Goal: Contribute content: Add original content to the website for others to see

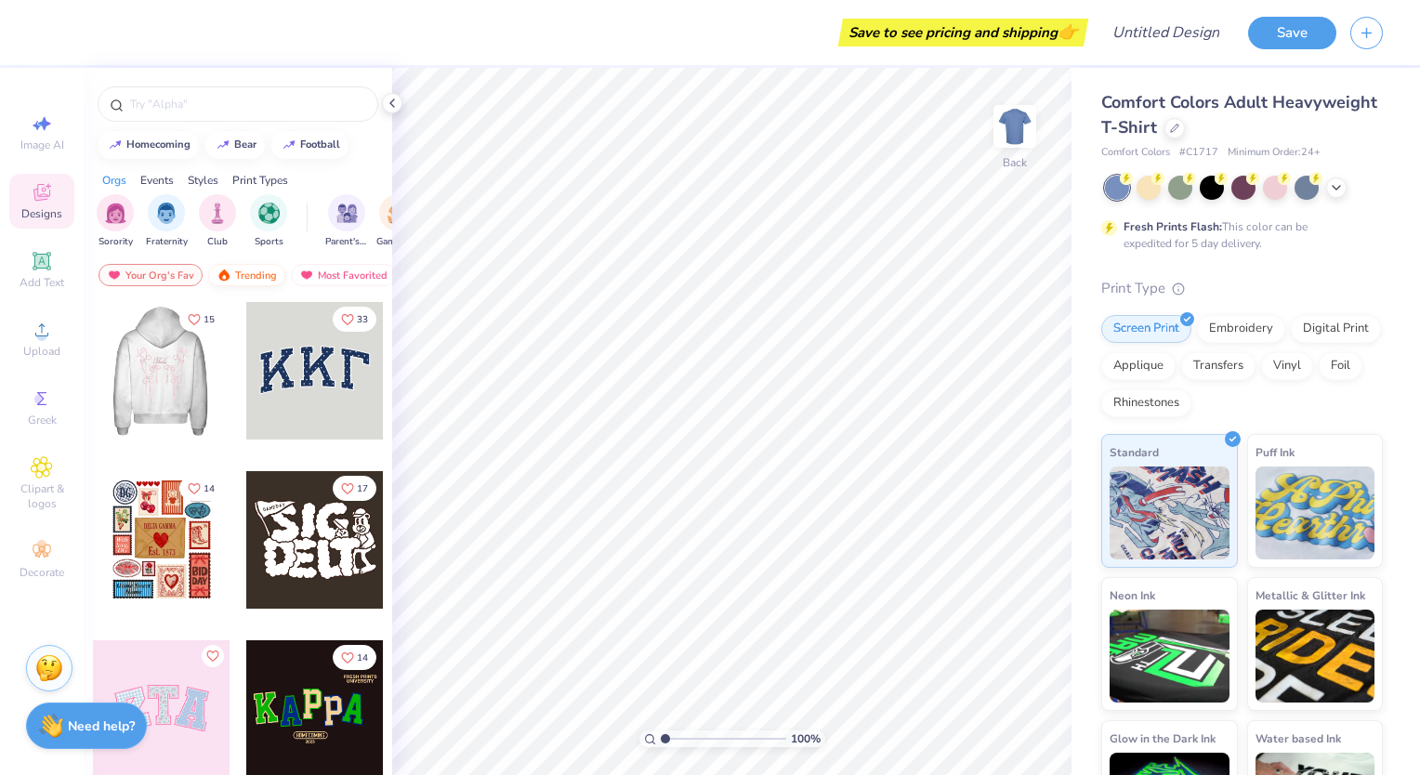
click at [243, 265] on div "Trending" at bounding box center [246, 275] width 77 height 22
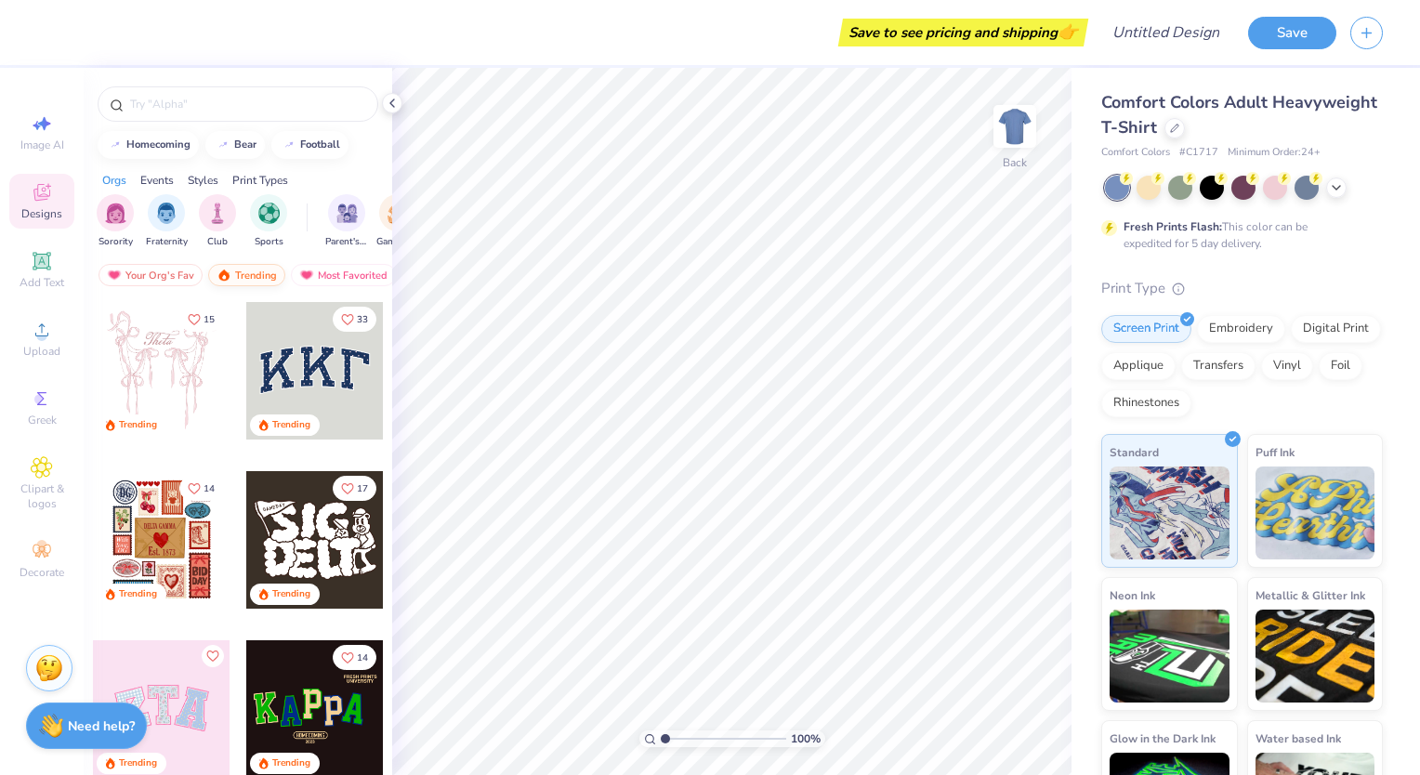
click at [245, 271] on div "Trending" at bounding box center [246, 275] width 77 height 22
click at [269, 230] on div "Sports" at bounding box center [268, 219] width 37 height 55
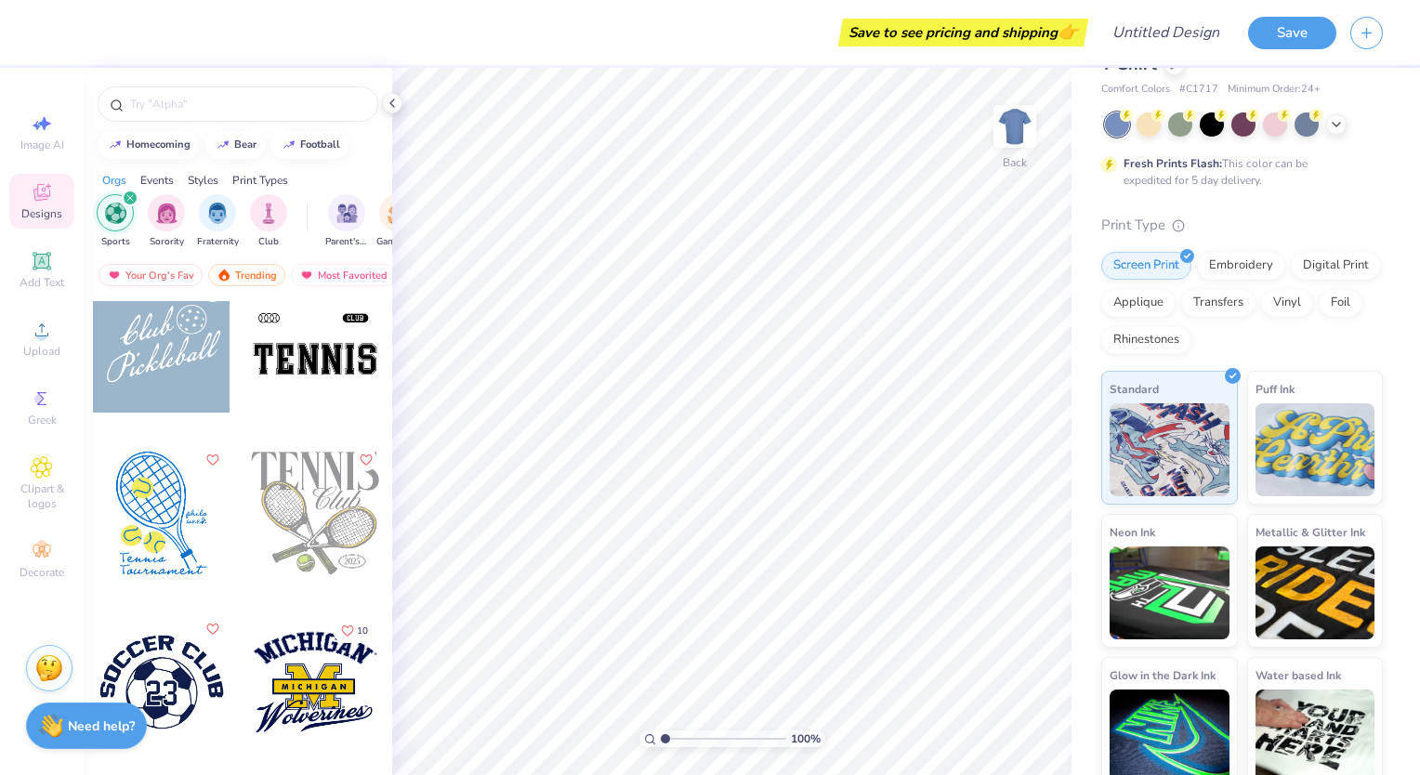
scroll to position [79, 0]
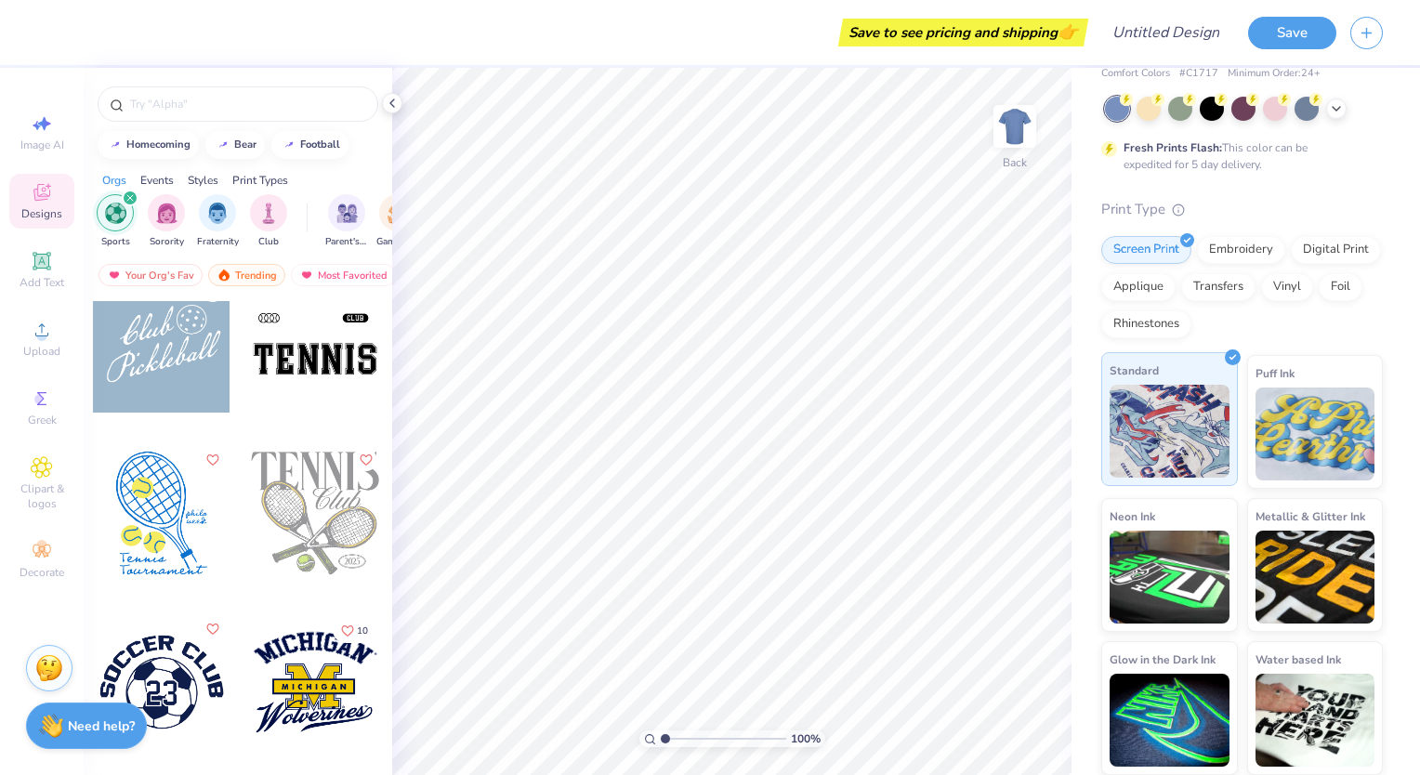
click at [1164, 425] on img at bounding box center [1170, 431] width 120 height 93
click at [1166, 427] on img at bounding box center [1170, 431] width 120 height 93
click at [1184, 206] on icon at bounding box center [1178, 210] width 13 height 13
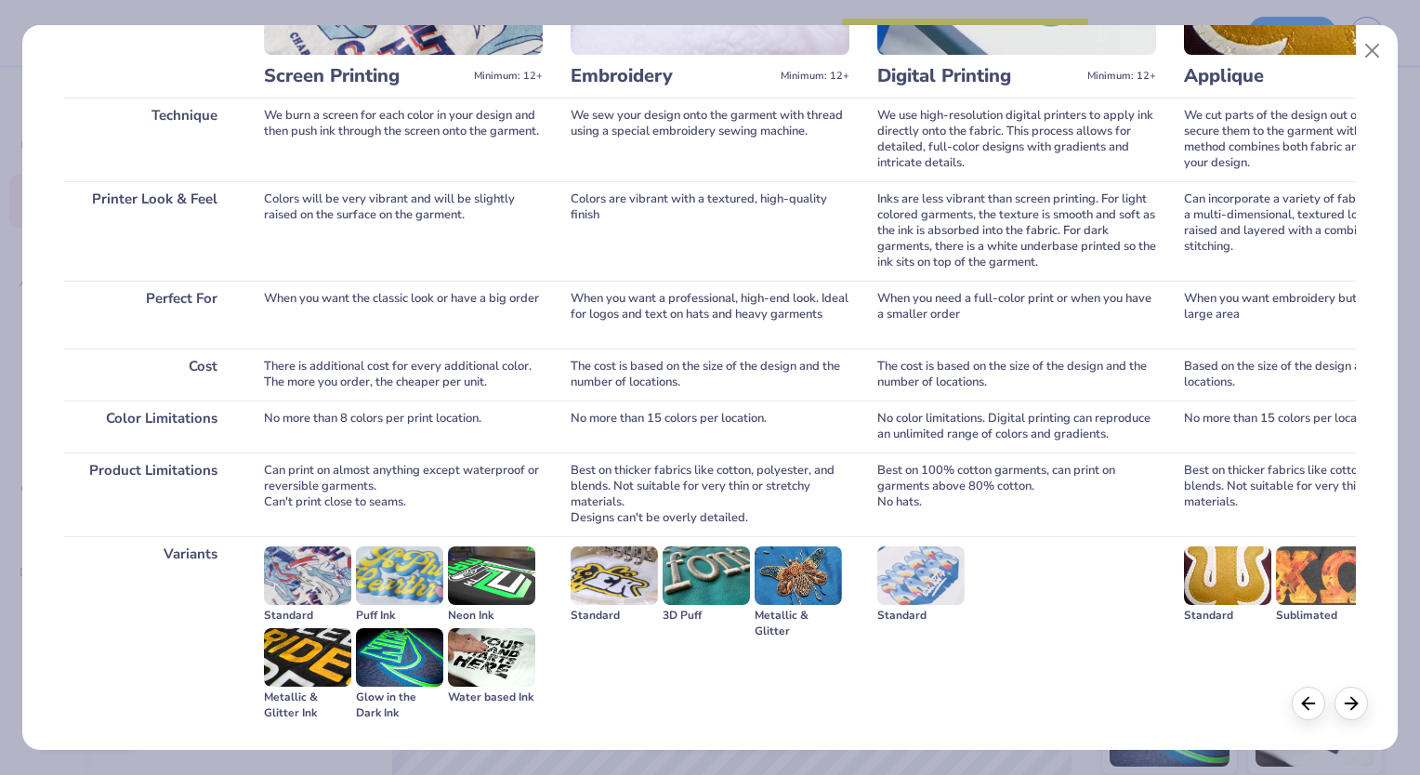
scroll to position [238, 0]
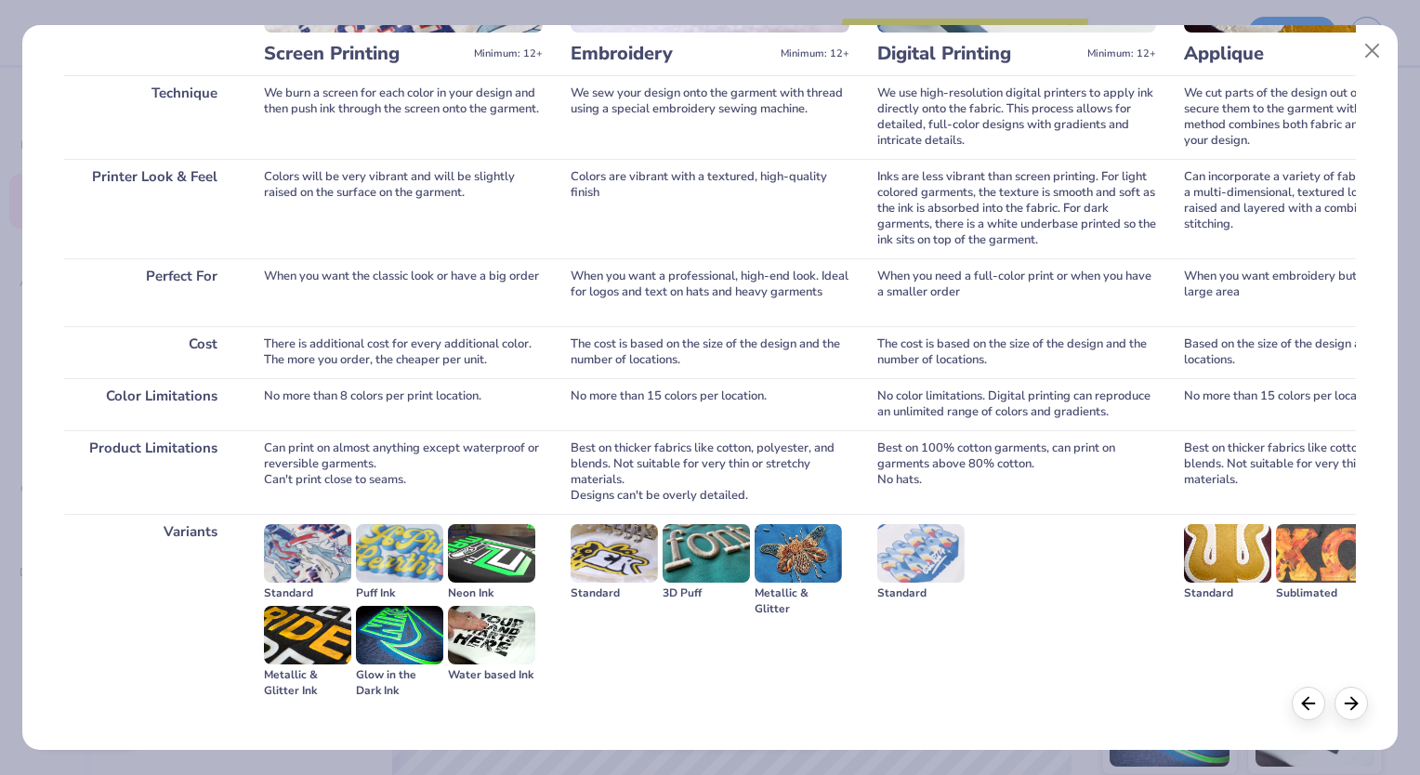
click at [934, 554] on img at bounding box center [920, 553] width 87 height 59
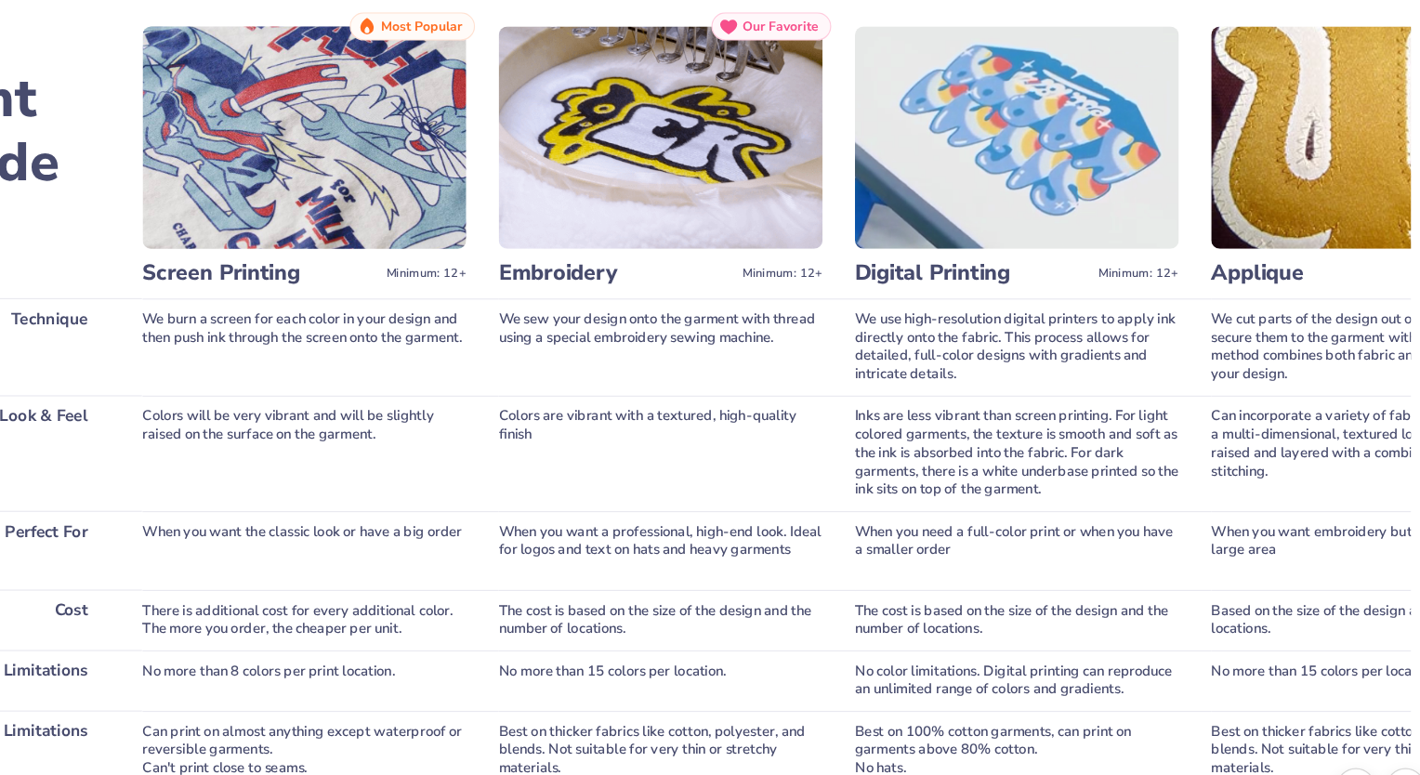
scroll to position [0, 0]
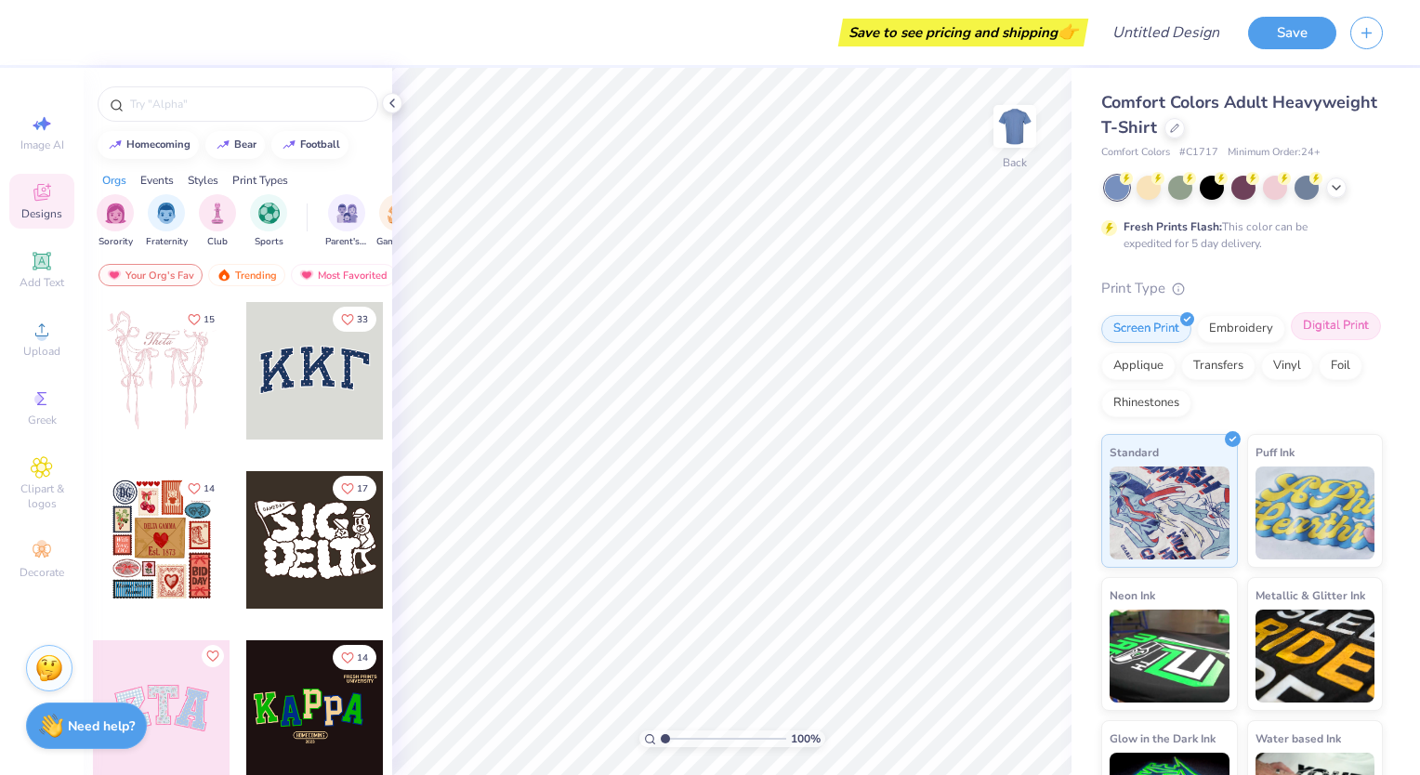
click at [1291, 340] on div "Digital Print" at bounding box center [1336, 326] width 90 height 28
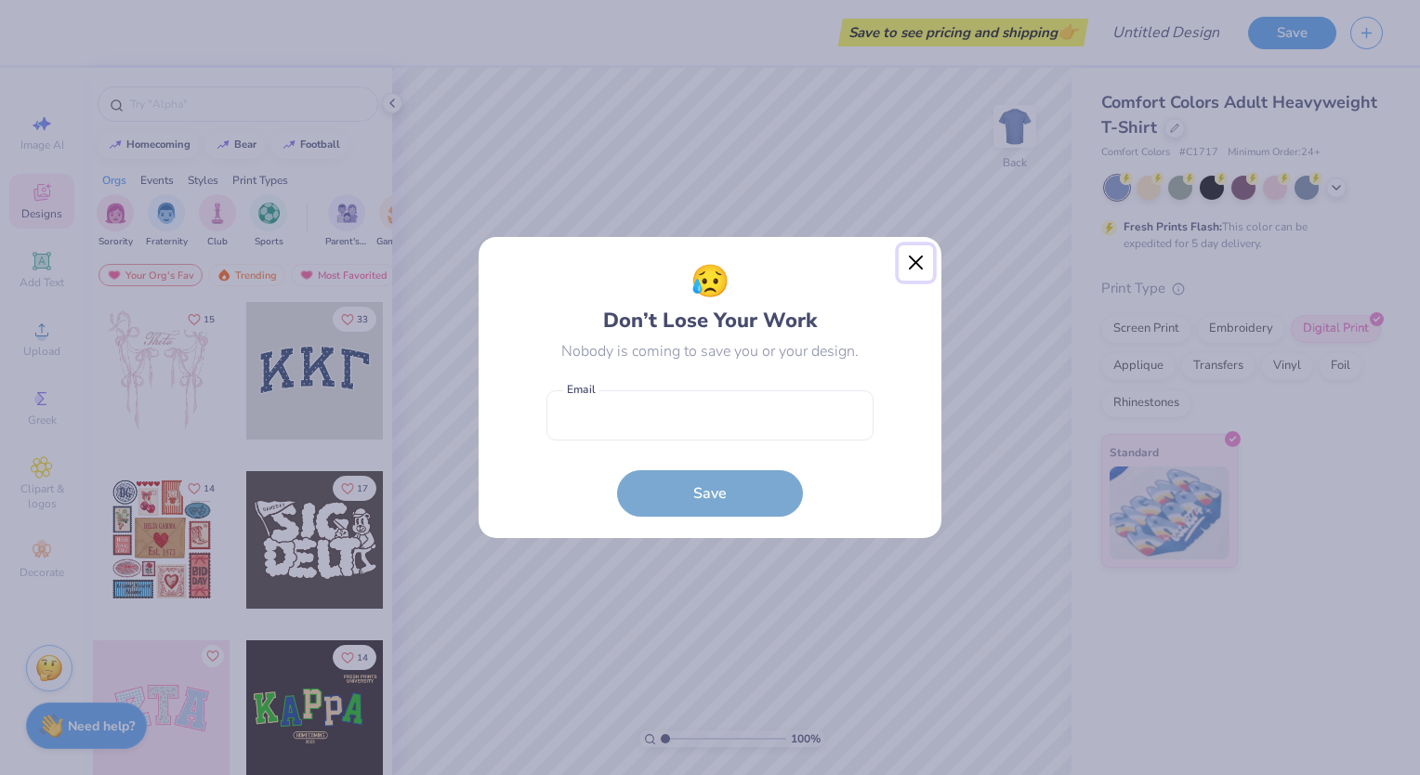
click at [904, 268] on button "Close" at bounding box center [916, 262] width 35 height 35
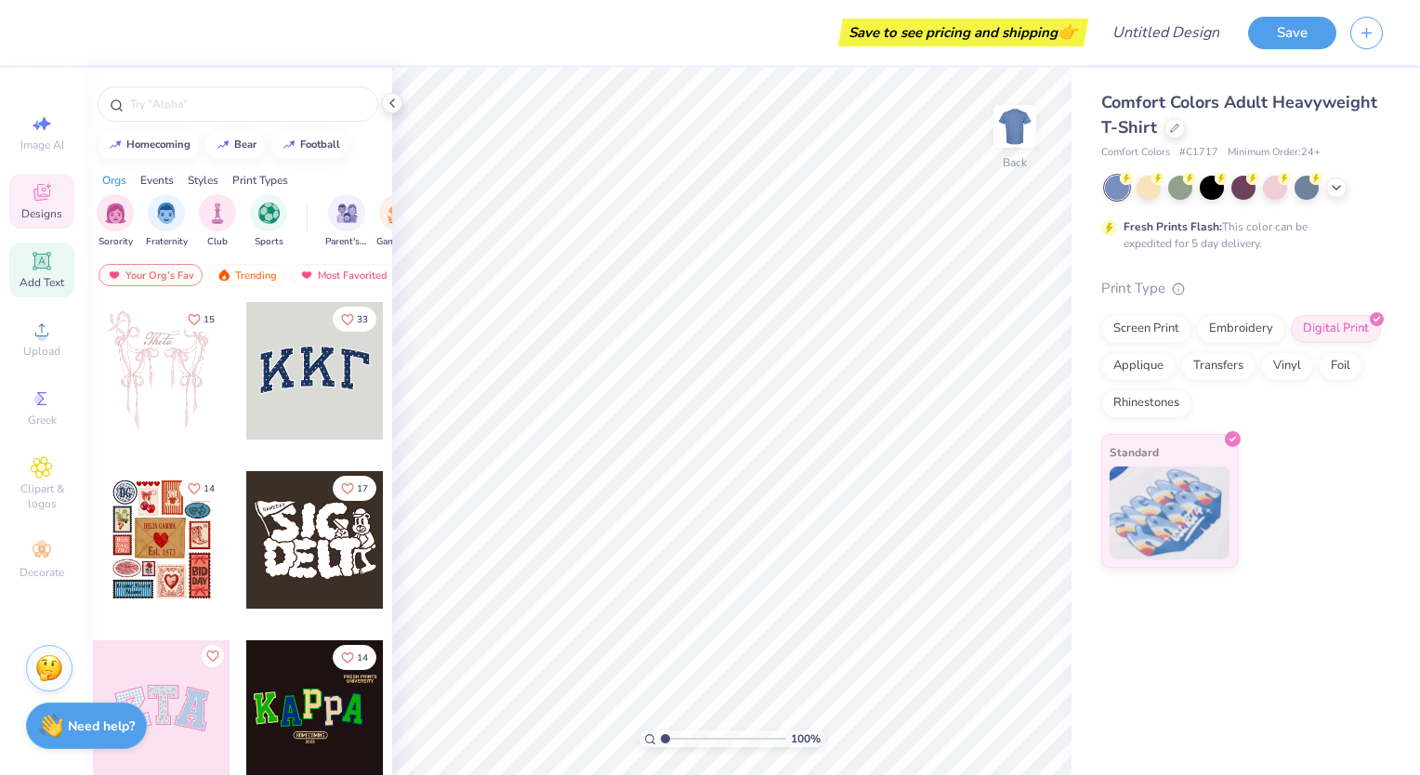
click at [35, 267] on icon at bounding box center [42, 261] width 18 height 18
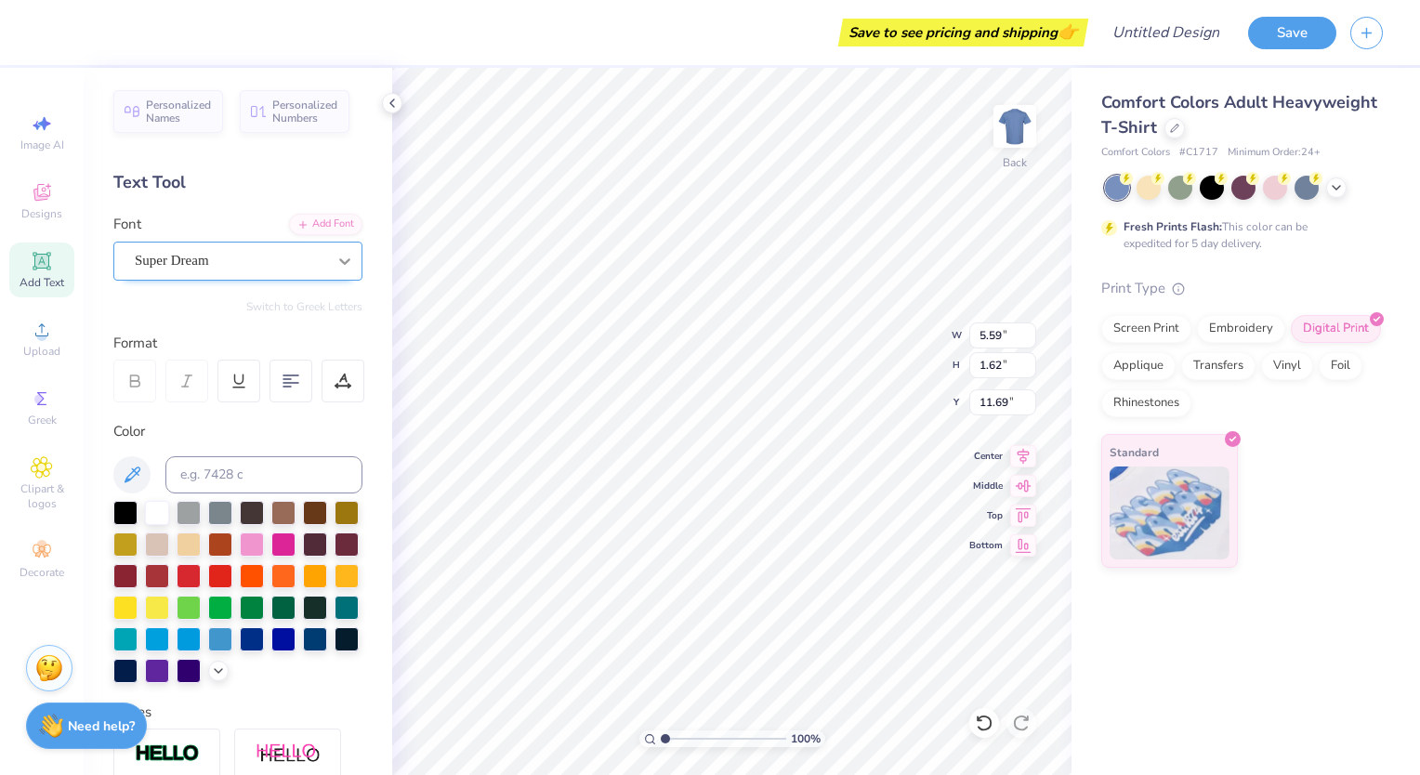
click at [328, 271] on div at bounding box center [344, 260] width 33 height 33
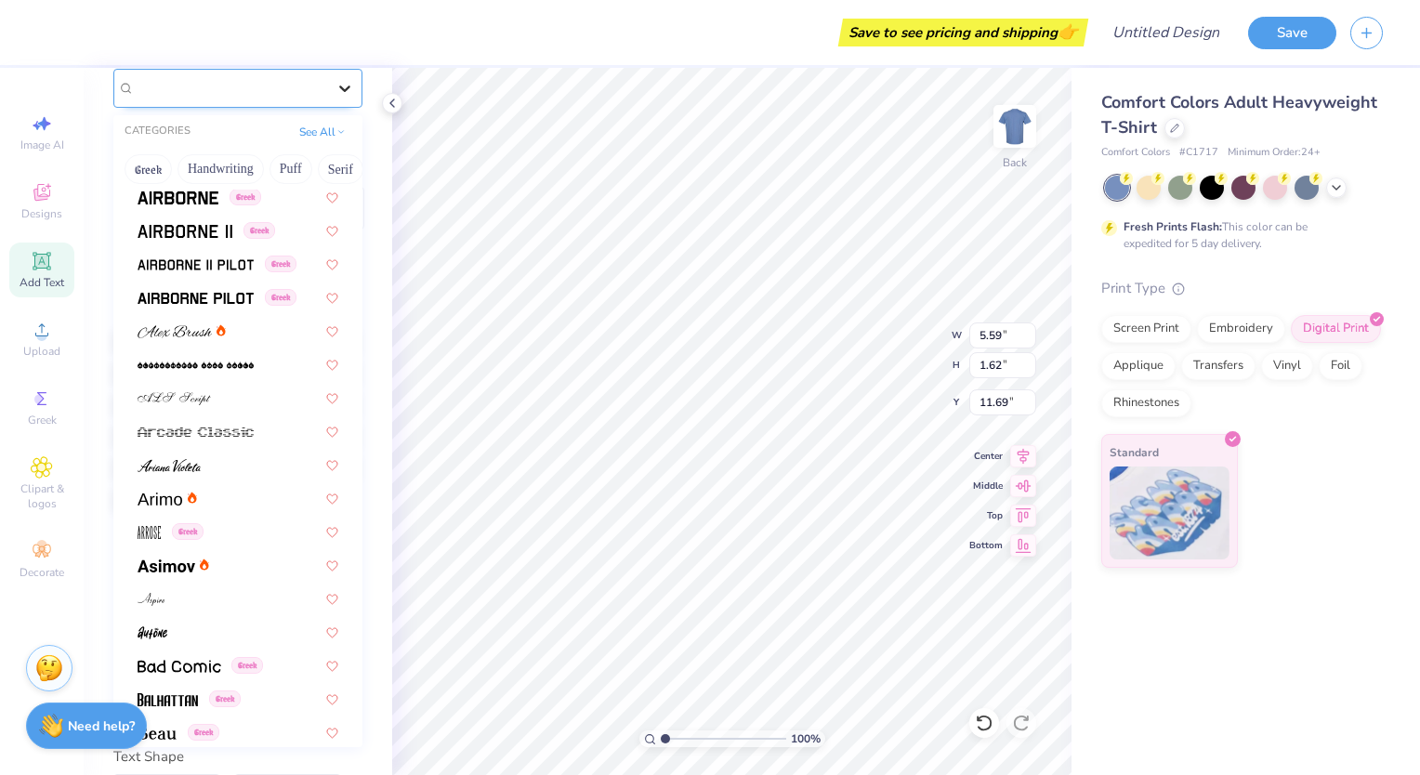
scroll to position [342, 0]
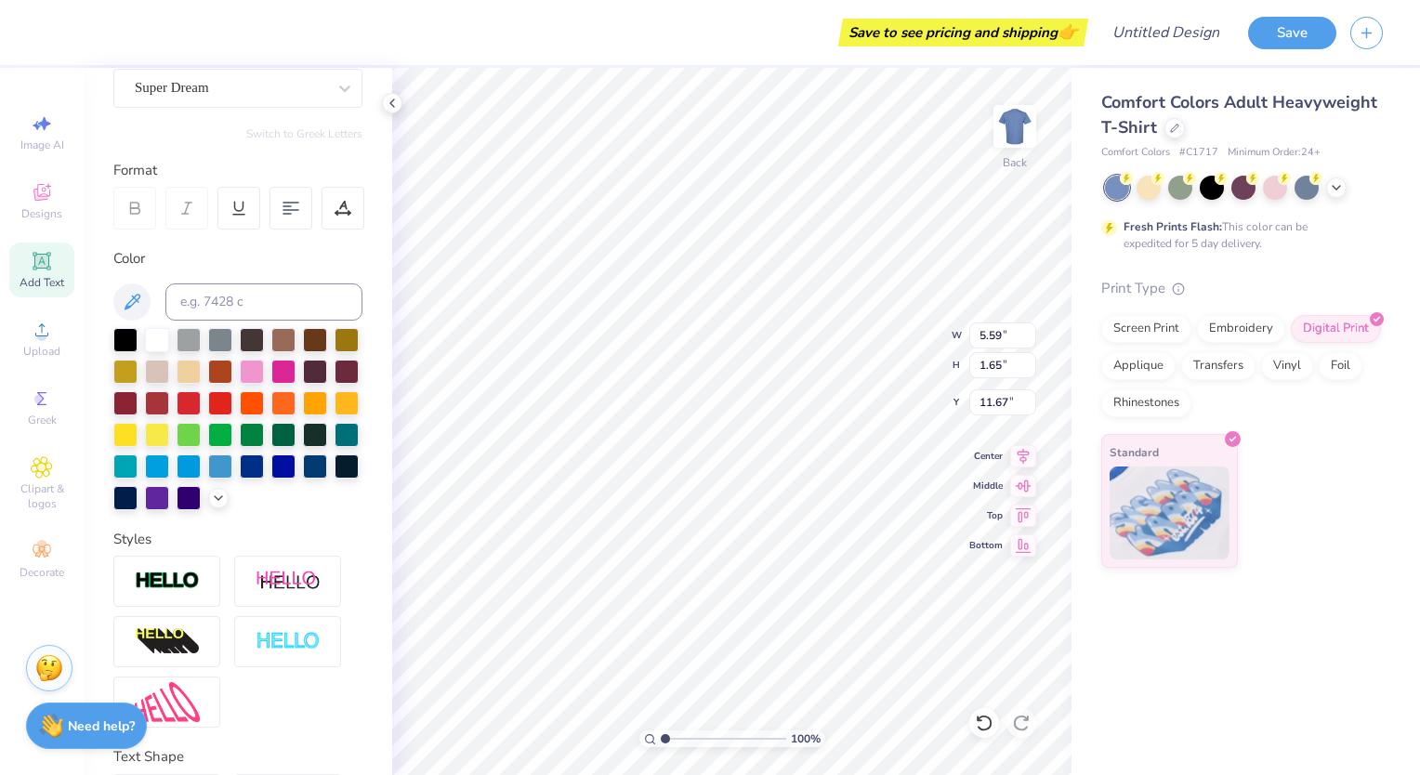
type input "1.65"
type input "11.67"
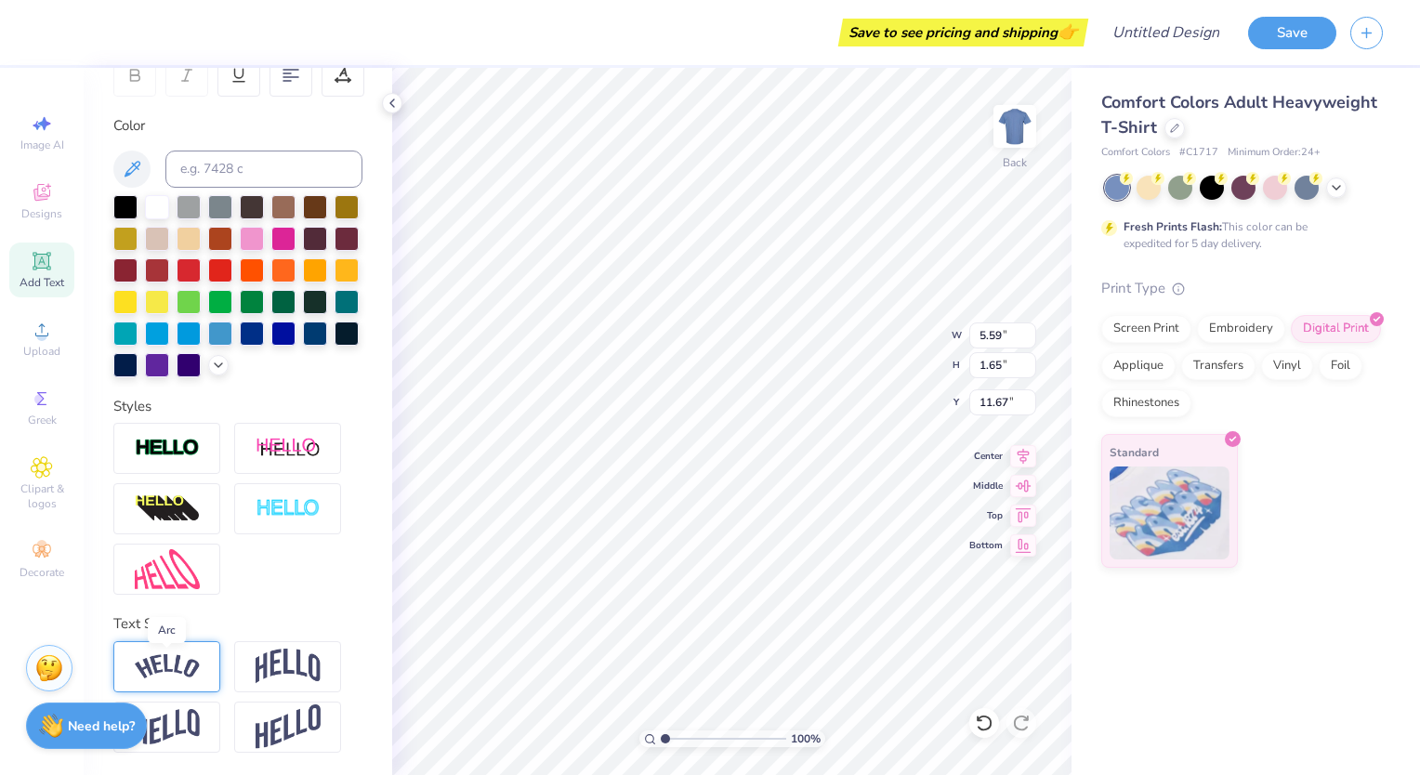
click at [167, 668] on img at bounding box center [167, 666] width 65 height 25
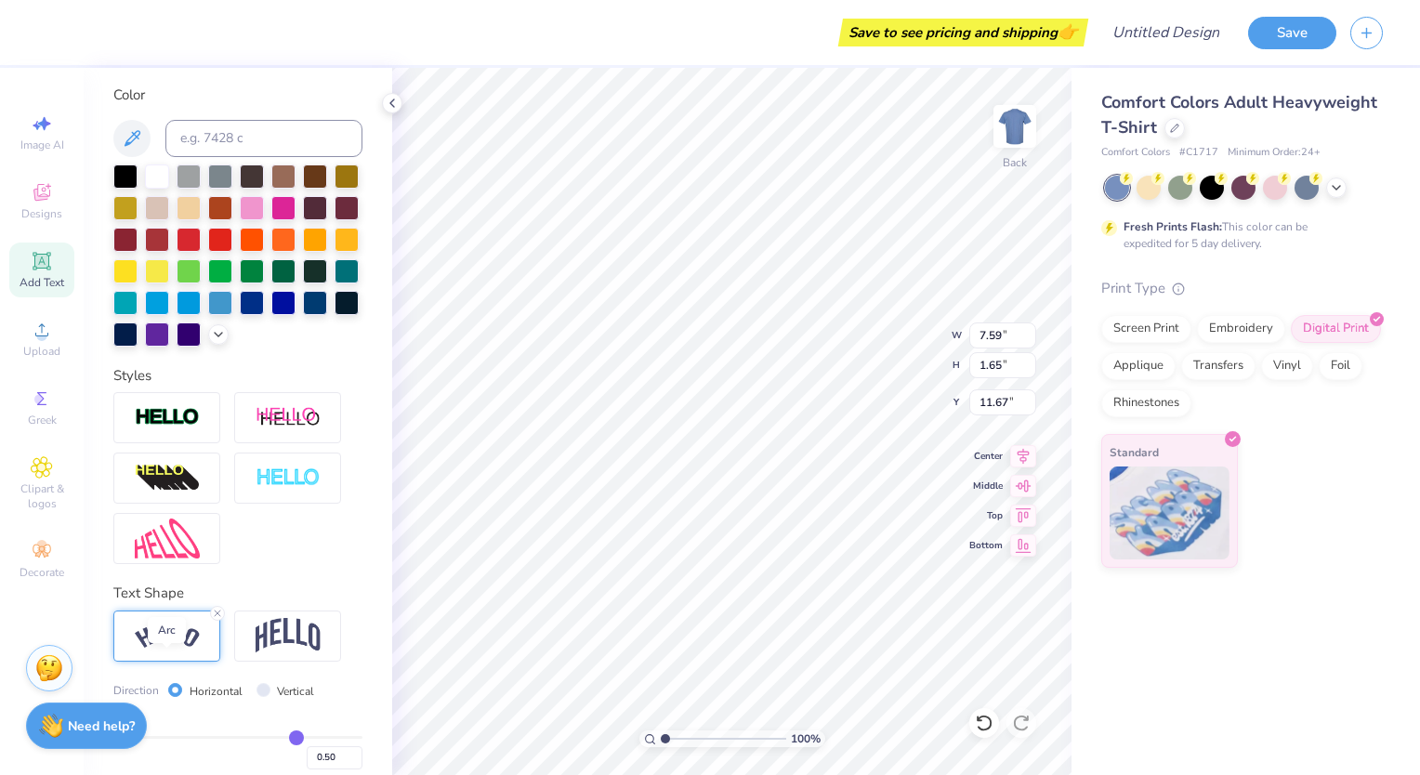
type input "7.59"
type input "2.15"
type input "11.44"
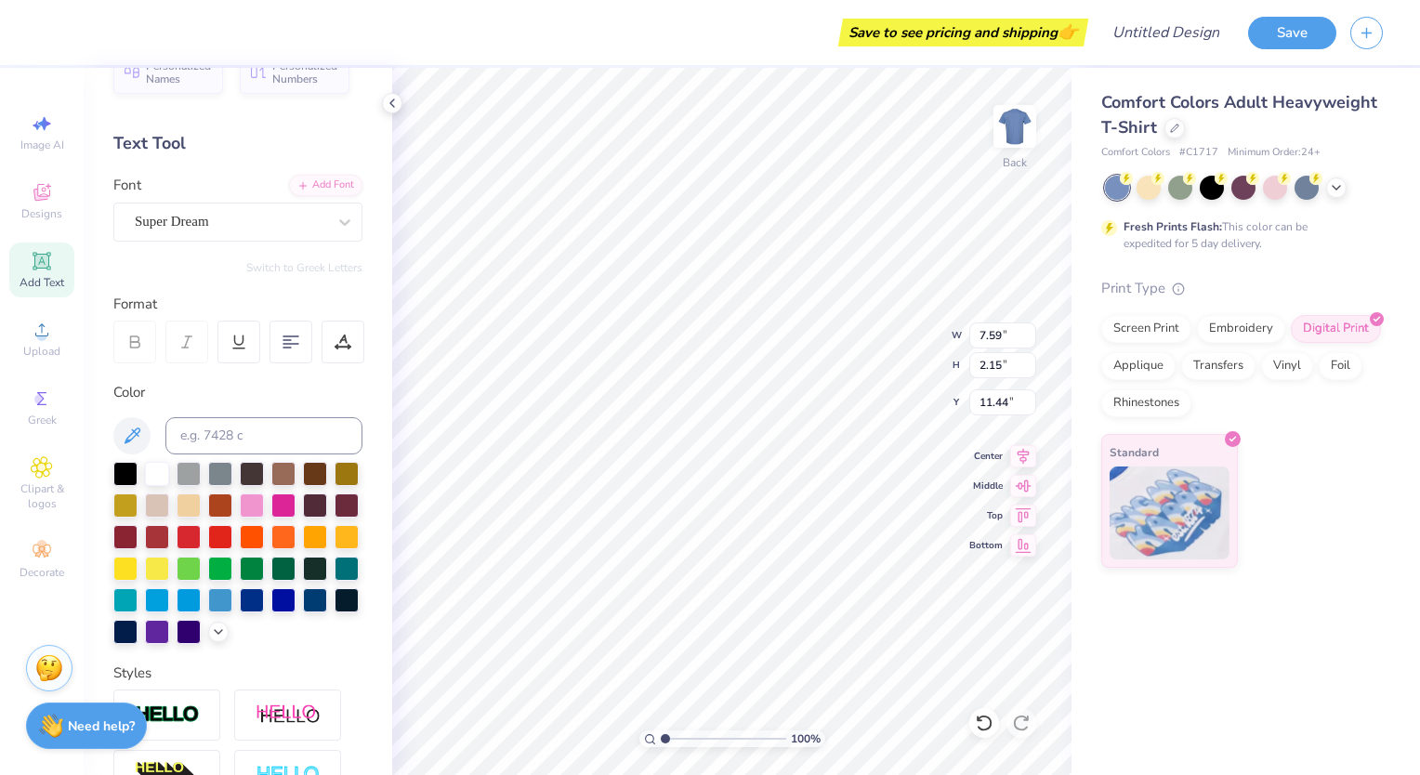
scroll to position [0, 0]
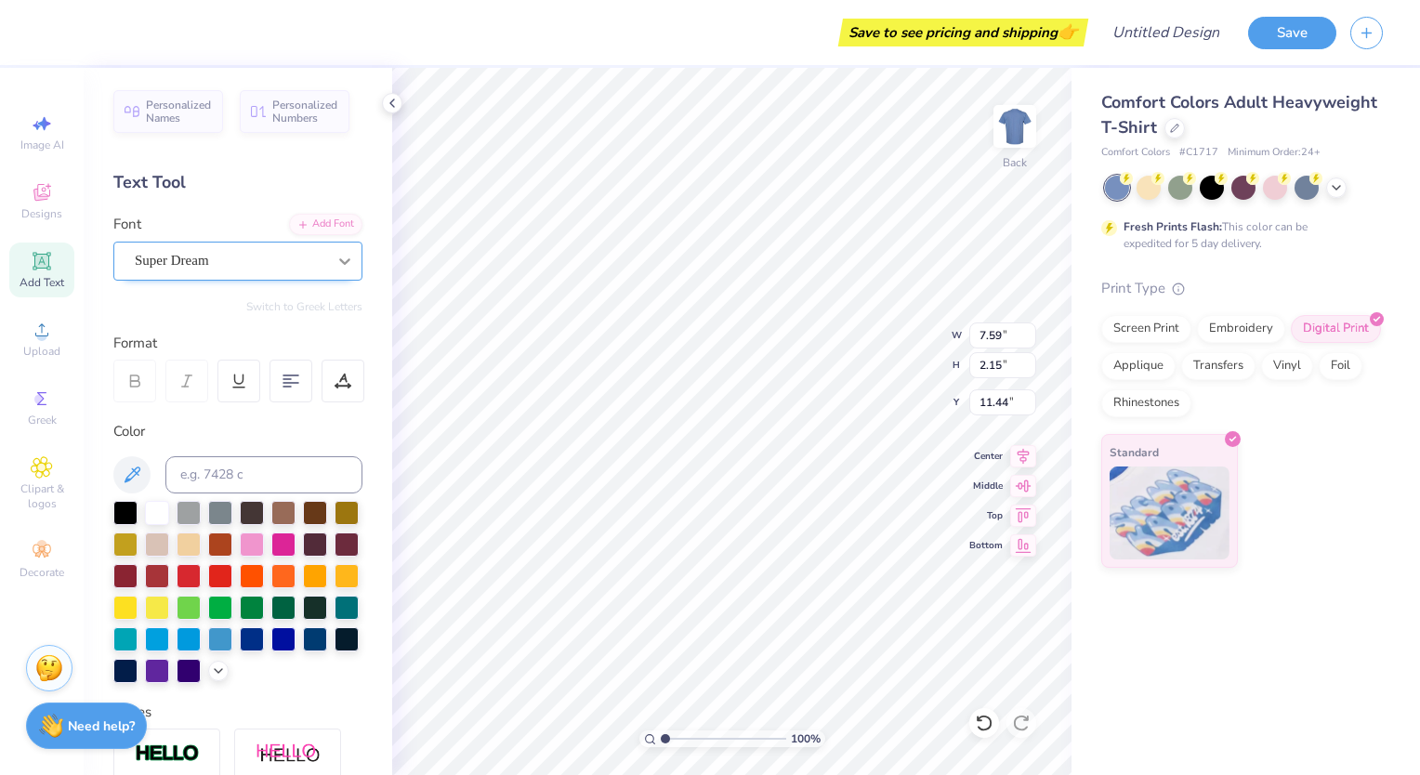
click at [336, 267] on icon at bounding box center [345, 261] width 19 height 19
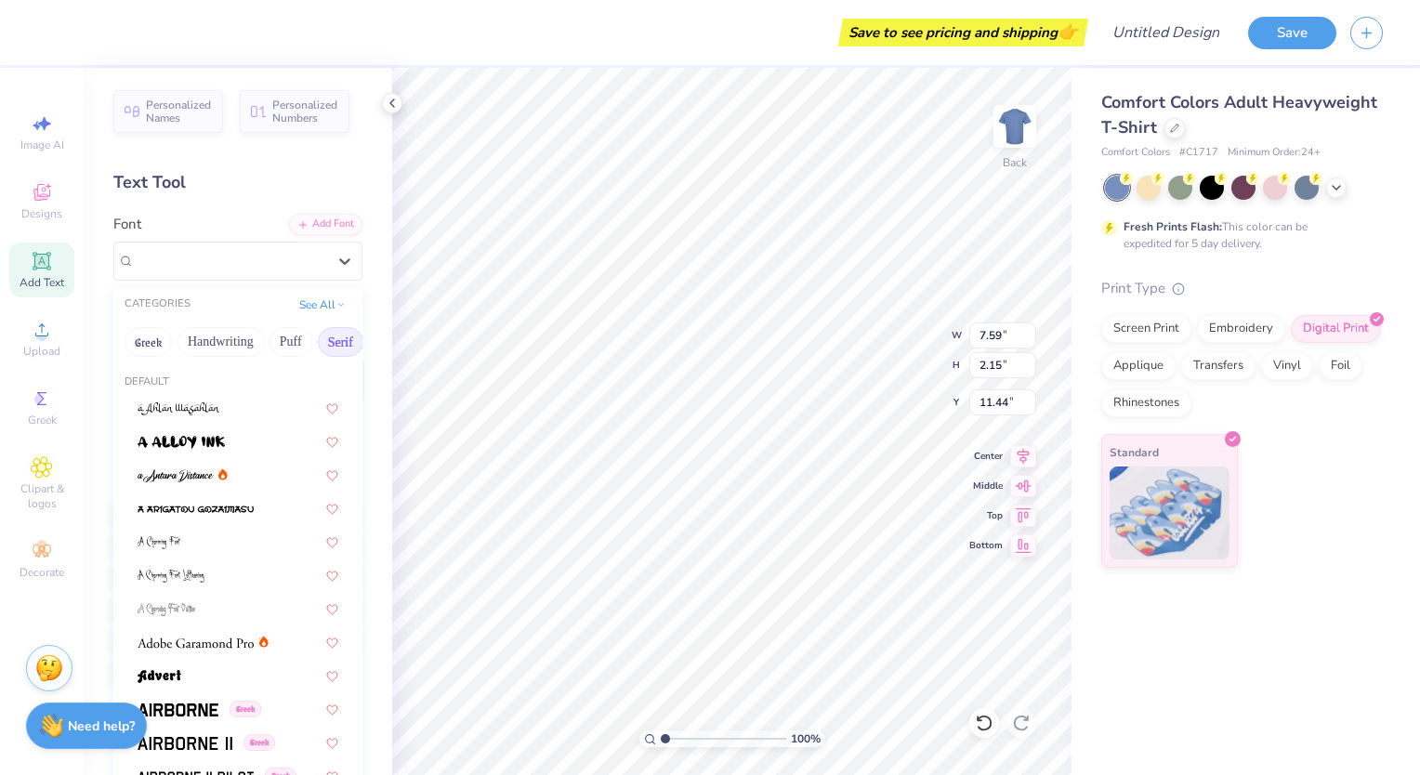
click at [335, 337] on button "Serif" at bounding box center [341, 342] width 46 height 30
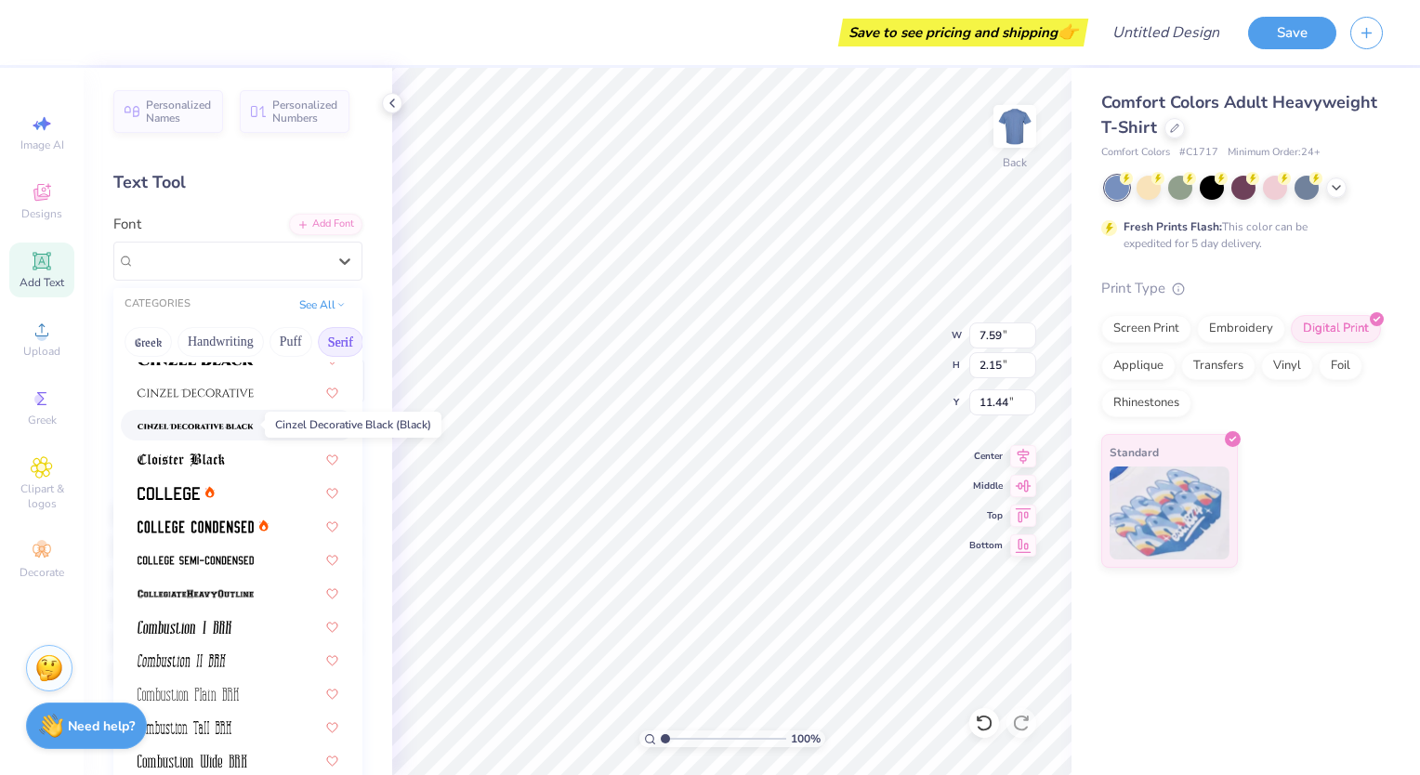
scroll to position [419, 0]
click at [185, 487] on img at bounding box center [169, 491] width 62 height 13
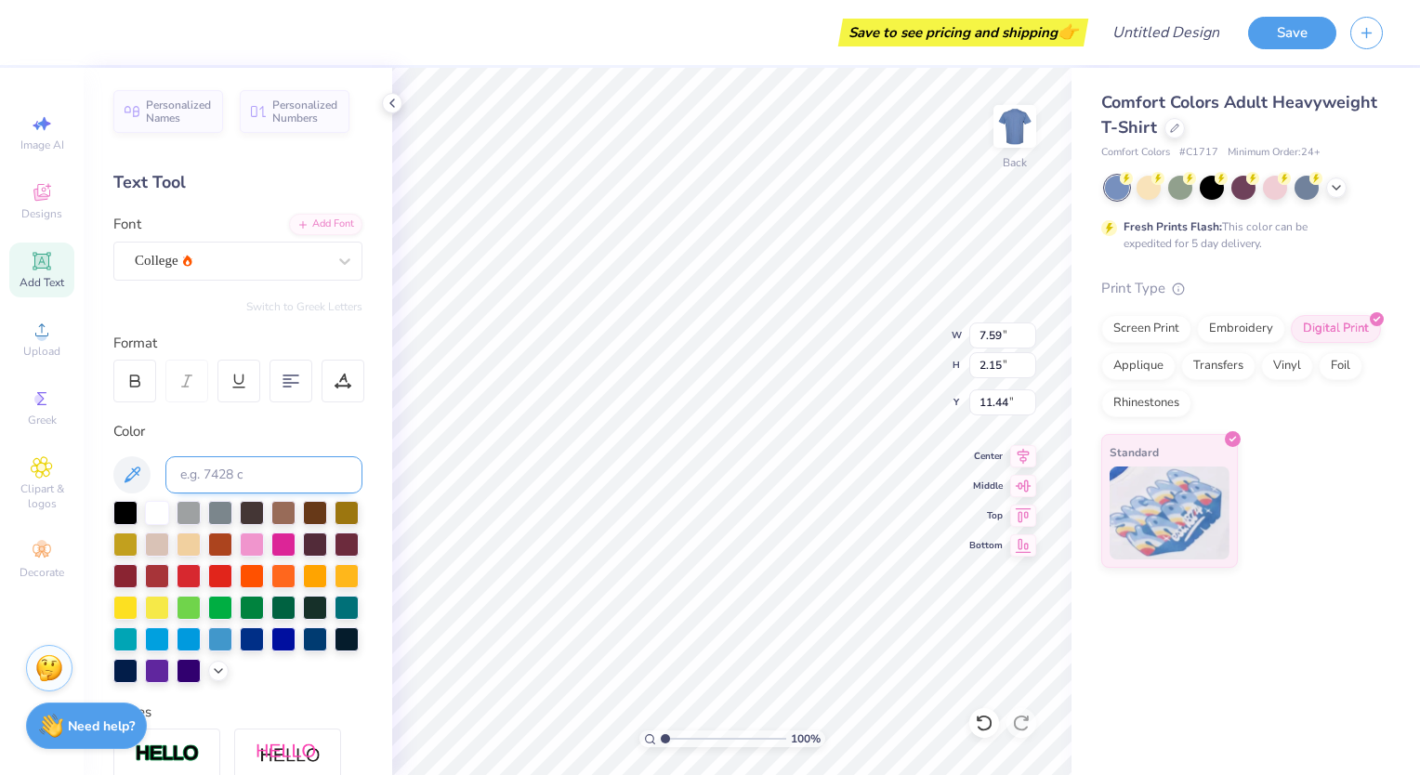
type input "7.31"
type input "2.17"
type input "11.43"
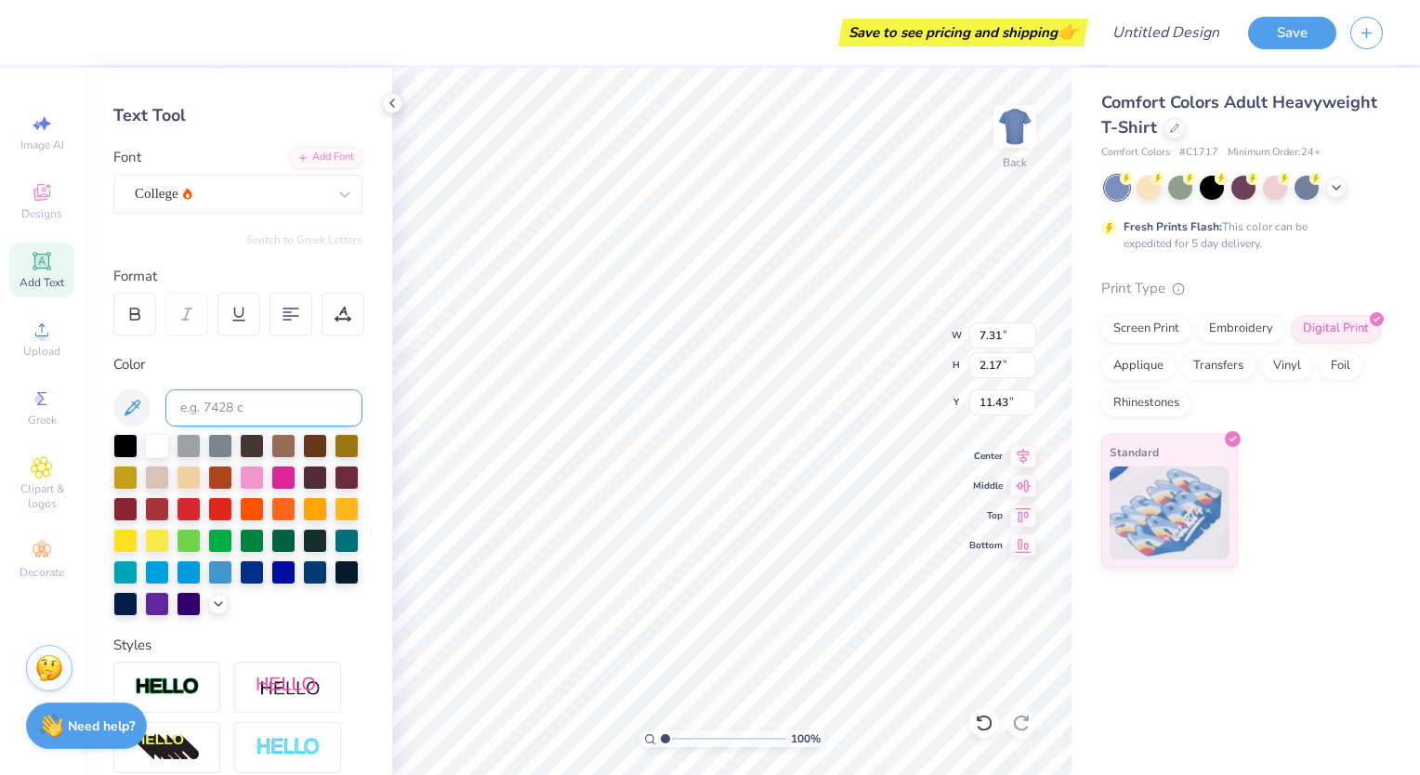
scroll to position [0, 0]
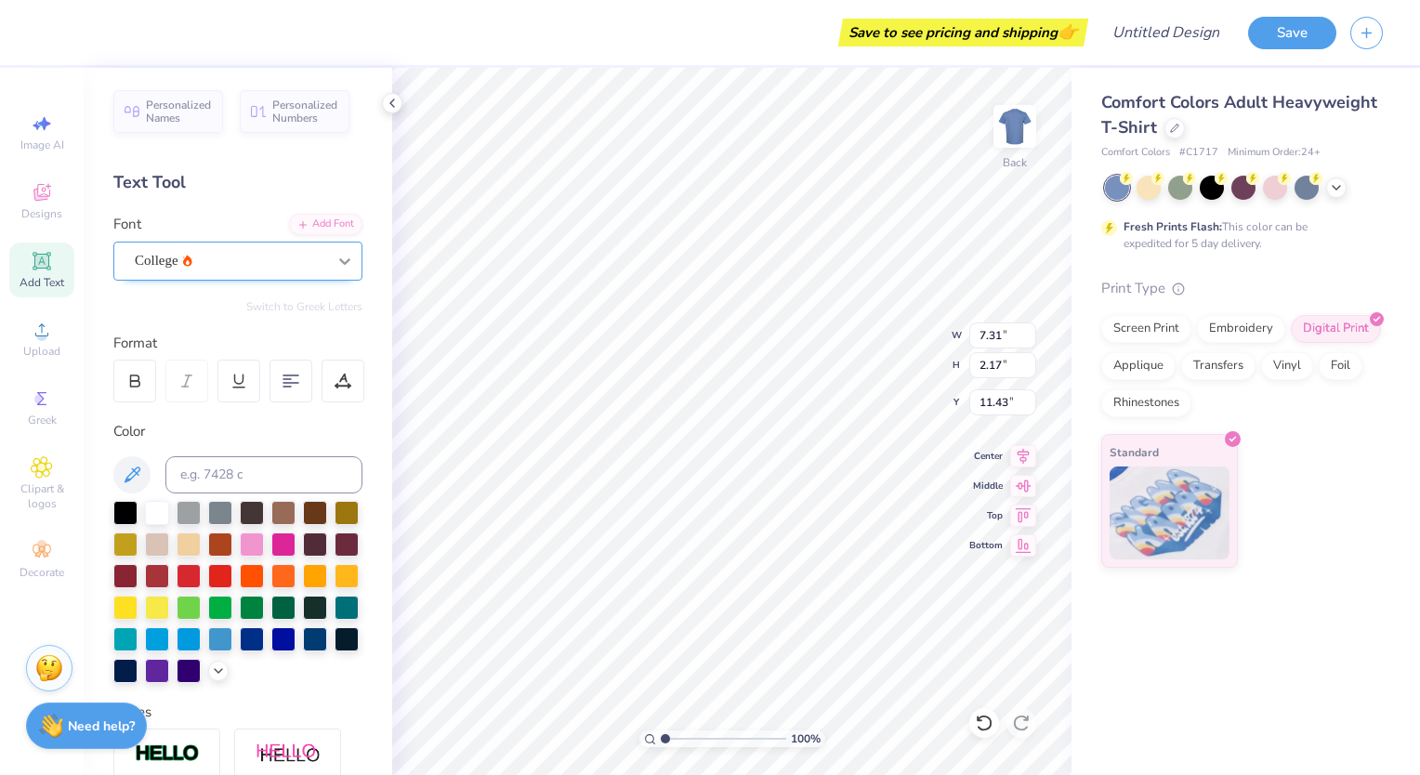
click at [339, 260] on icon at bounding box center [344, 261] width 11 height 7
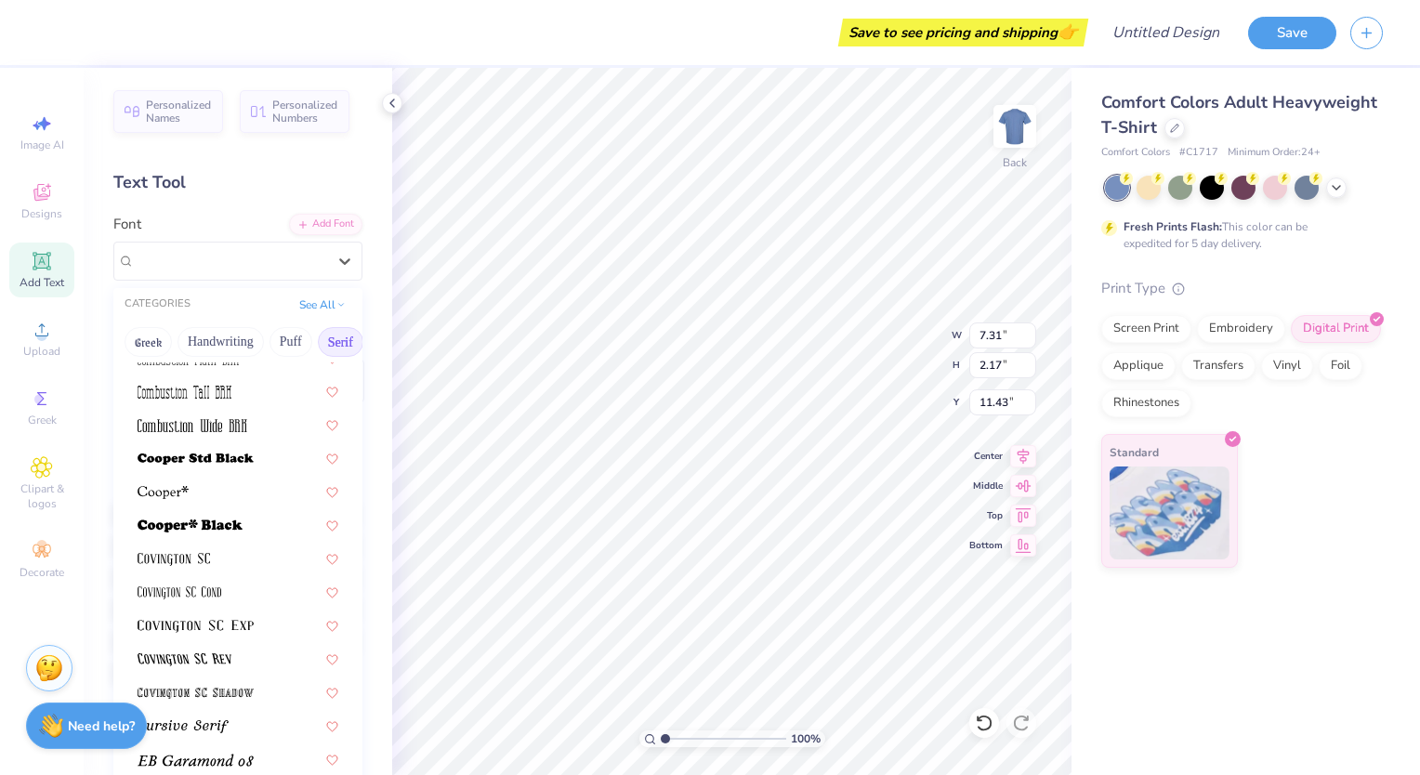
scroll to position [754, 0]
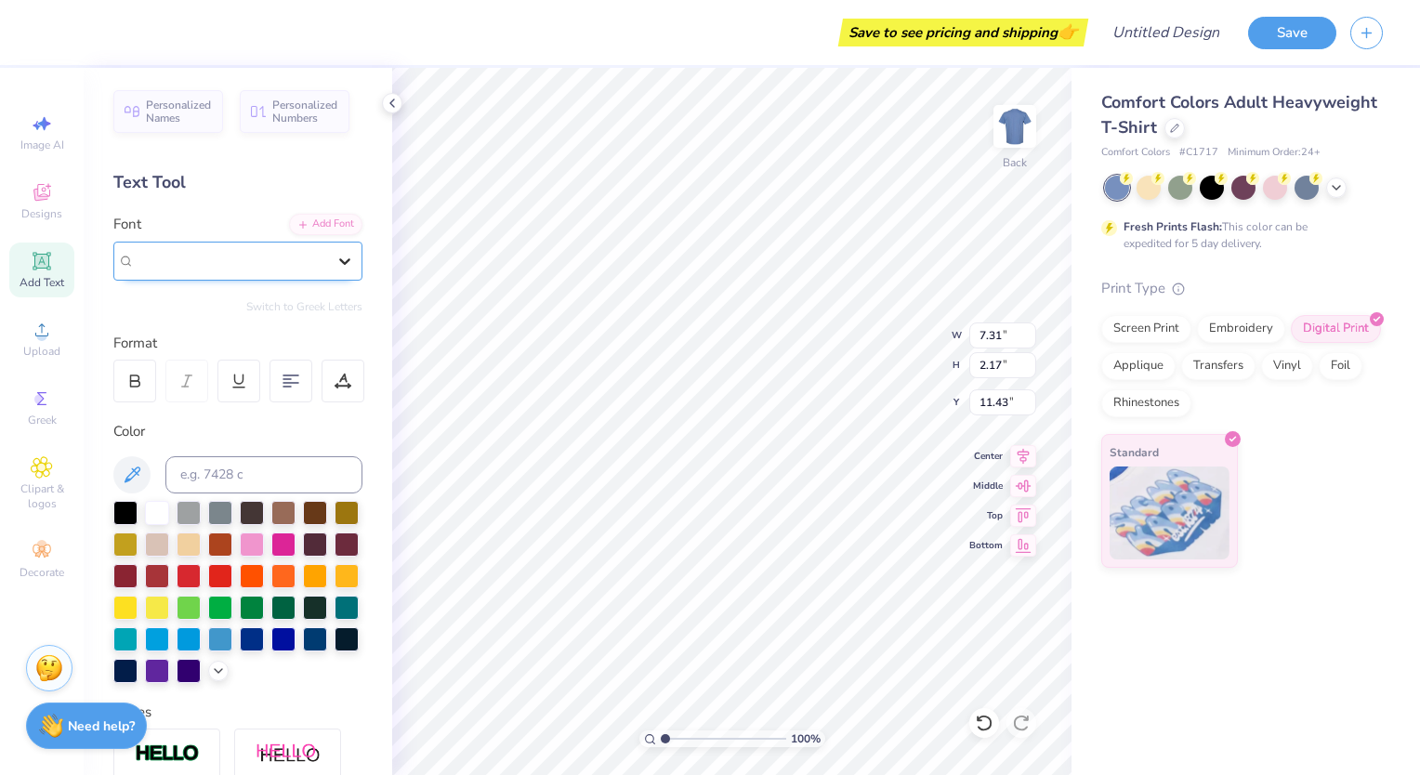
click at [336, 265] on icon at bounding box center [345, 261] width 19 height 19
type input "varsity"
type input "7.84"
type input "2.28"
type input "11.37"
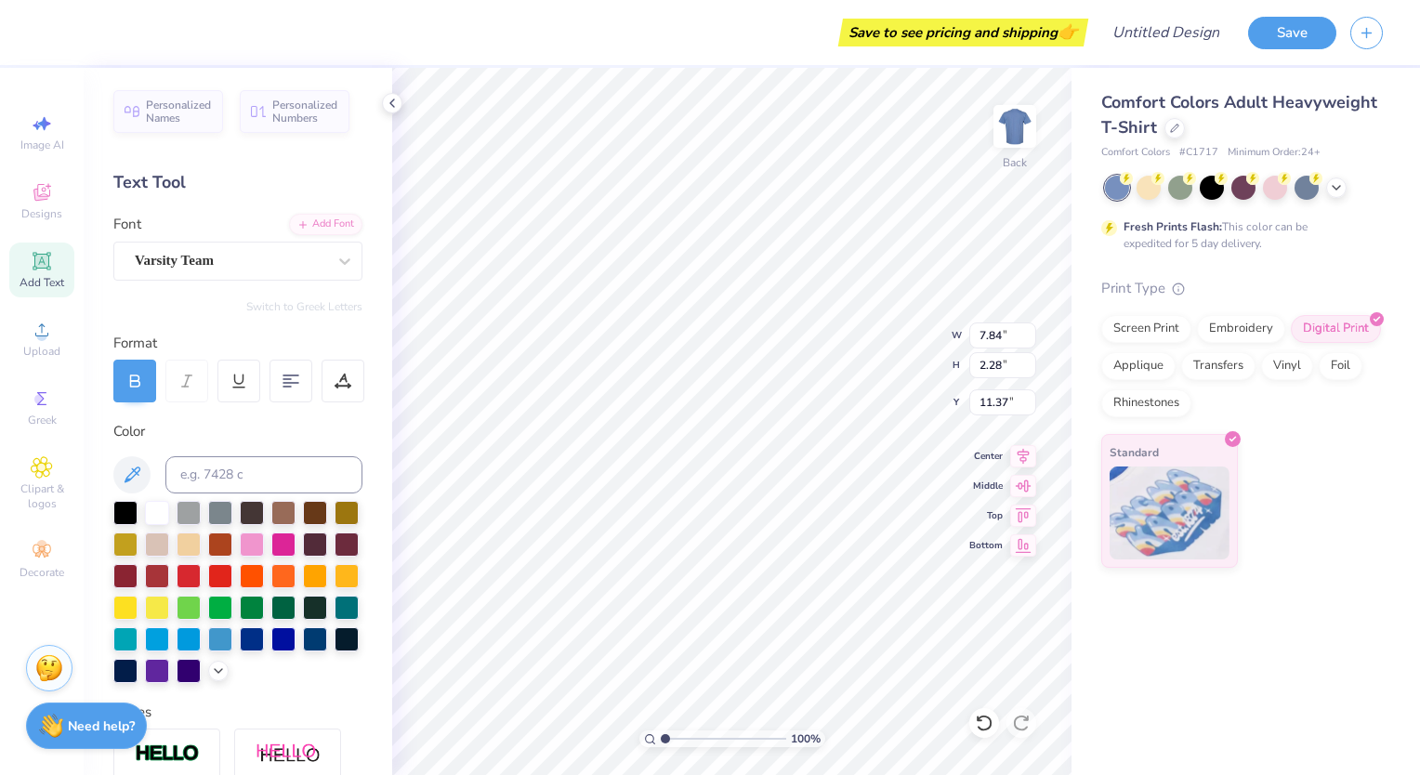
scroll to position [15, 3]
type textarea "LOWE"
type input "3.00"
click at [57, 129] on div "Image AI" at bounding box center [41, 132] width 65 height 55
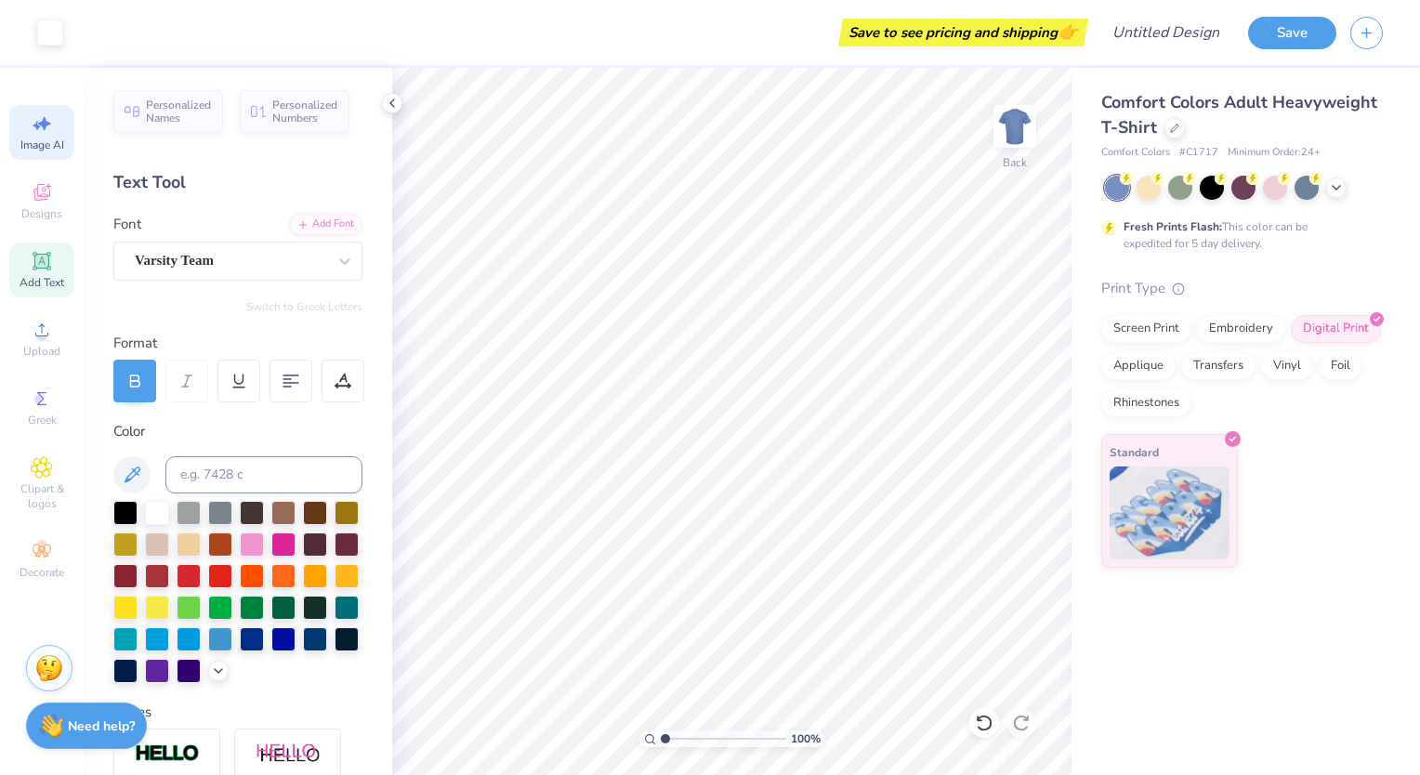
select select "4"
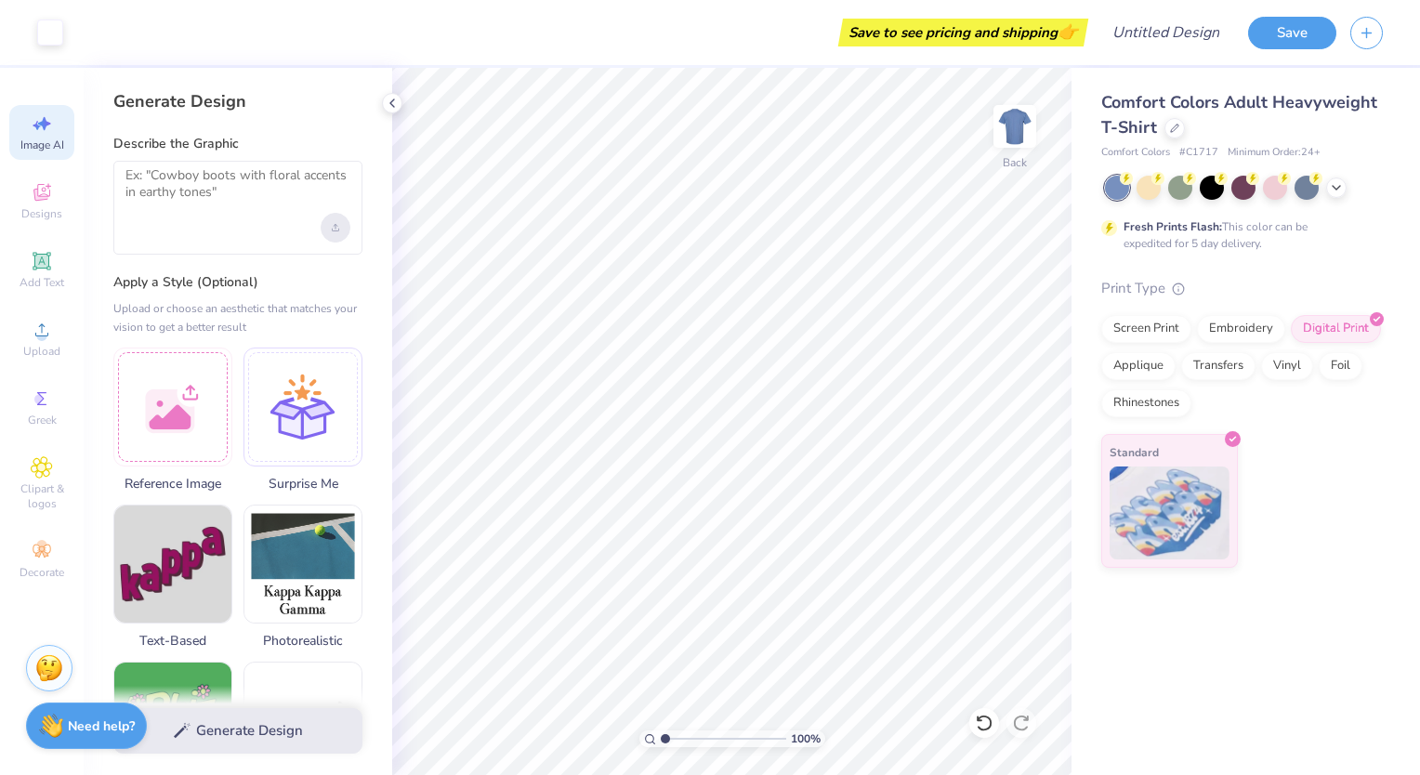
click at [340, 220] on div "Upload image" at bounding box center [336, 228] width 30 height 30
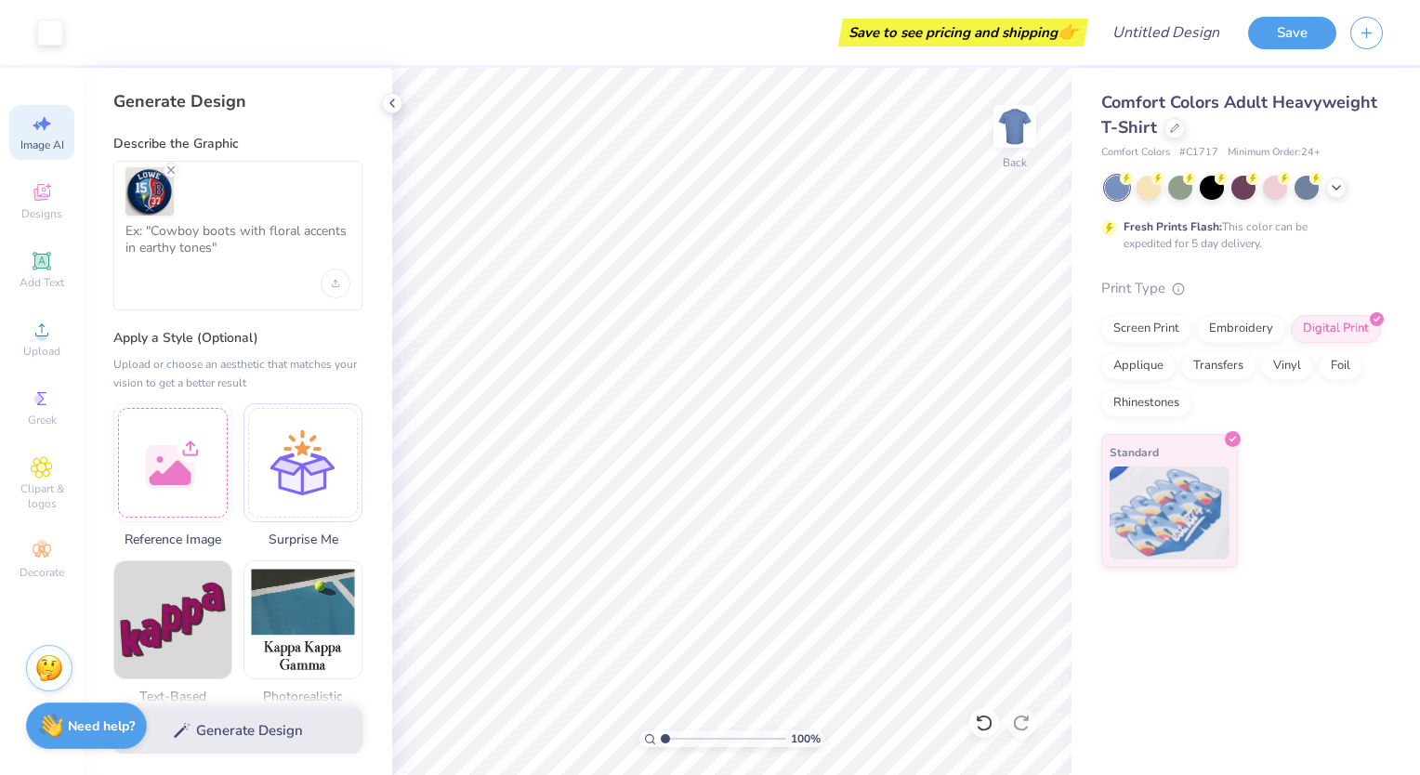
click at [148, 285] on div at bounding box center [237, 236] width 249 height 150
click at [132, 220] on div at bounding box center [237, 236] width 249 height 150
click at [131, 231] on textarea at bounding box center [237, 246] width 225 height 46
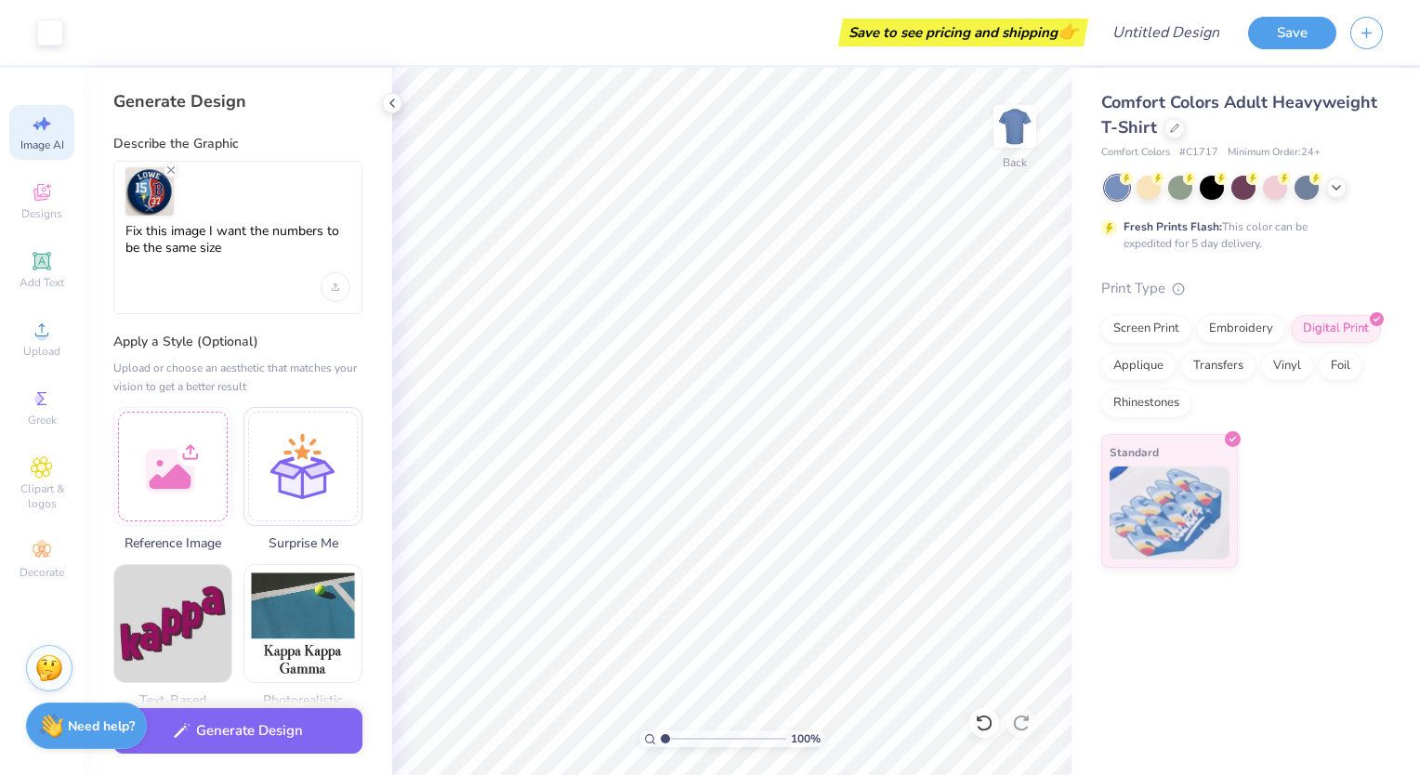
click at [291, 275] on div "Fix this image I want the numbers to be the same size" at bounding box center [237, 237] width 249 height 153
click at [264, 267] on textarea "Fix this image I want the numbers to be the same size" at bounding box center [237, 248] width 225 height 50
click at [168, 169] on icon "Remove uploaded image" at bounding box center [171, 170] width 15 height 15
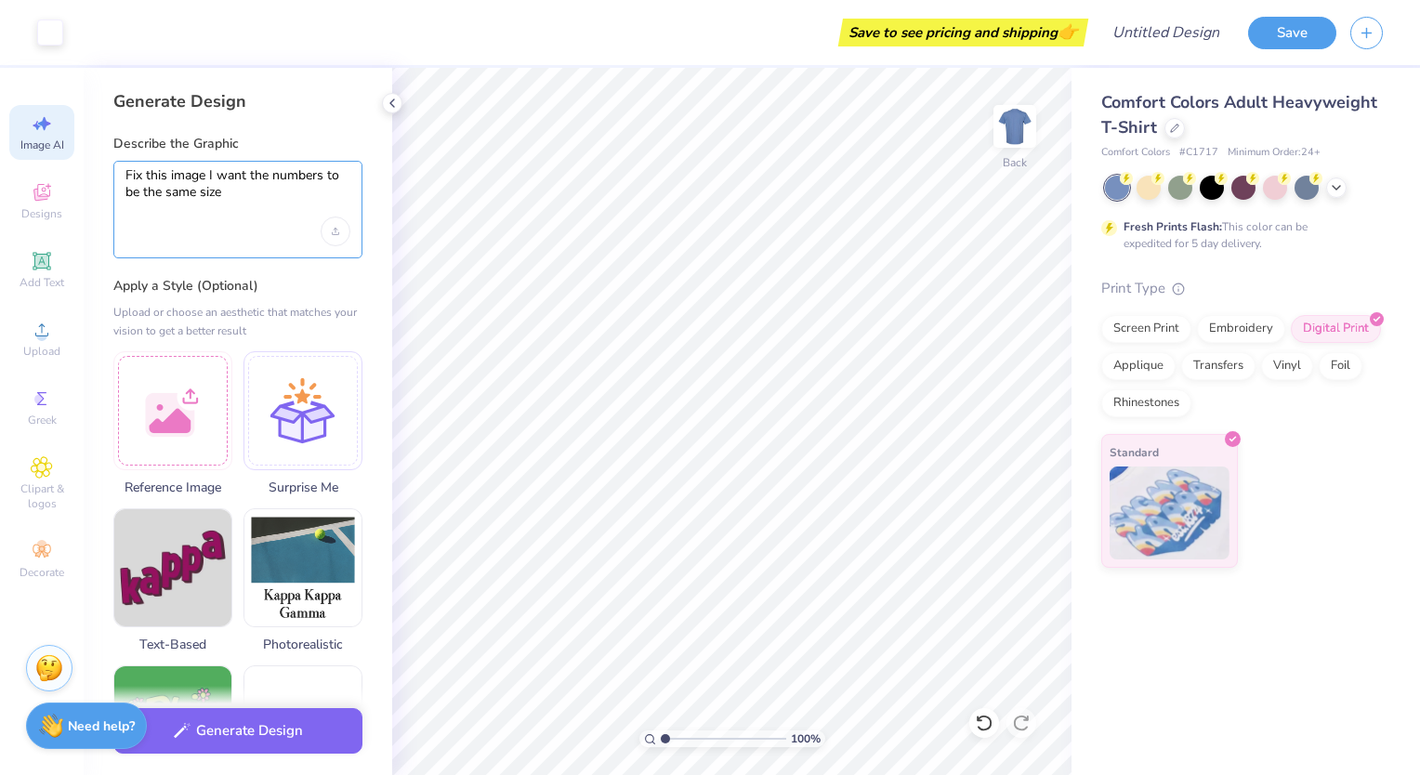
click at [212, 188] on textarea "Fix this image I want the numbers to be the same size" at bounding box center [237, 192] width 225 height 50
drag, startPoint x: 128, startPoint y: 172, endPoint x: 244, endPoint y: 203, distance: 120.2
click at [244, 203] on textarea "Fix this image I want the numbers to be the same size" at bounding box center [237, 192] width 225 height 50
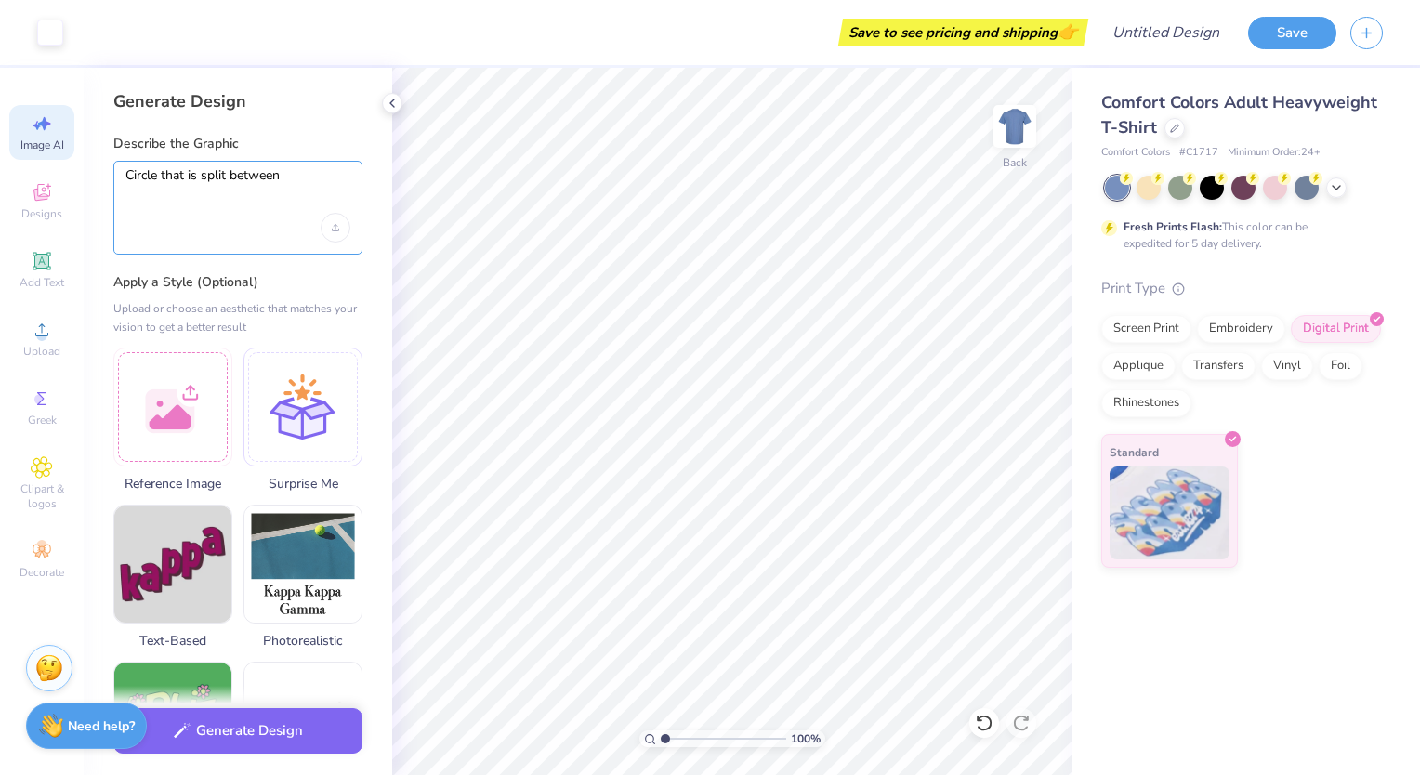
drag, startPoint x: 291, startPoint y: 182, endPoint x: 129, endPoint y: 159, distance: 163.4
click at [129, 159] on div "Describe the Graphic Circle that is split between" at bounding box center [237, 195] width 249 height 120
click at [284, 179] on textarea "Circle that is split between" at bounding box center [237, 190] width 225 height 46
paste textarea "Color Palette Tampa Bay Rays: Navy (#092C5C), Columbia Blue (#8FBCE6), Yellow (…"
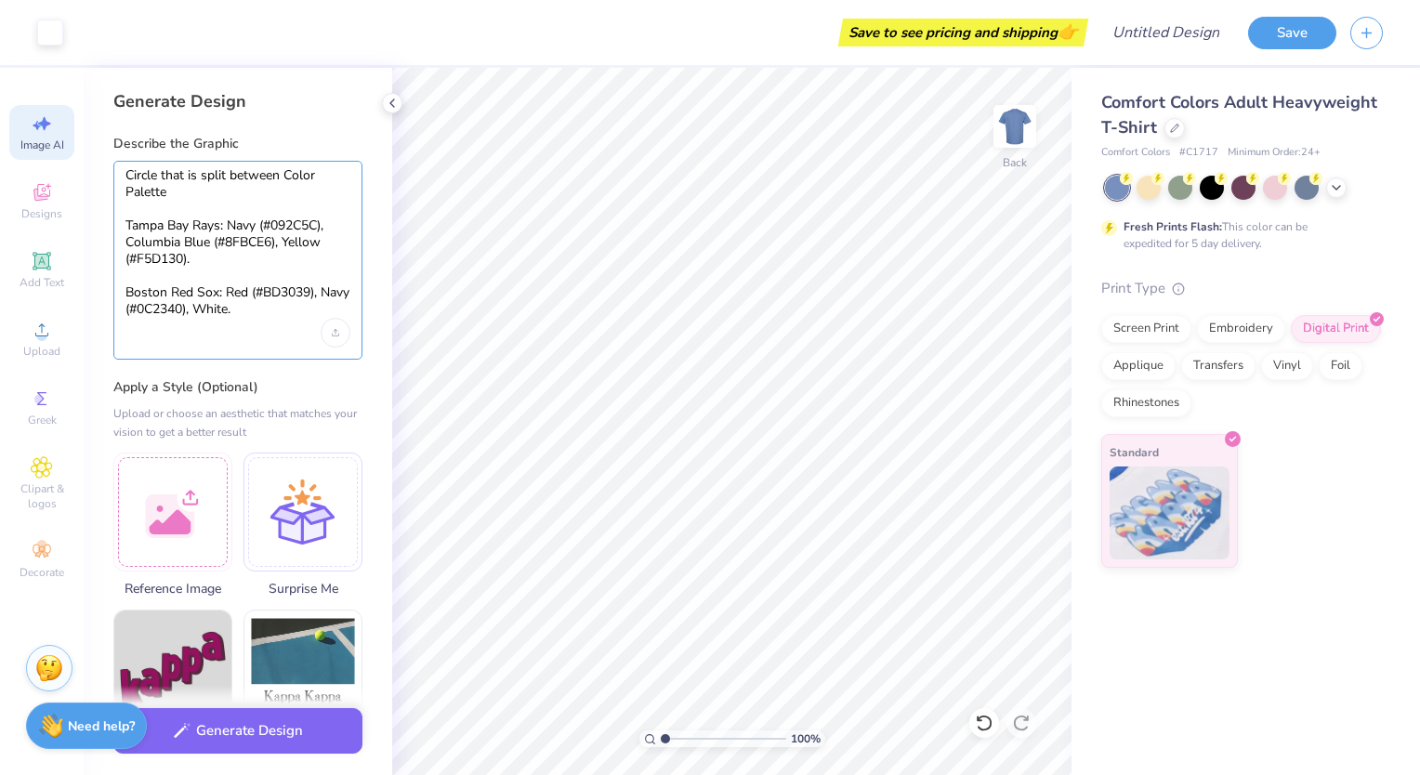
click at [284, 179] on textarea "Circle that is split between Color Palette Tampa Bay Rays: Navy (#092C5C), Colu…" at bounding box center [237, 243] width 225 height 152
click at [284, 178] on textarea "Circle that is split between Color Palette Tampa Bay Rays: Navy (#092C5C), Colu…" at bounding box center [237, 243] width 225 height 152
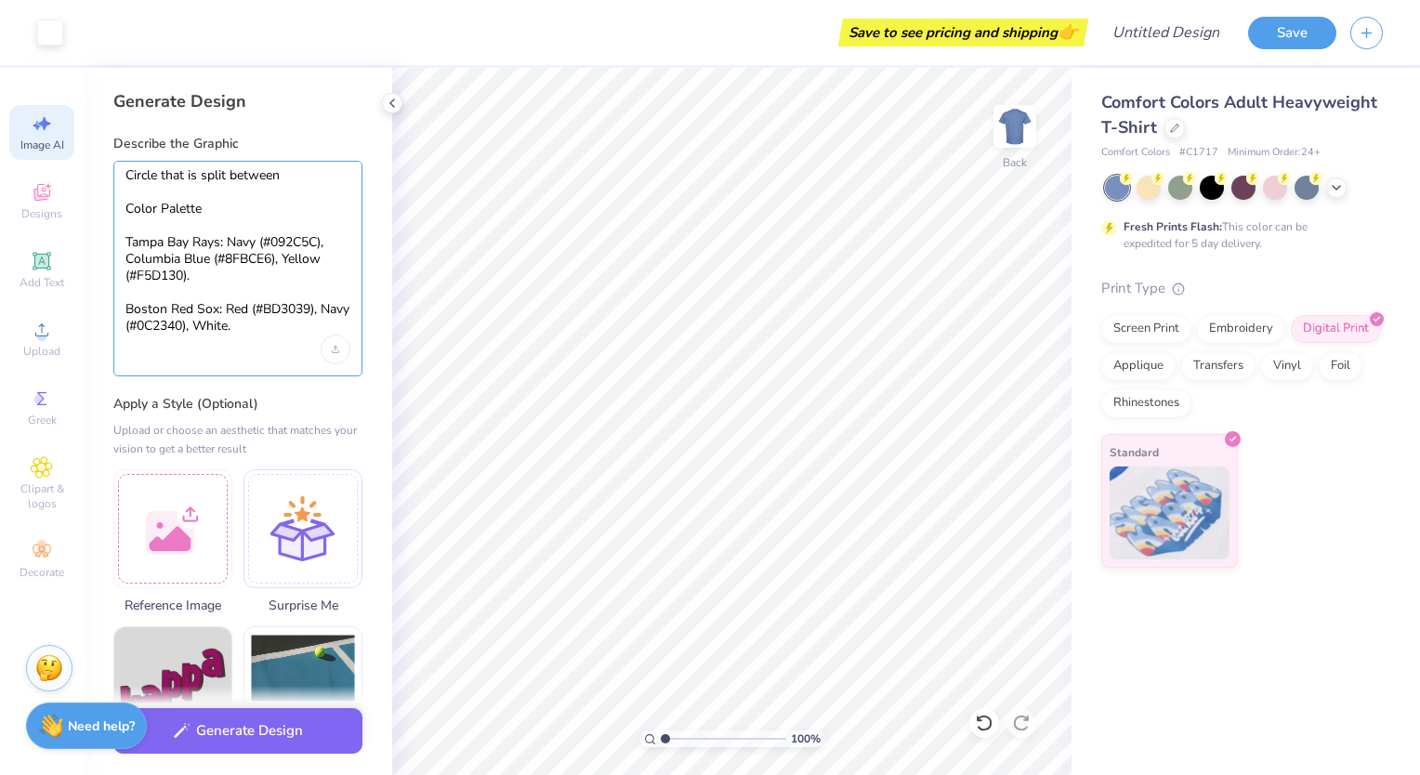
click at [306, 174] on textarea "Circle that is split between Color Palette Tampa Bay Rays: Navy (#092C5C), Colu…" at bounding box center [237, 251] width 225 height 168
paste textarea "Split Circle Design (for the button pin): Left half: Tampa Bay Rays navy & ligh…"
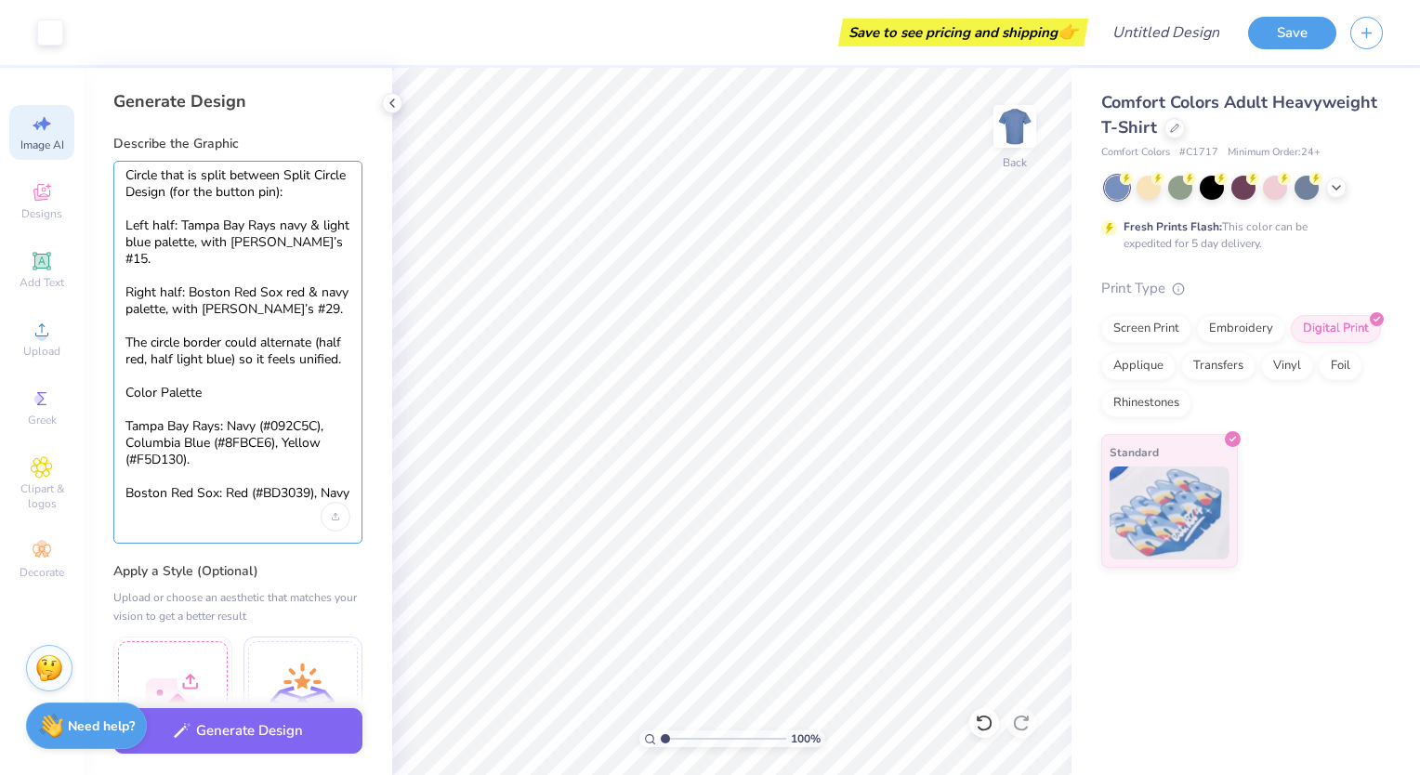
drag, startPoint x: 284, startPoint y: 175, endPoint x: 98, endPoint y: 170, distance: 186.9
click at [98, 170] on div "Generate Design Describe the Graphic Circle that is split between Split Circle …" at bounding box center [238, 421] width 309 height 707
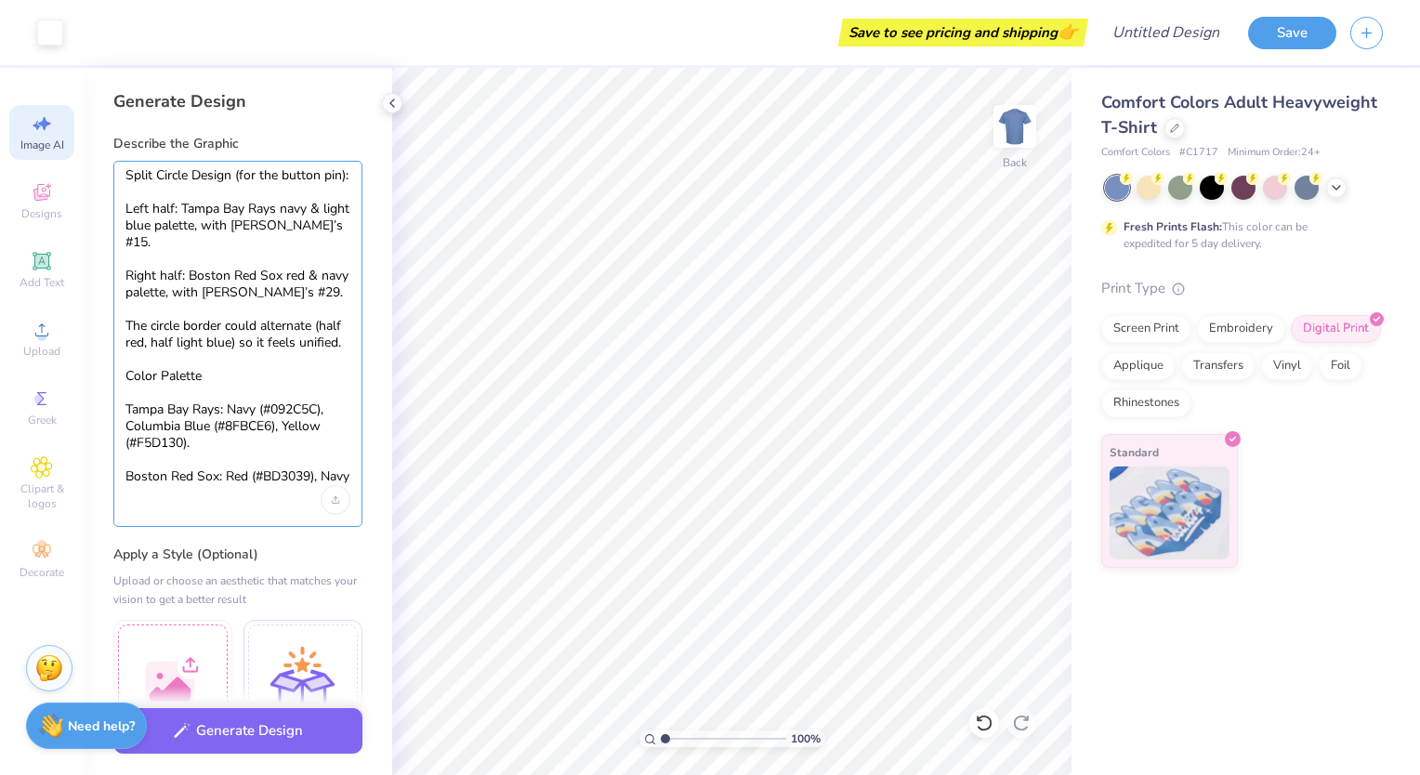
drag, startPoint x: 196, startPoint y: 178, endPoint x: 347, endPoint y: 179, distance: 150.6
click at [347, 179] on textarea "Split Circle Design (for the button pin): Left half: Tampa Bay Rays navy & ligh…" at bounding box center [237, 326] width 225 height 319
click at [293, 277] on textarea "Split Circle: Left half: Tampa Bay Rays navy & light blue palette, with Josh’s …" at bounding box center [237, 326] width 225 height 319
click at [237, 200] on textarea "Split Circle: Left half: Tampa Bay Rays navy & light blue palette, with Josh’s …" at bounding box center [237, 326] width 225 height 319
click at [230, 176] on textarea "Split Circle: Left half: Tampa Bay Rays navy & light blue palette, with Josh’s …" at bounding box center [237, 326] width 225 height 319
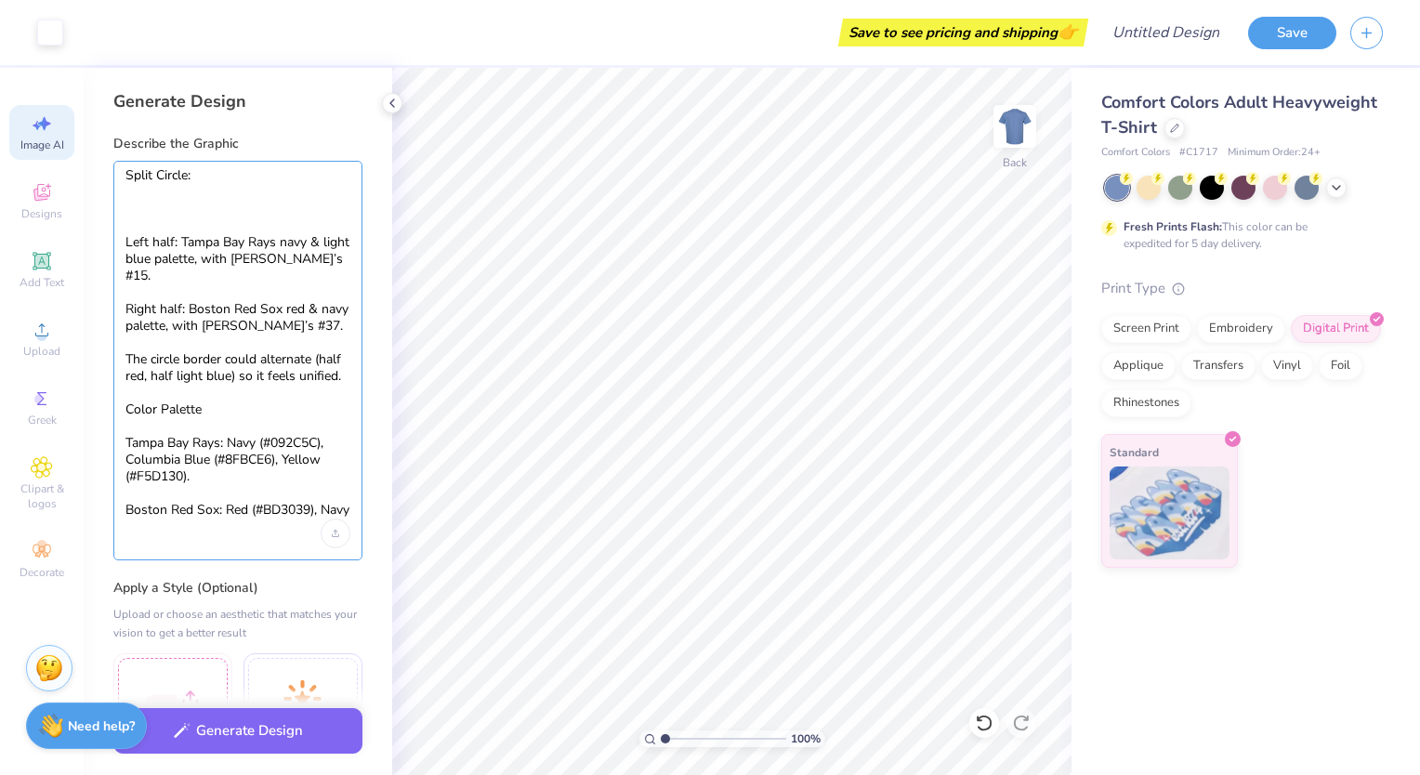
paste textarea "Subtle Elements: Rays’ sunburst motif peeking behind #15. Red Sox “B” font–styl…"
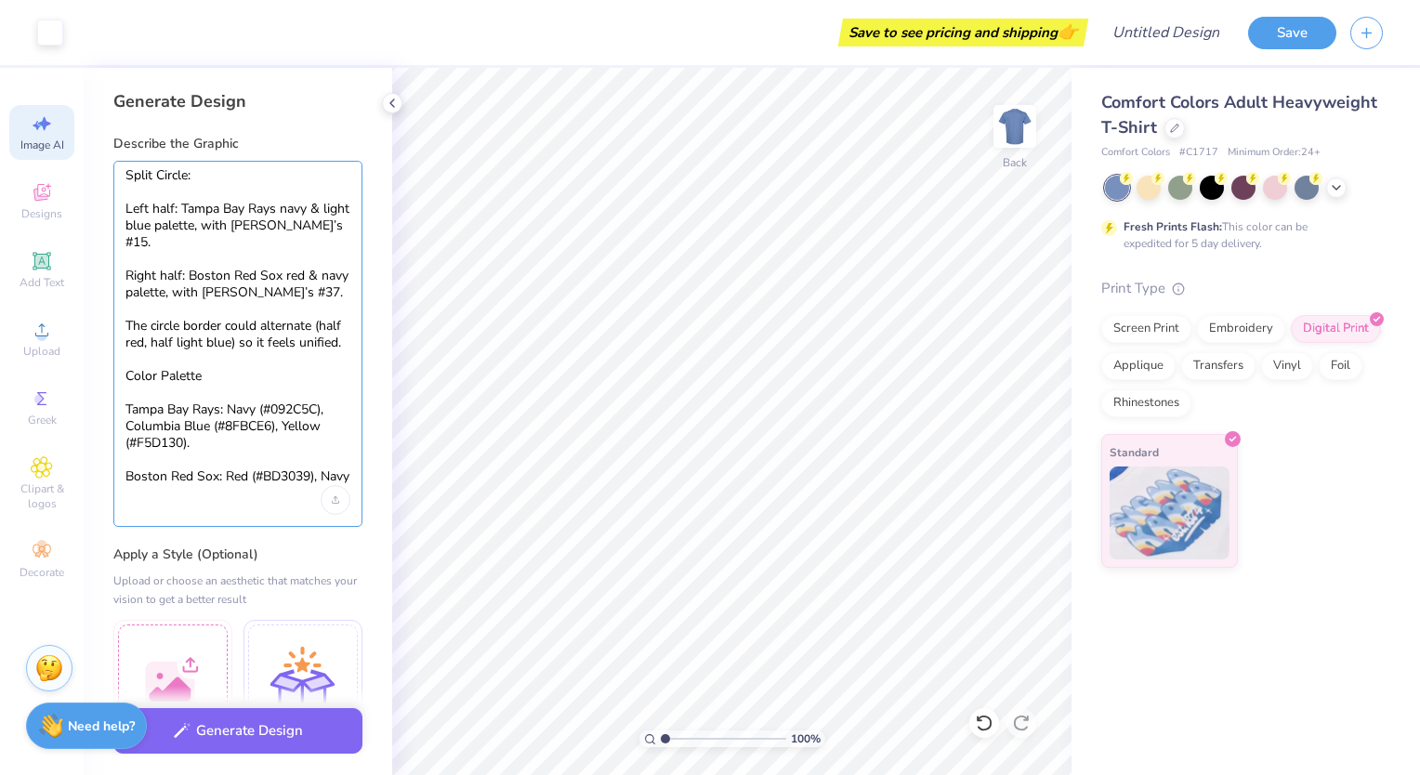
click at [342, 336] on textarea "Split Circle: Left half: Tampa Bay Rays navy & light blue palette, with Josh’s …" at bounding box center [237, 326] width 225 height 319
click at [345, 331] on textarea "Split Circle: Left half: Tampa Bay Rays navy & light blue palette, with Josh’s …" at bounding box center [237, 326] width 225 height 319
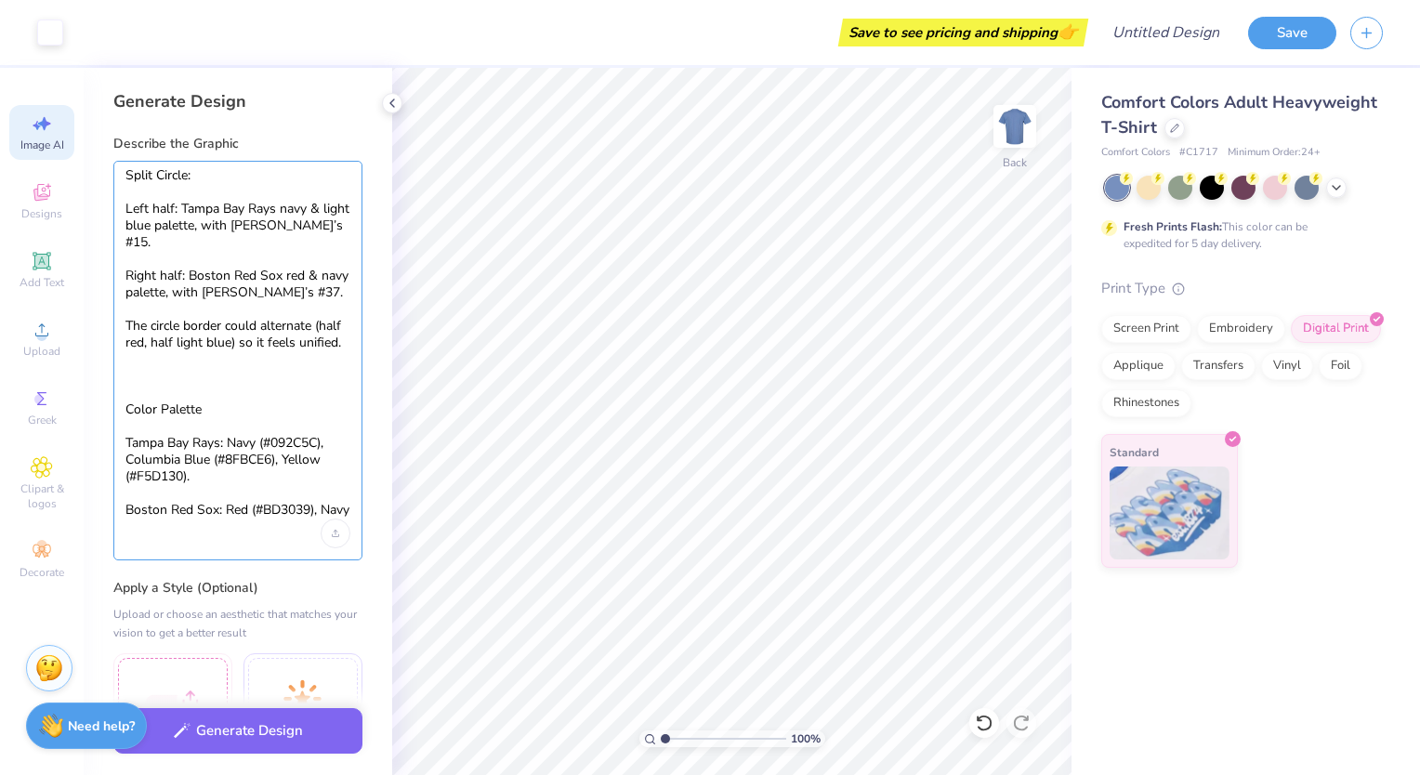
paste textarea "Subtle Elements: Rays’ sunburst motif peeking behind #15. Red Sox “B” font–styl…"
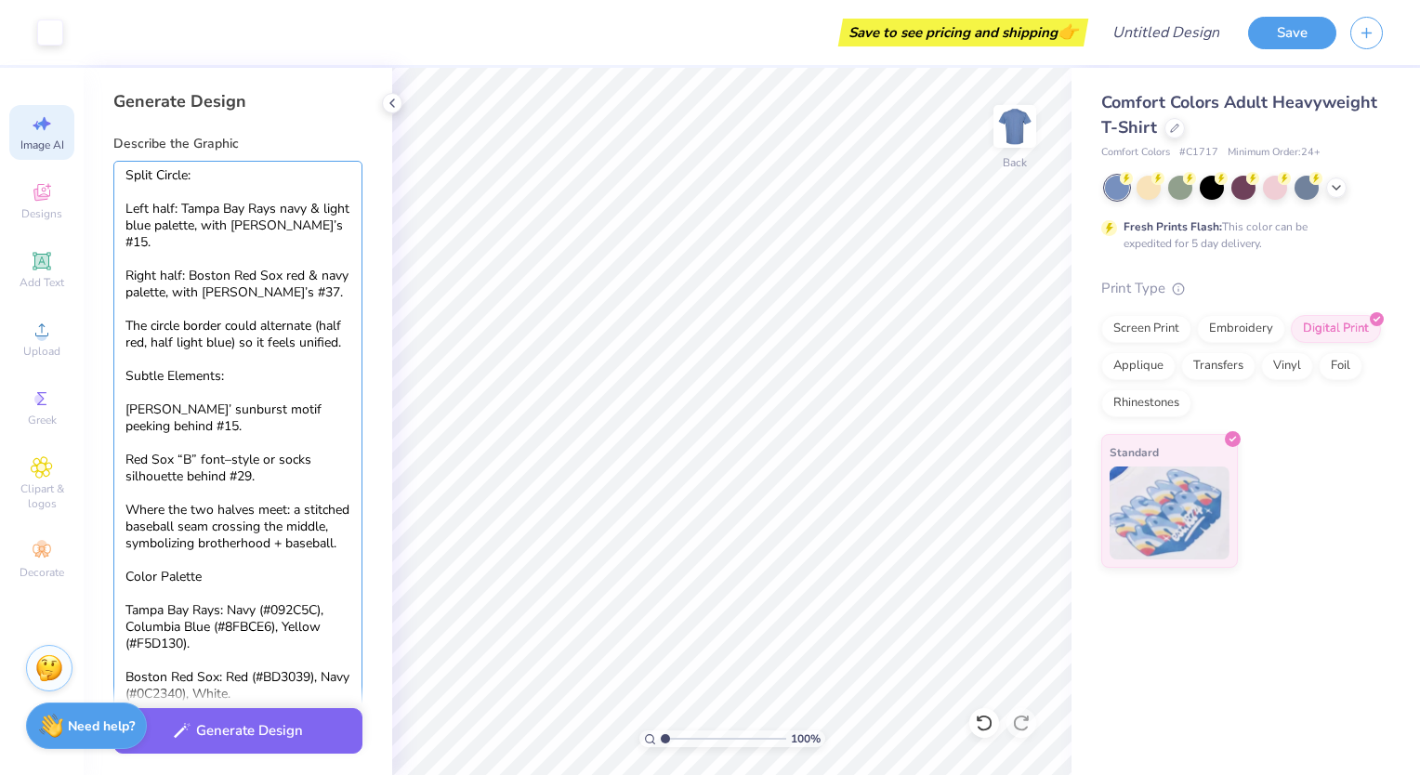
click at [248, 463] on textarea "Split Circle: Left half: Tampa Bay Rays navy & light blue palette, with Josh’s …" at bounding box center [237, 435] width 225 height 536
click at [251, 462] on textarea "Split Circle: Left half: Tampa Bay Rays navy & light blue palette, with Josh’s …" at bounding box center [237, 435] width 225 height 536
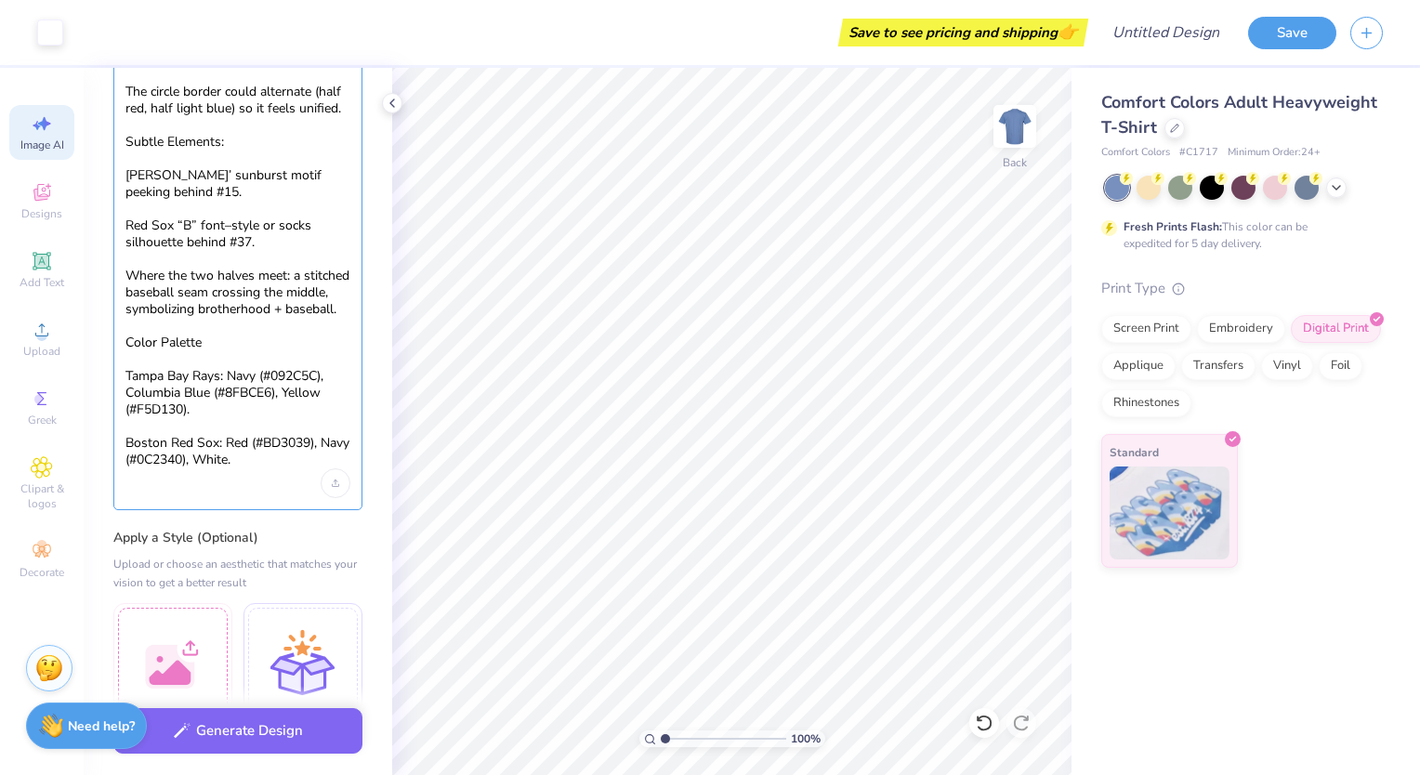
scroll to position [236, 0]
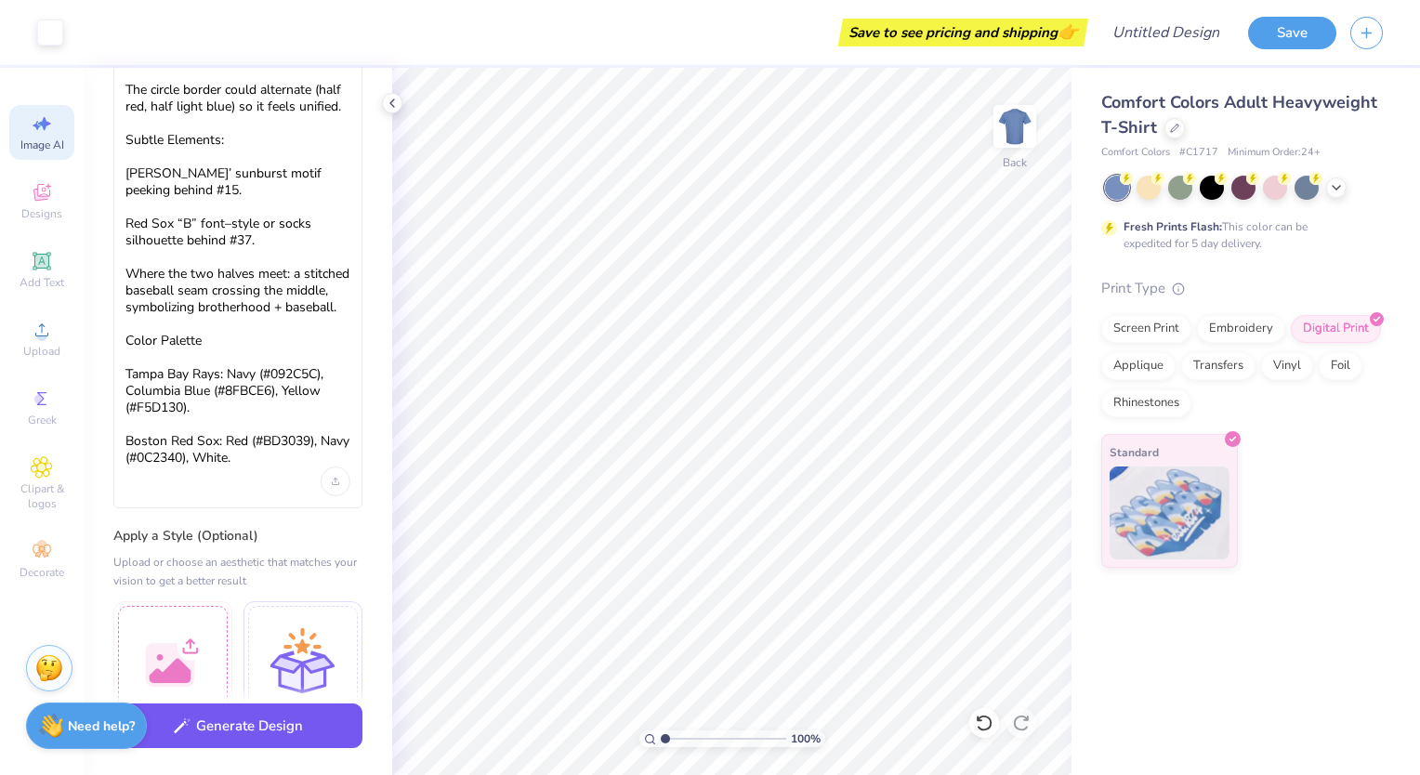
click at [228, 724] on button "Generate Design" at bounding box center [237, 727] width 249 height 46
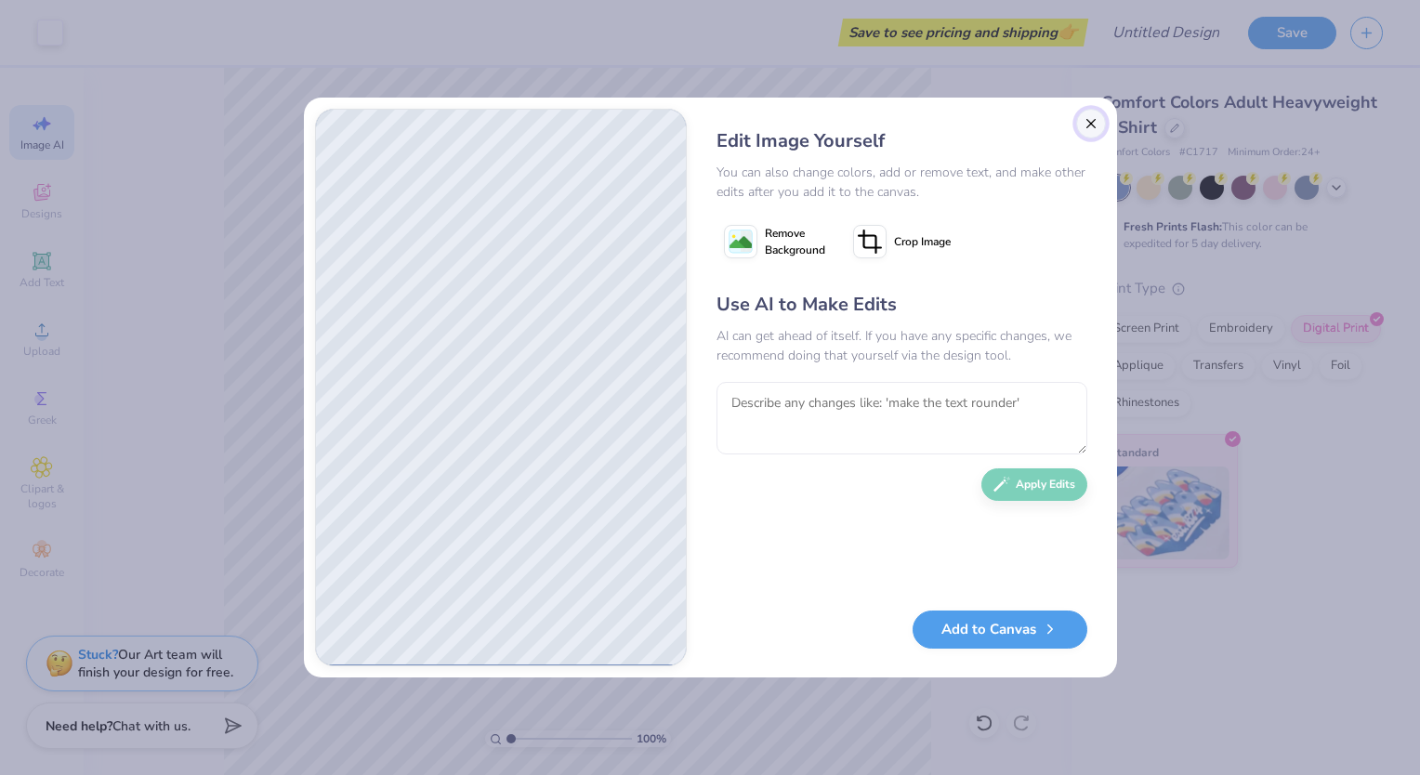
click at [1093, 125] on button "Close" at bounding box center [1091, 124] width 30 height 30
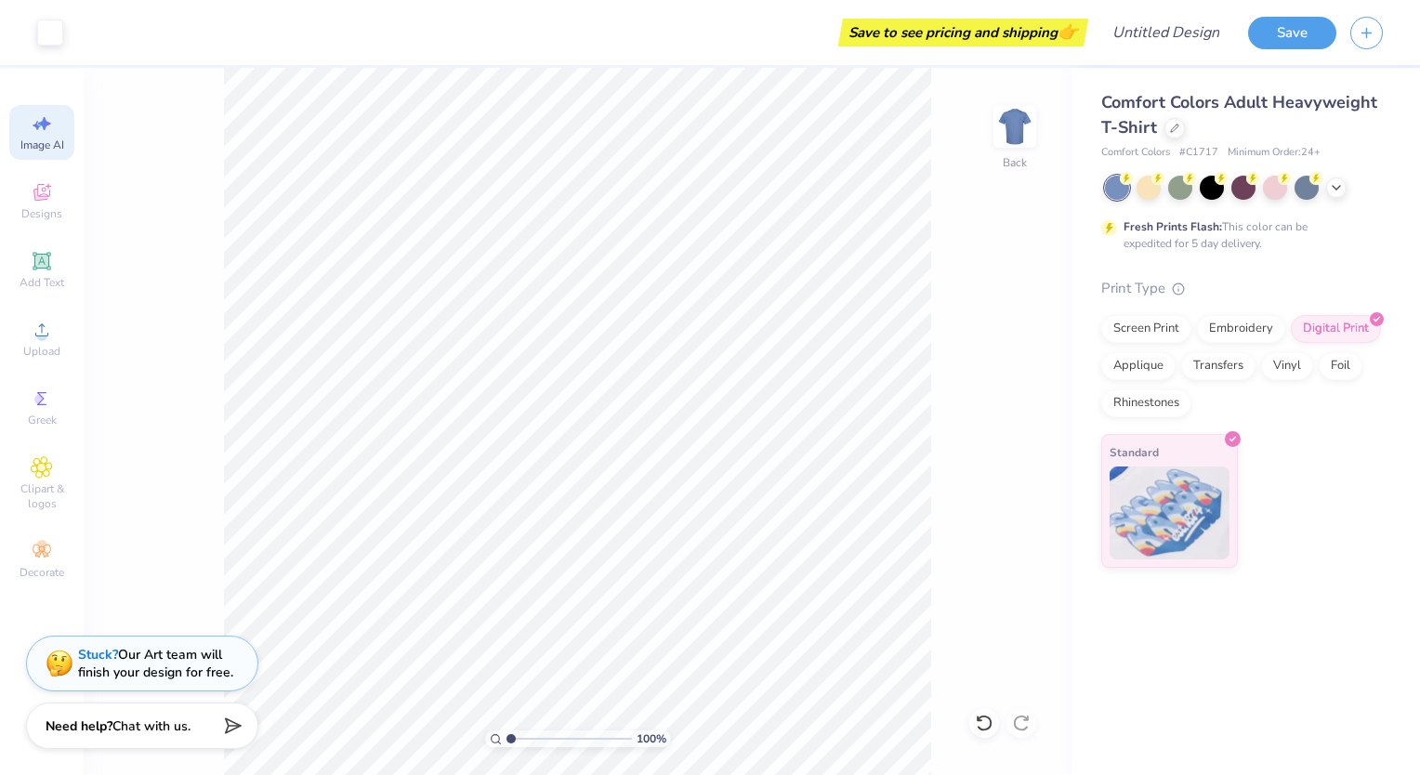
click at [61, 117] on div "Image AI" at bounding box center [41, 132] width 65 height 55
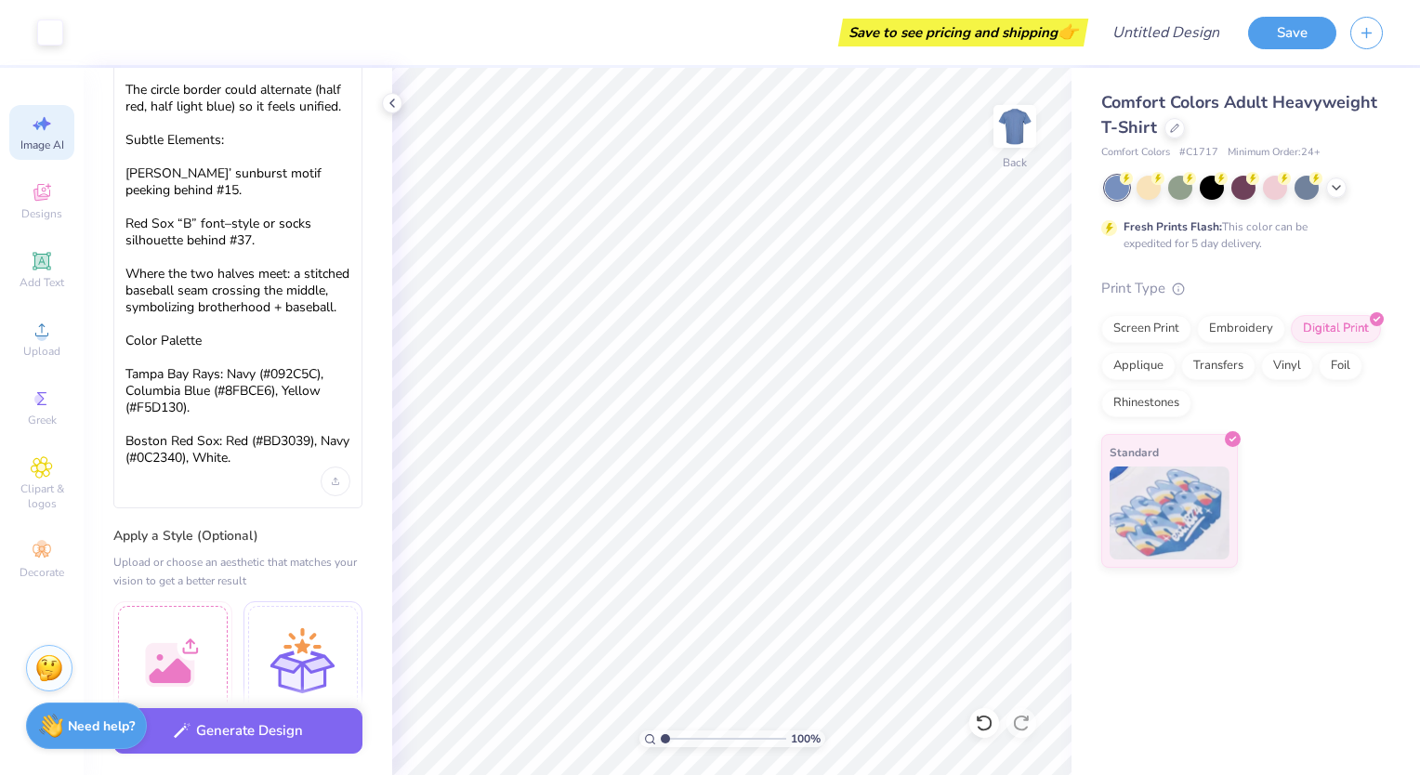
scroll to position [0, 0]
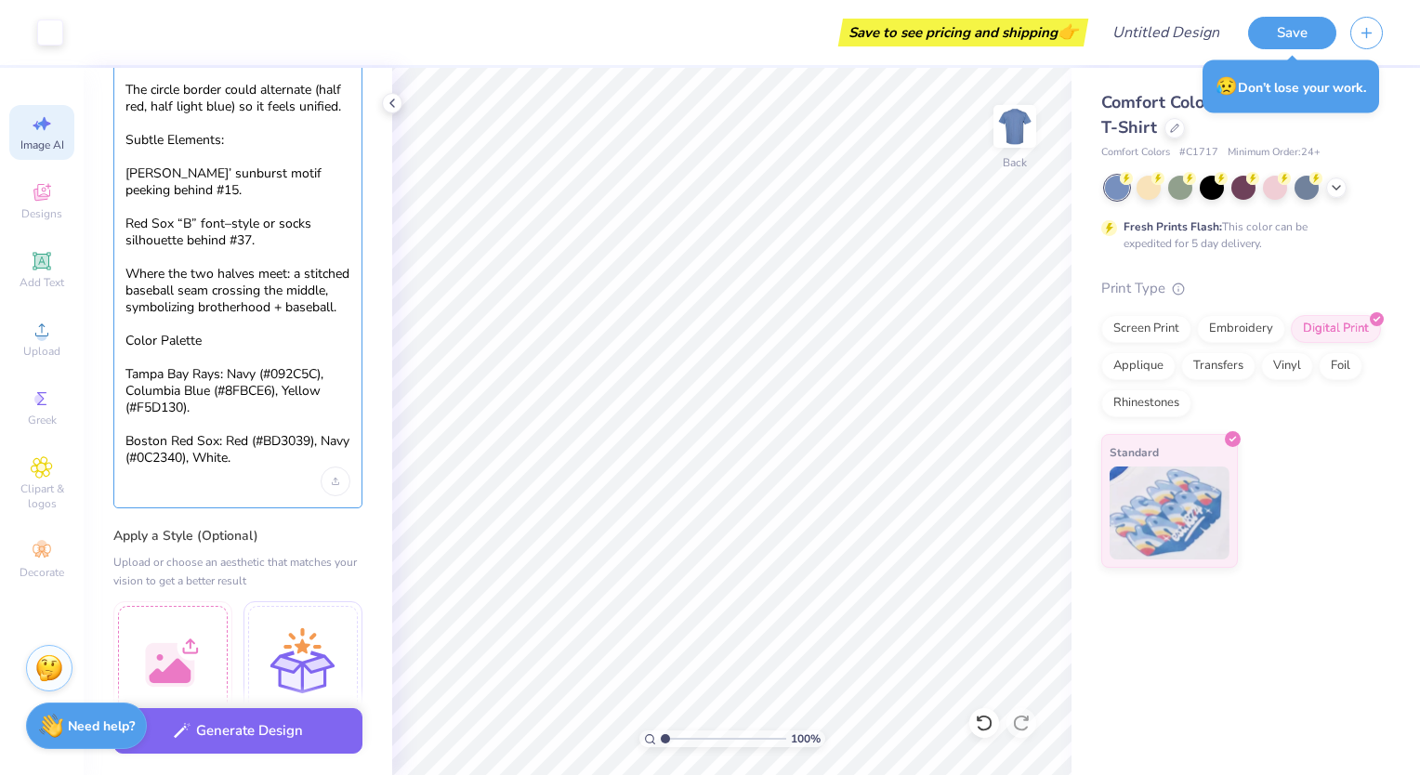
click at [275, 256] on textarea "Split Circle: Left half: Tampa Bay Rays navy & light blue palette, with Josh’s …" at bounding box center [237, 199] width 225 height 536
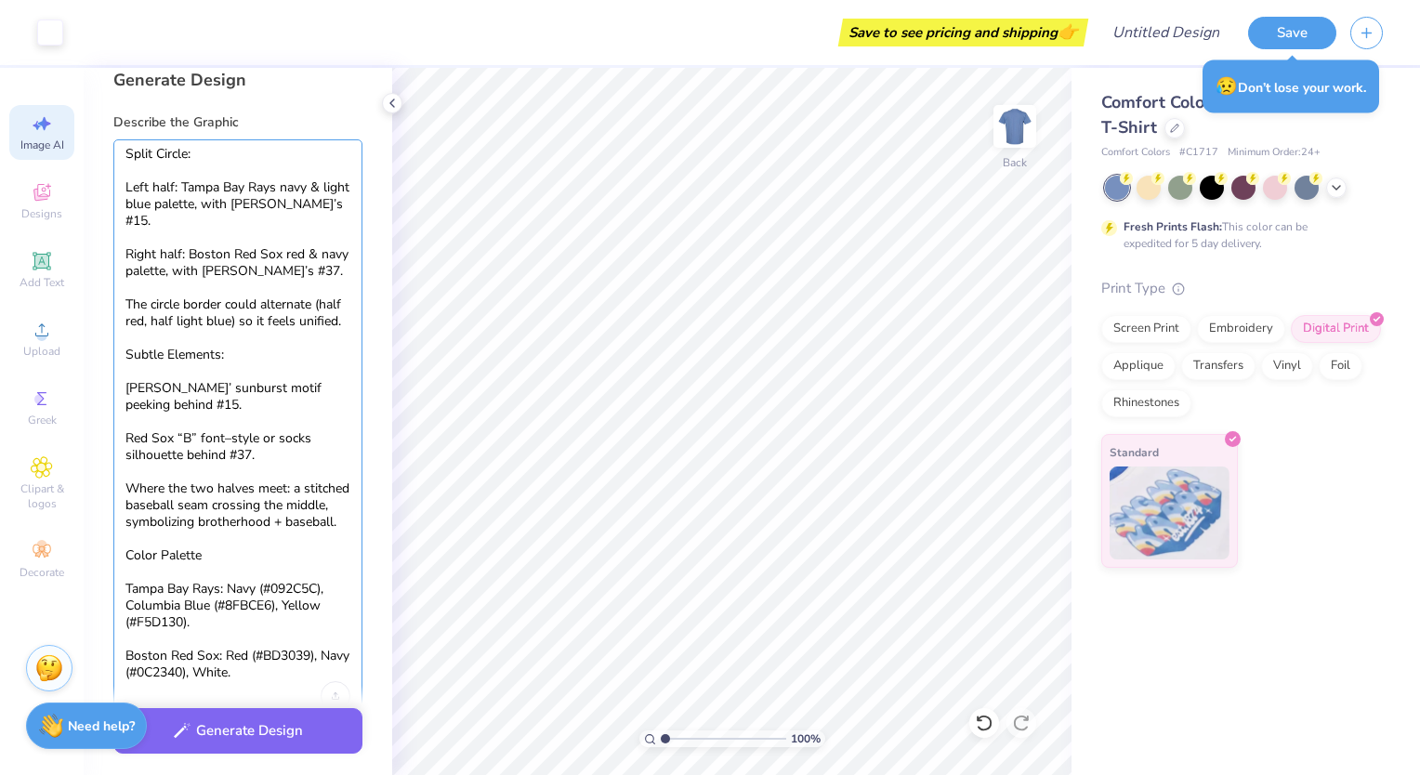
scroll to position [22, 0]
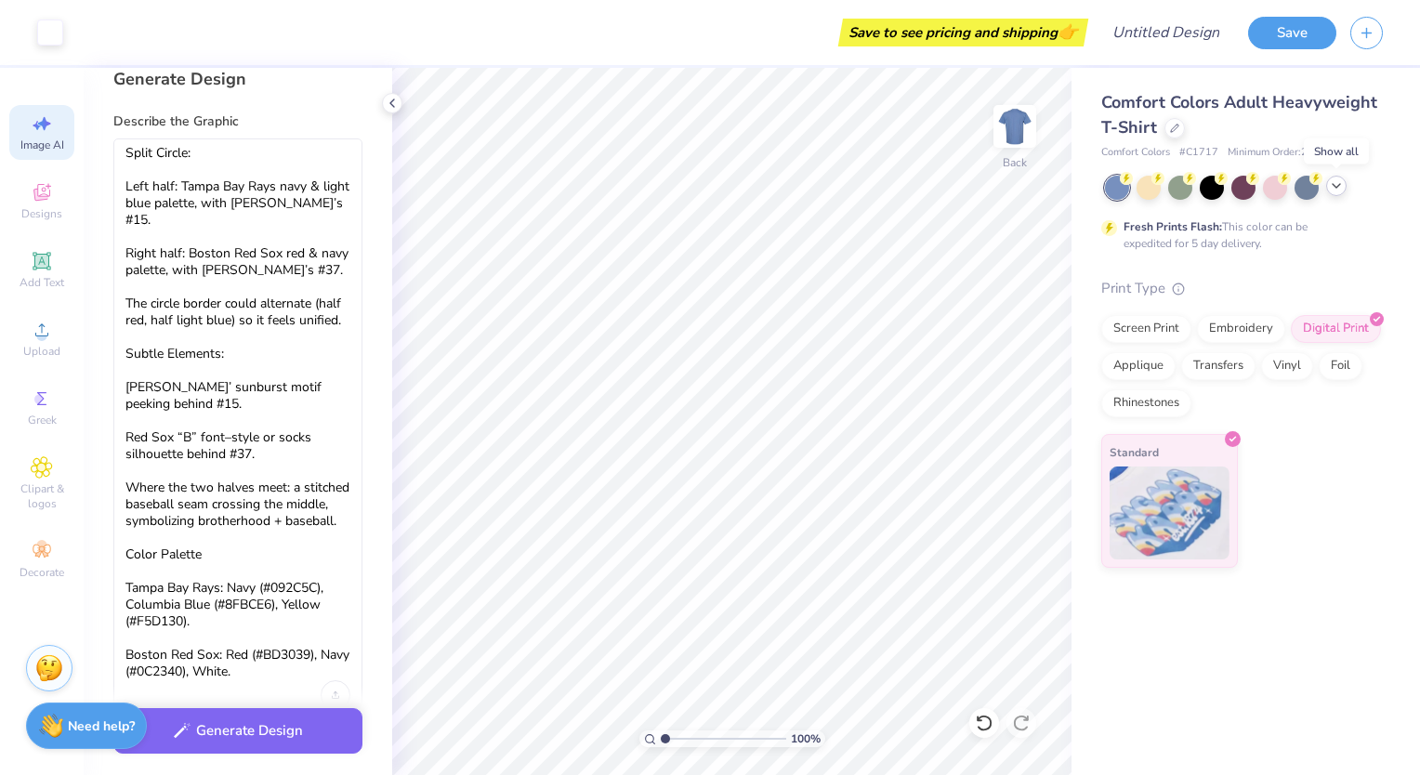
click at [1338, 191] on icon at bounding box center [1336, 185] width 15 height 15
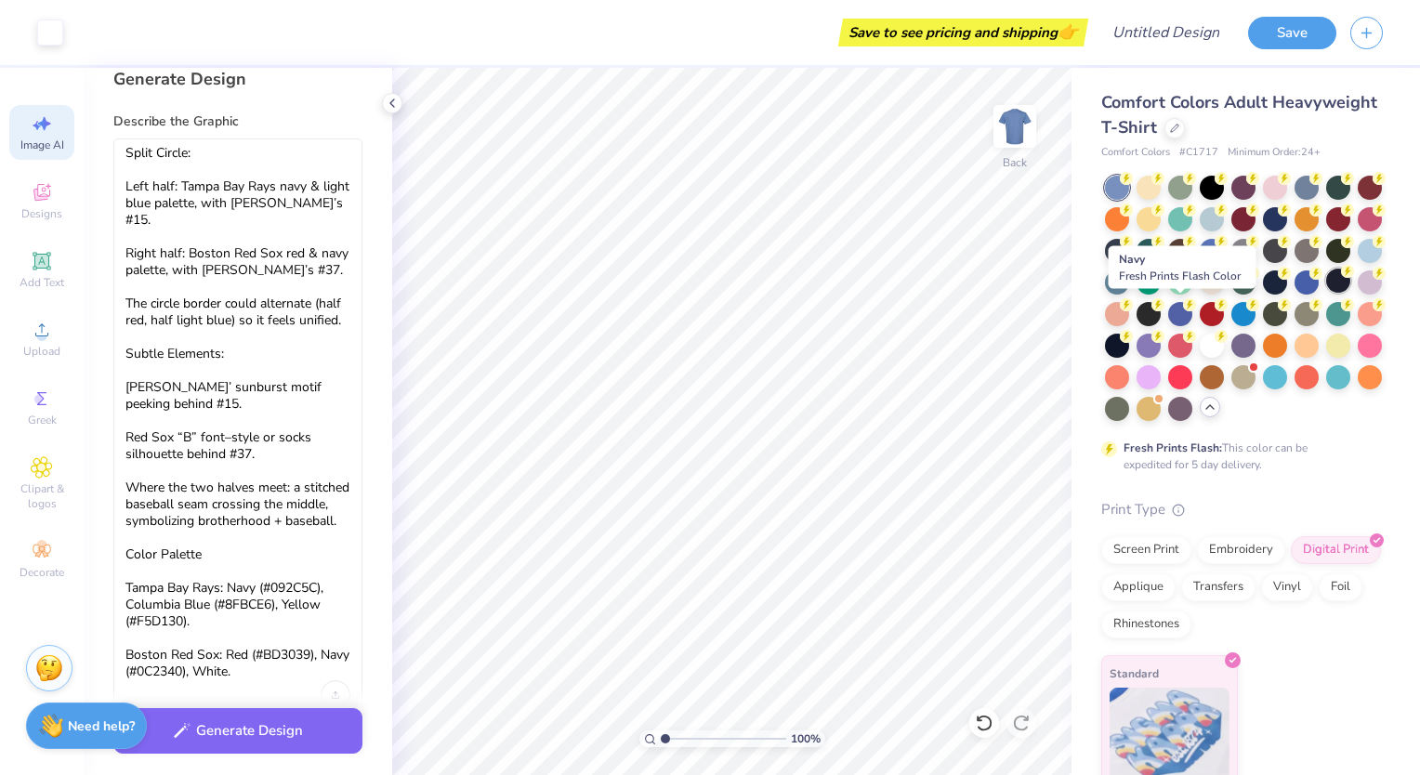
click at [1326, 293] on div at bounding box center [1338, 281] width 24 height 24
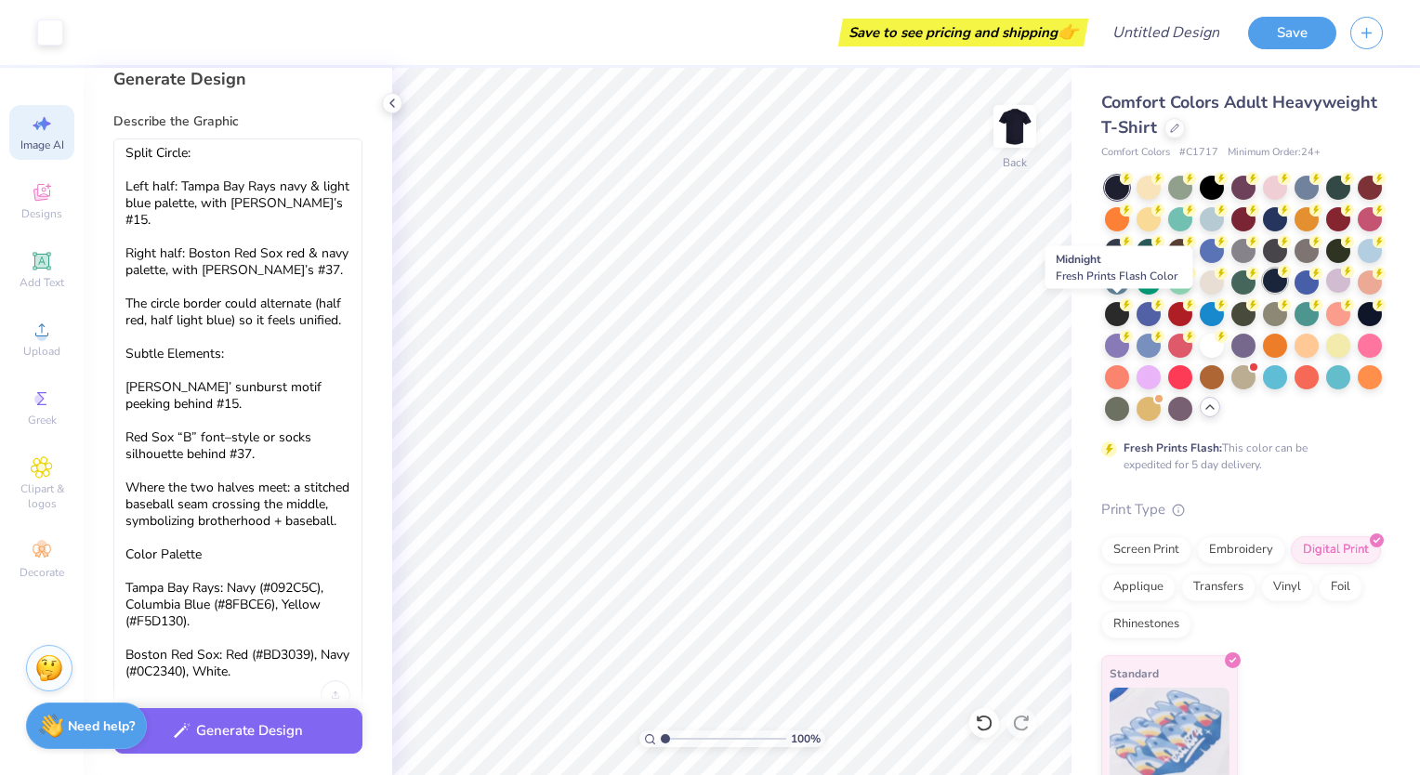
click at [1263, 293] on div at bounding box center [1275, 281] width 24 height 24
click at [1295, 293] on div at bounding box center [1307, 281] width 24 height 24
click at [1263, 293] on div at bounding box center [1275, 281] width 24 height 24
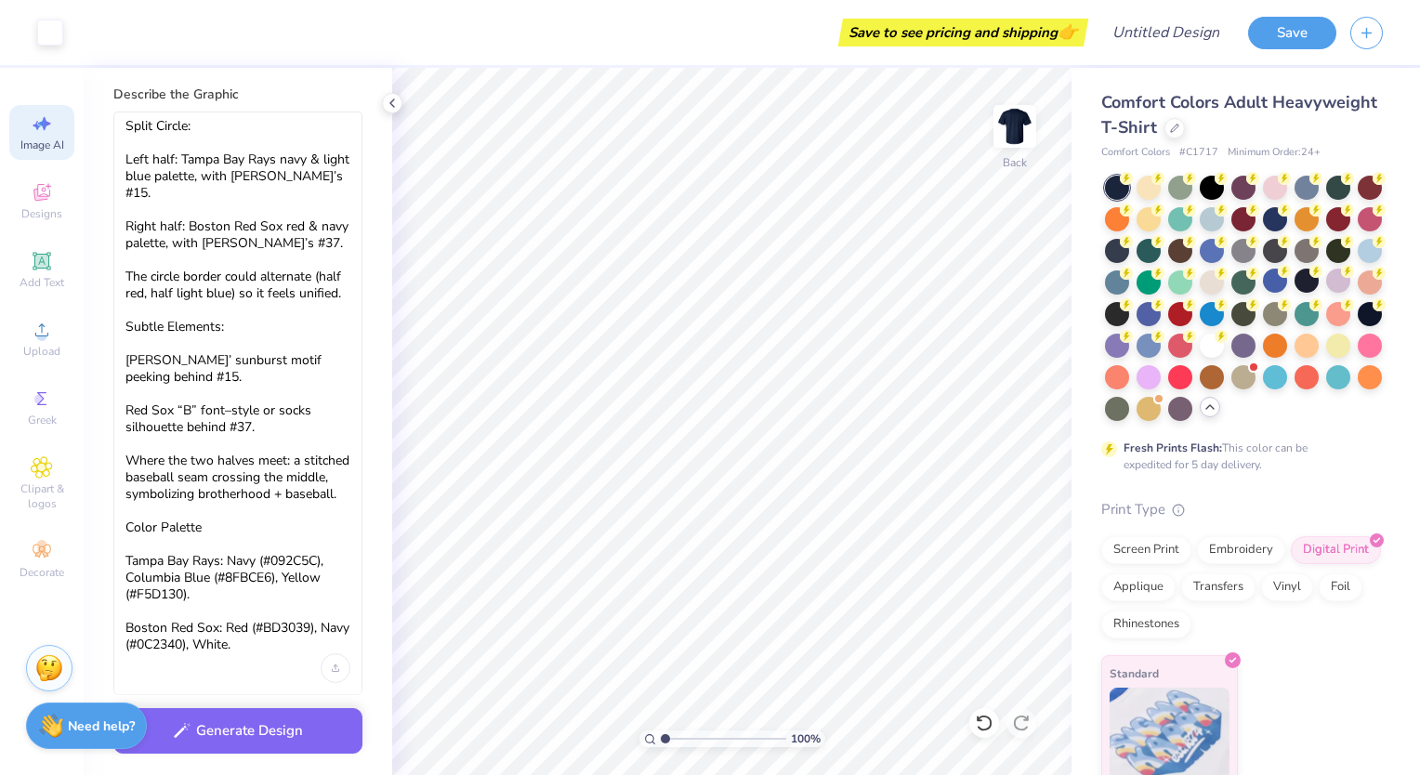
scroll to position [50, 0]
drag, startPoint x: 261, startPoint y: 396, endPoint x: 309, endPoint y: 393, distance: 47.5
click at [309, 393] on textarea "Split Circle: Left half: Tampa Bay Rays navy & light blue palette, with Josh’s …" at bounding box center [237, 385] width 225 height 536
drag, startPoint x: 165, startPoint y: 411, endPoint x: 125, endPoint y: 412, distance: 40.0
click at [125, 412] on textarea "Split Circle: Left half: Tampa Bay Rays navy & light blue palette, with Josh’s …" at bounding box center [237, 385] width 225 height 536
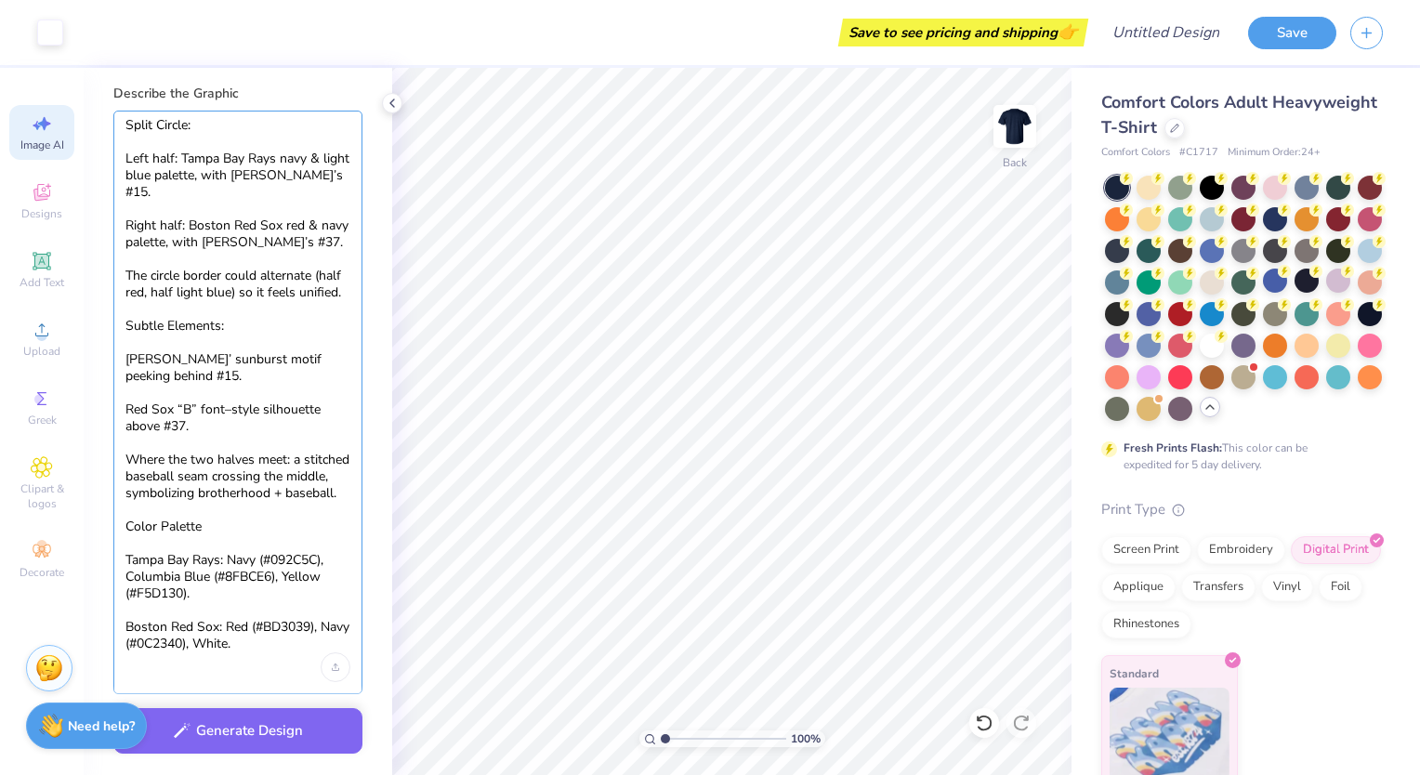
drag, startPoint x: 248, startPoint y: 344, endPoint x: 267, endPoint y: 350, distance: 19.4
click at [267, 350] on textarea "Split Circle: Left half: Tampa Bay Rays navy & light blue palette, with Josh’s …" at bounding box center [237, 385] width 225 height 536
click at [254, 346] on textarea "Split Circle: Left half: Tampa Bay Rays navy & light blue palette, with Josh’s …" at bounding box center [237, 385] width 225 height 536
click at [251, 345] on textarea "Split Circle: Left half: Tampa Bay Rays navy & light blue palette, with Josh’s …" at bounding box center [237, 385] width 225 height 536
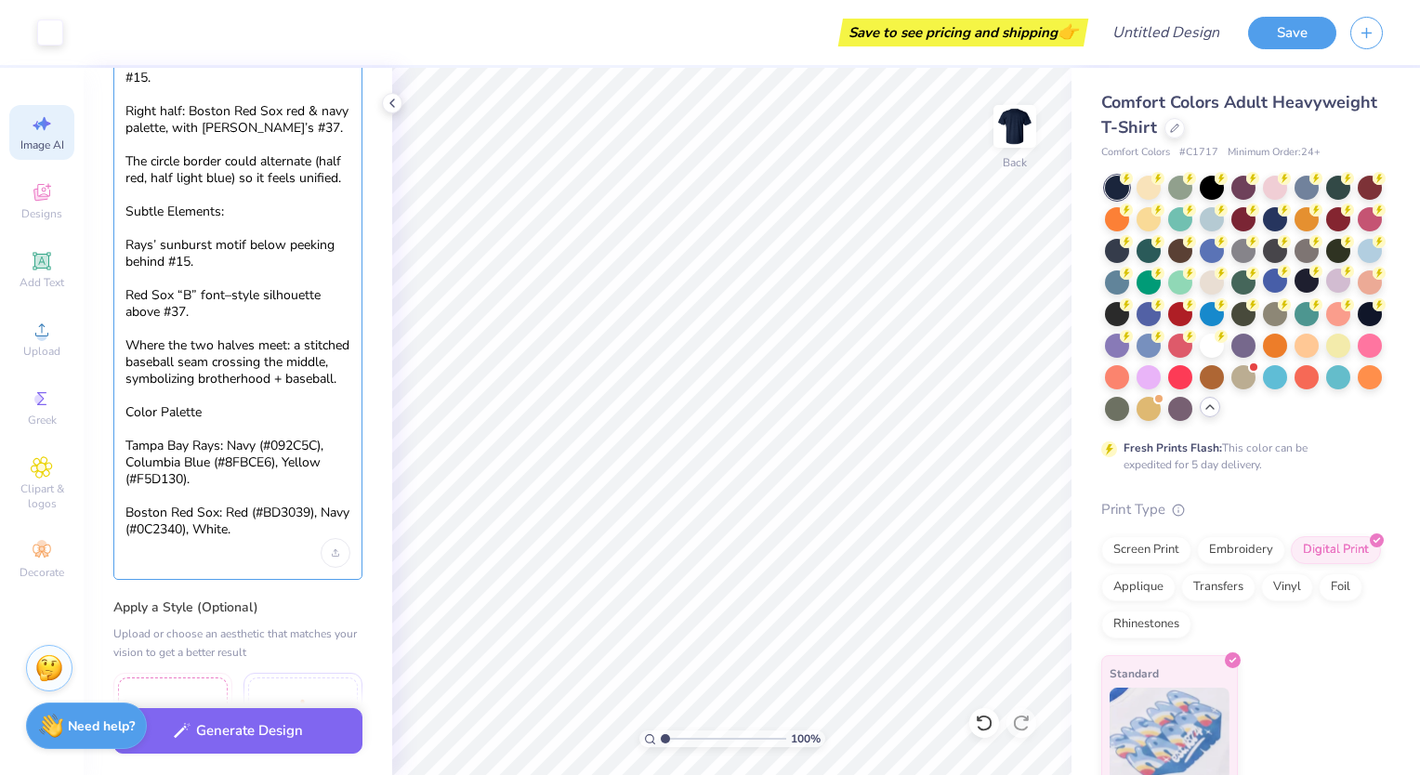
scroll to position [165, 0]
click at [218, 376] on textarea "Split Circle: Left half: Tampa Bay Rays navy & light blue palette, with Josh’s …" at bounding box center [237, 270] width 225 height 536
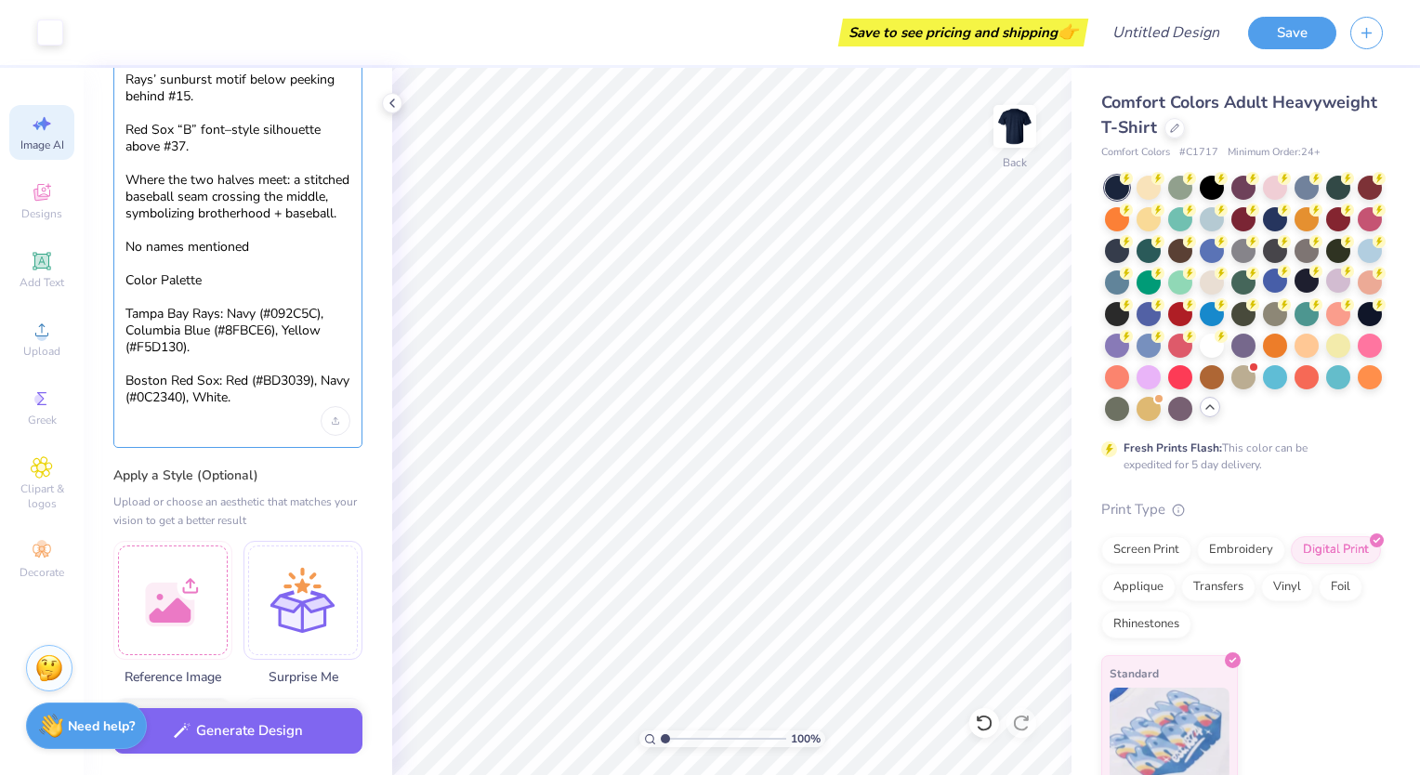
scroll to position [308, 0]
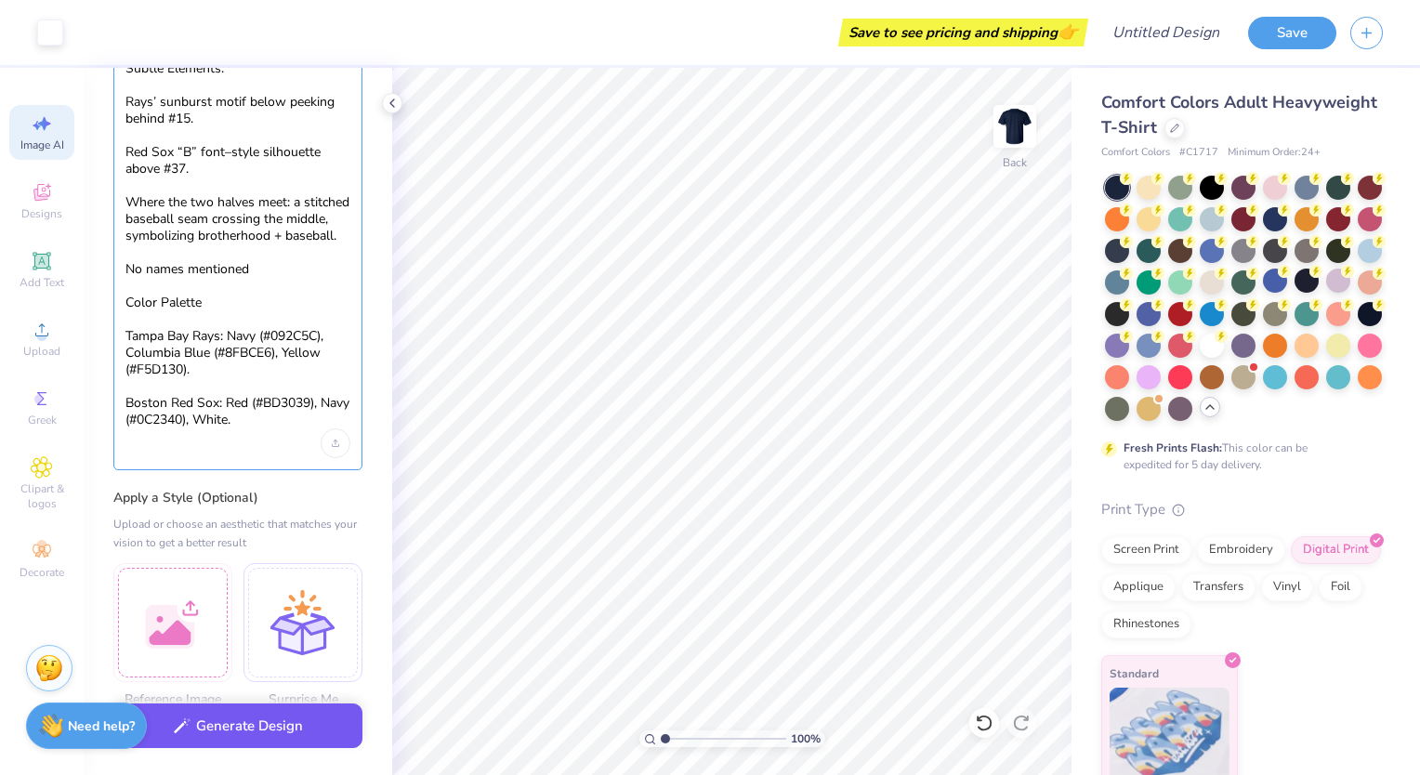
type textarea "Split Circle: Left half: Tampa Bay Rays navy & light blue palette, with [PERSON…"
click at [235, 724] on button "Generate Design" at bounding box center [237, 727] width 249 height 46
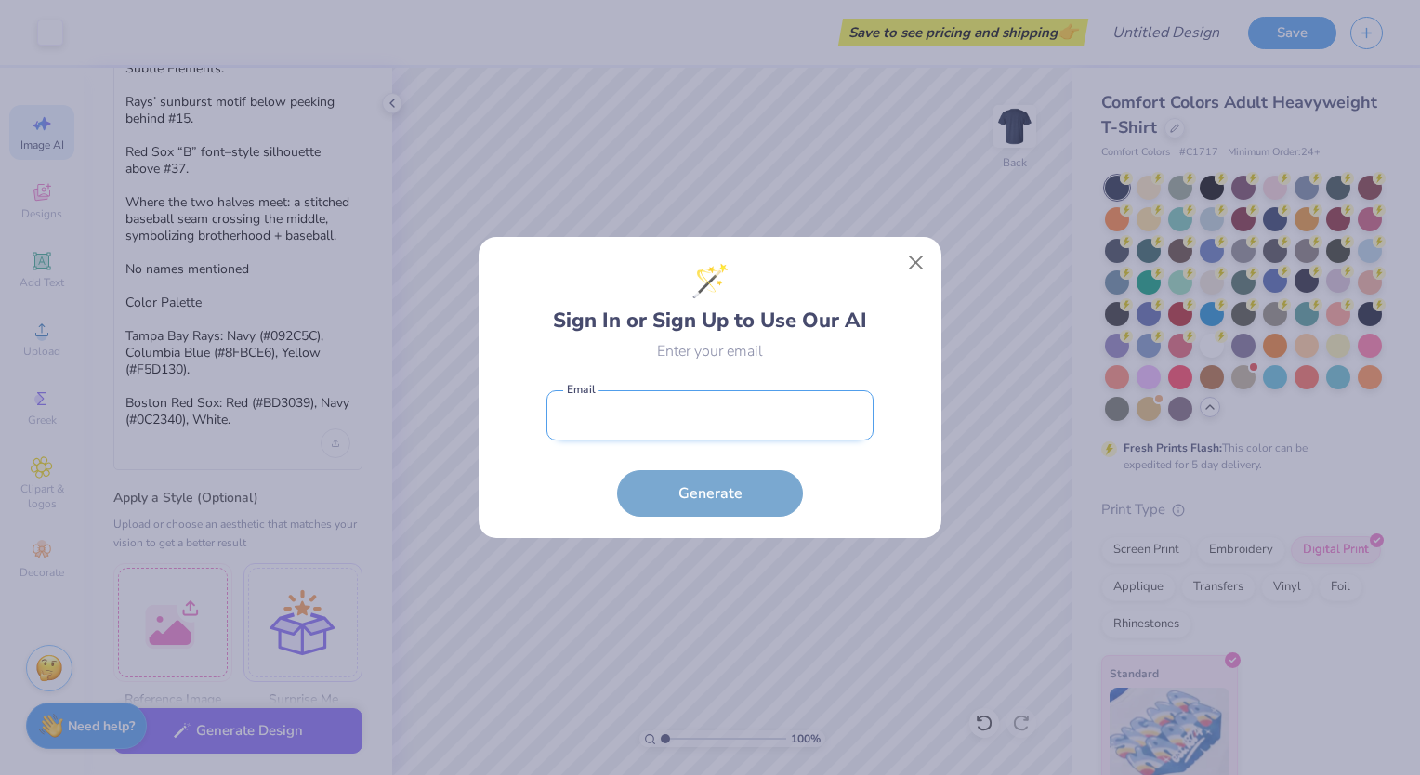
click at [644, 417] on input "email" at bounding box center [710, 415] width 327 height 51
type input "svcoonan@gmail.com"
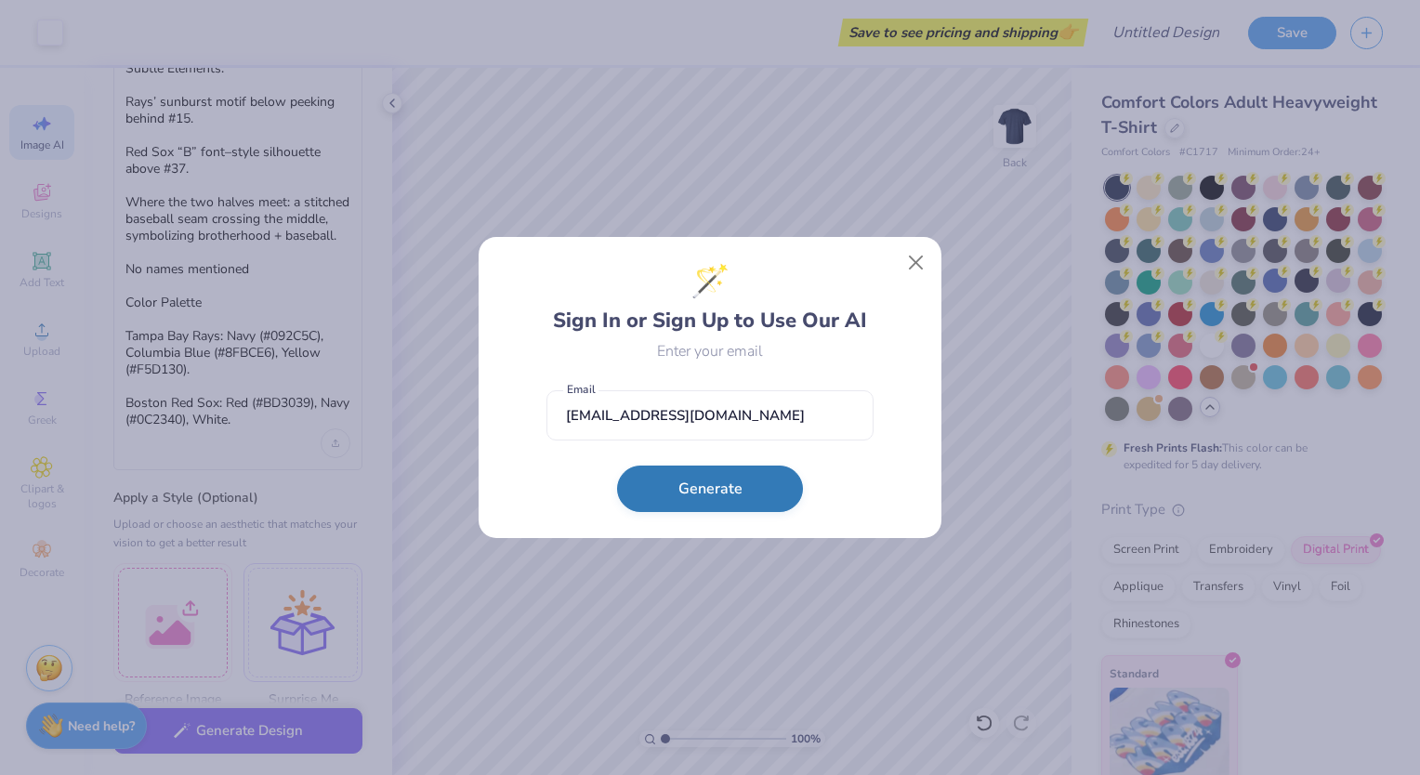
click at [679, 503] on button "Generate" at bounding box center [710, 489] width 186 height 46
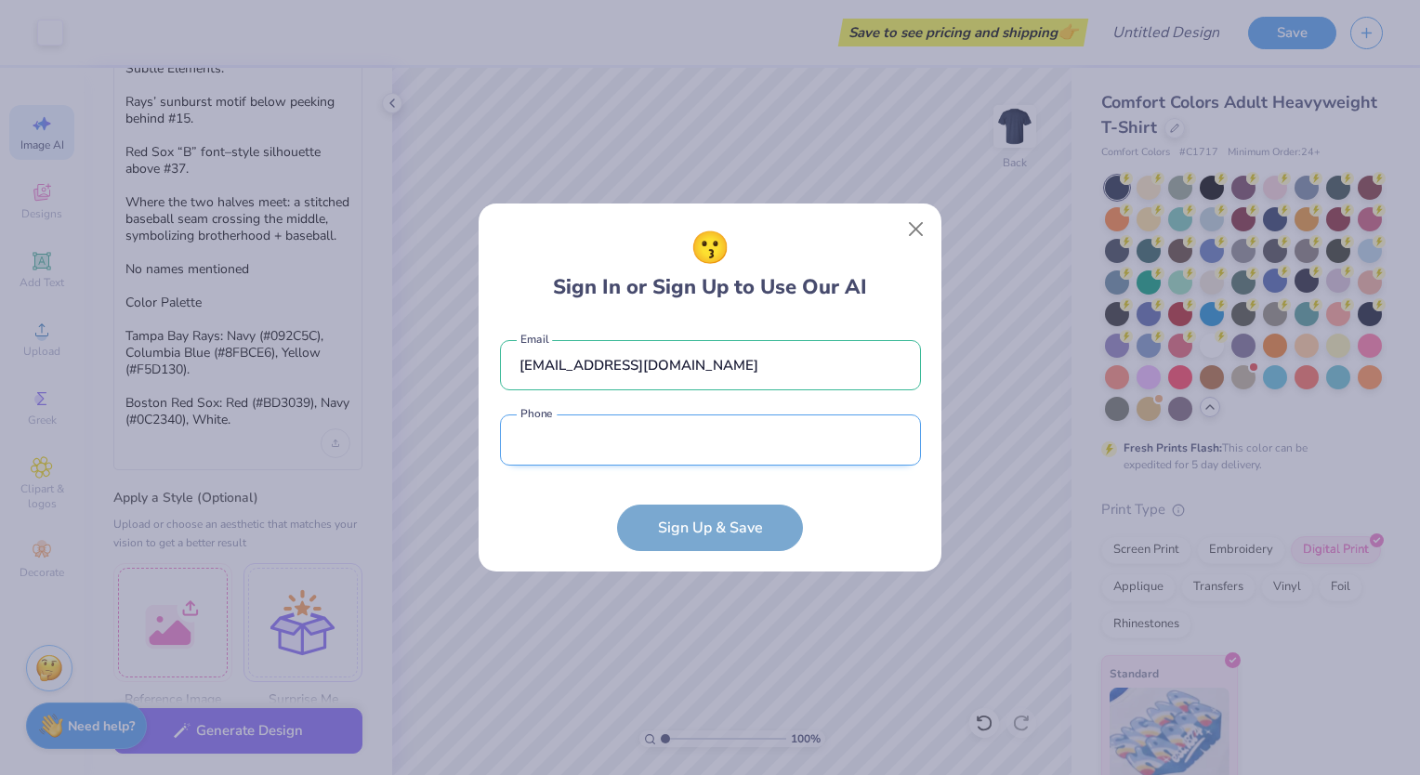
click at [600, 421] on input "tel" at bounding box center [710, 440] width 421 height 51
type input "(904) 534-6498"
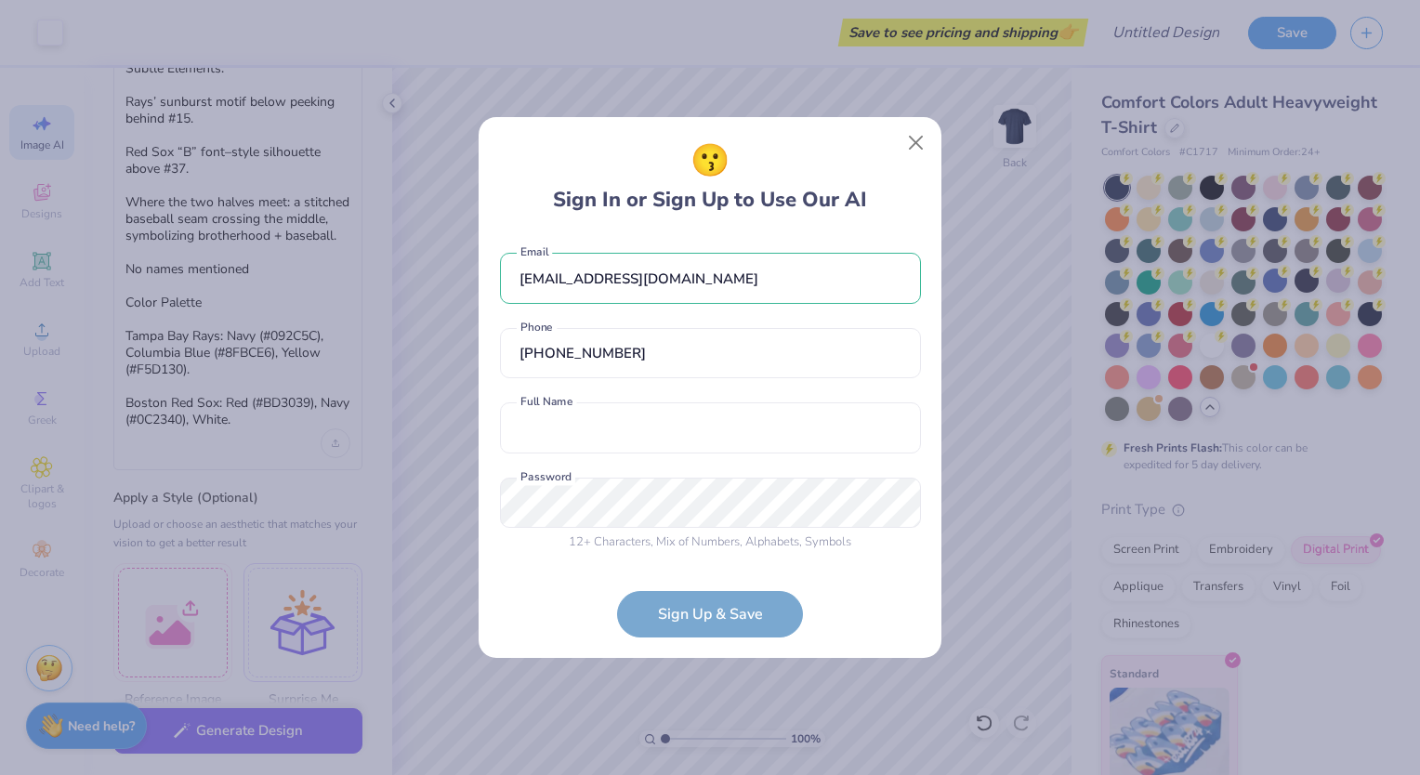
click at [666, 471] on div "svcoonan@gmail.com Email (904) 534-6498 Phone Full Name is a required field Ful…" at bounding box center [710, 397] width 421 height 327
click at [648, 431] on input "text" at bounding box center [710, 427] width 421 height 51
click at [599, 429] on input "Stephanie V Coonan" at bounding box center [710, 427] width 421 height 51
type input "Stephanie Coonan"
click at [567, 475] on div "svcoonan@gmail.com Email (904) 534-6498 Phone Stephanie Coonan Full Name 12 + C…" at bounding box center [710, 397] width 421 height 327
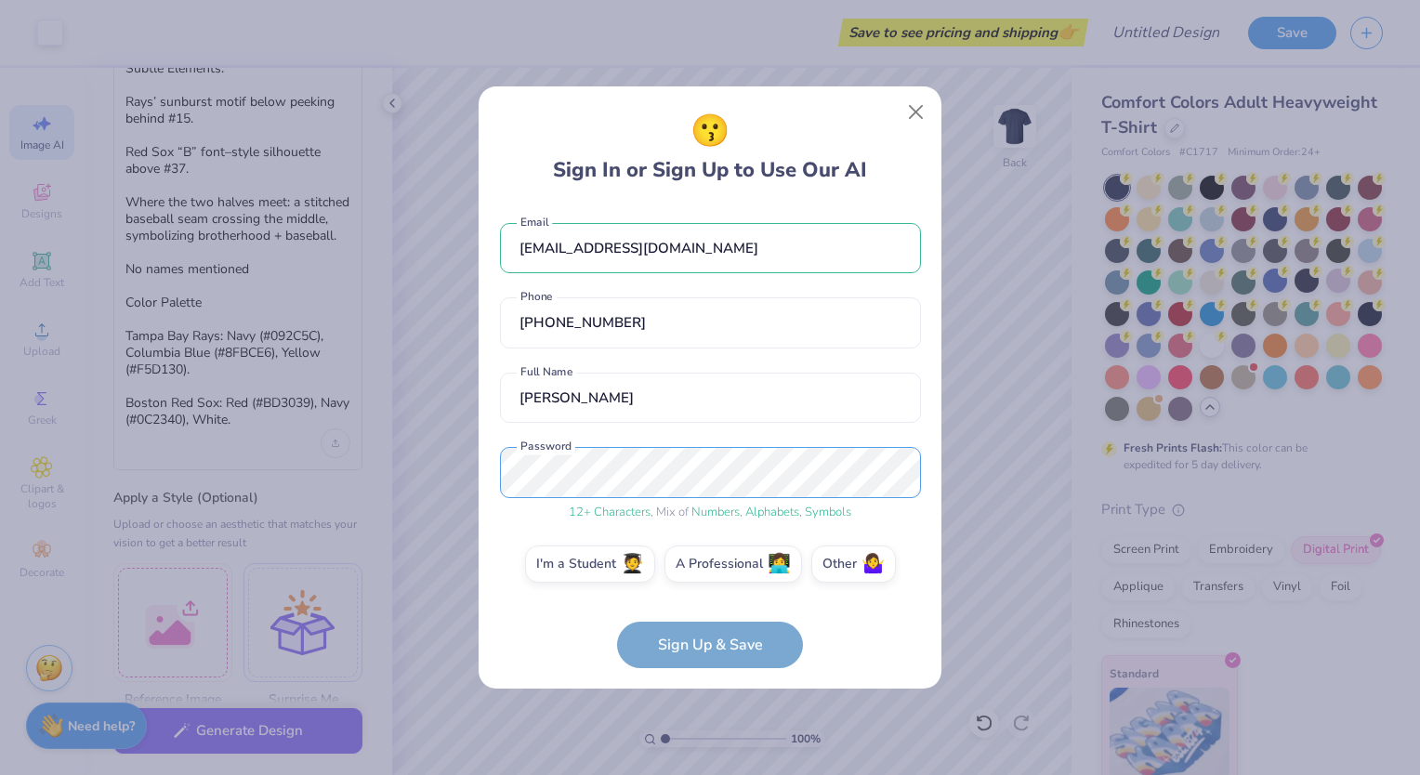
scroll to position [9, 0]
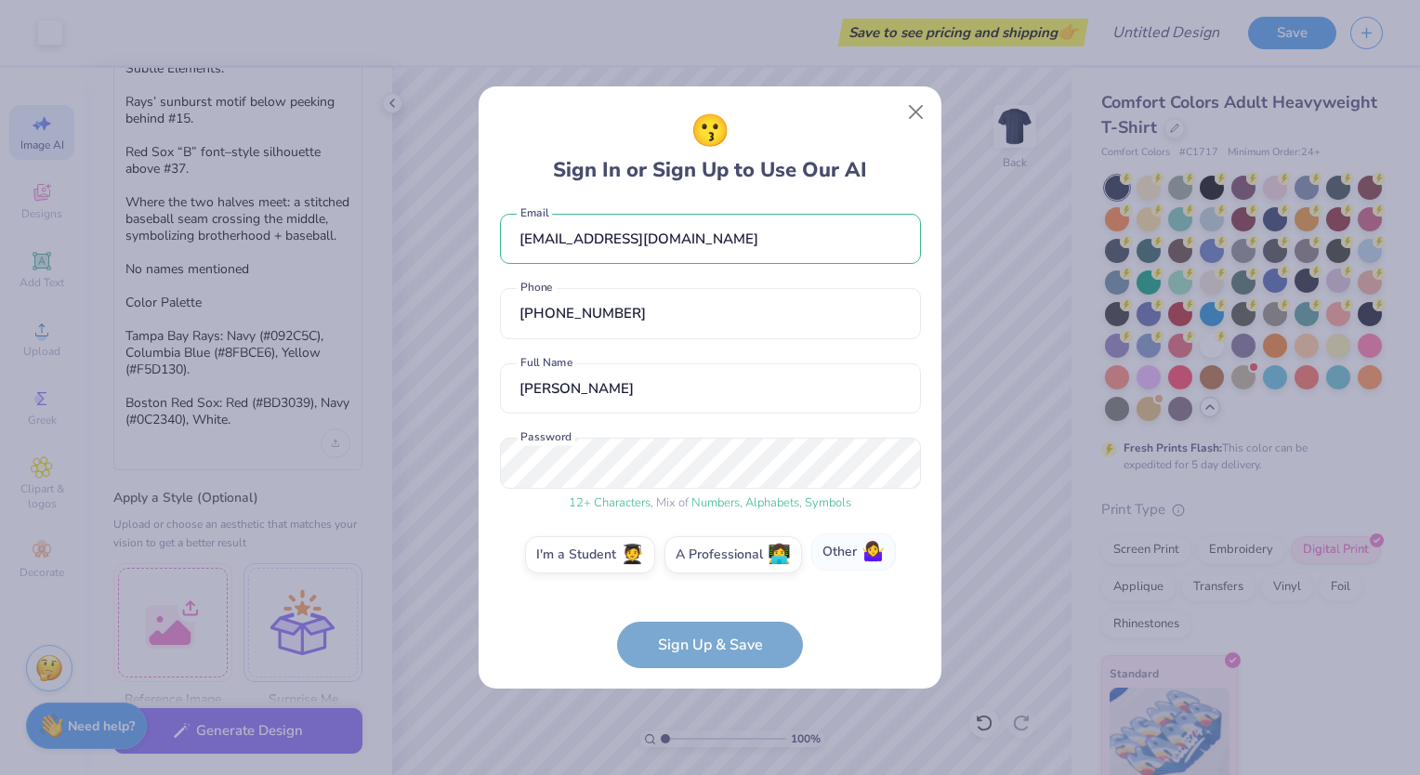
click at [841, 563] on label "Other 🤷‍♀️" at bounding box center [854, 552] width 85 height 37
click at [717, 563] on input "Other 🤷‍♀️" at bounding box center [711, 569] width 12 height 12
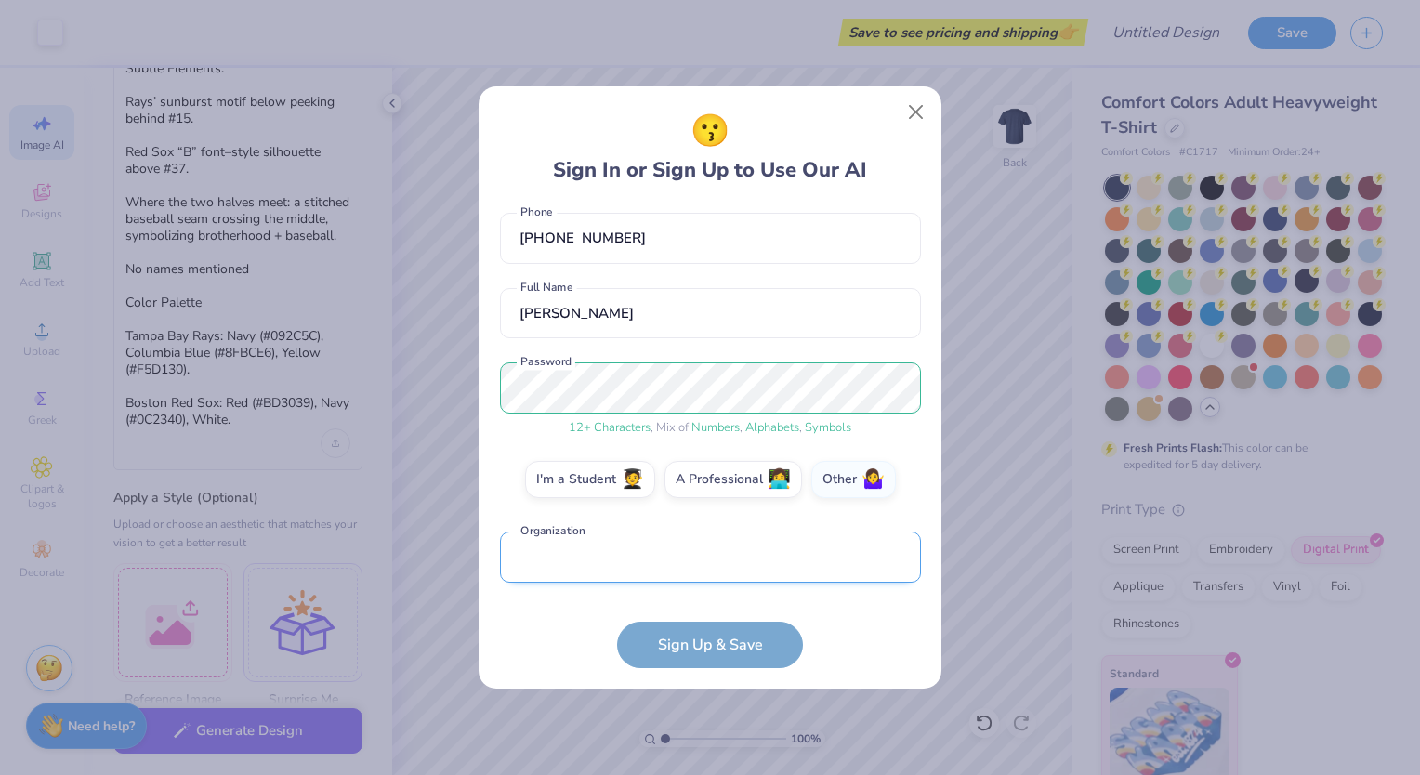
click at [707, 569] on input "text" at bounding box center [710, 557] width 421 height 51
type input "i"
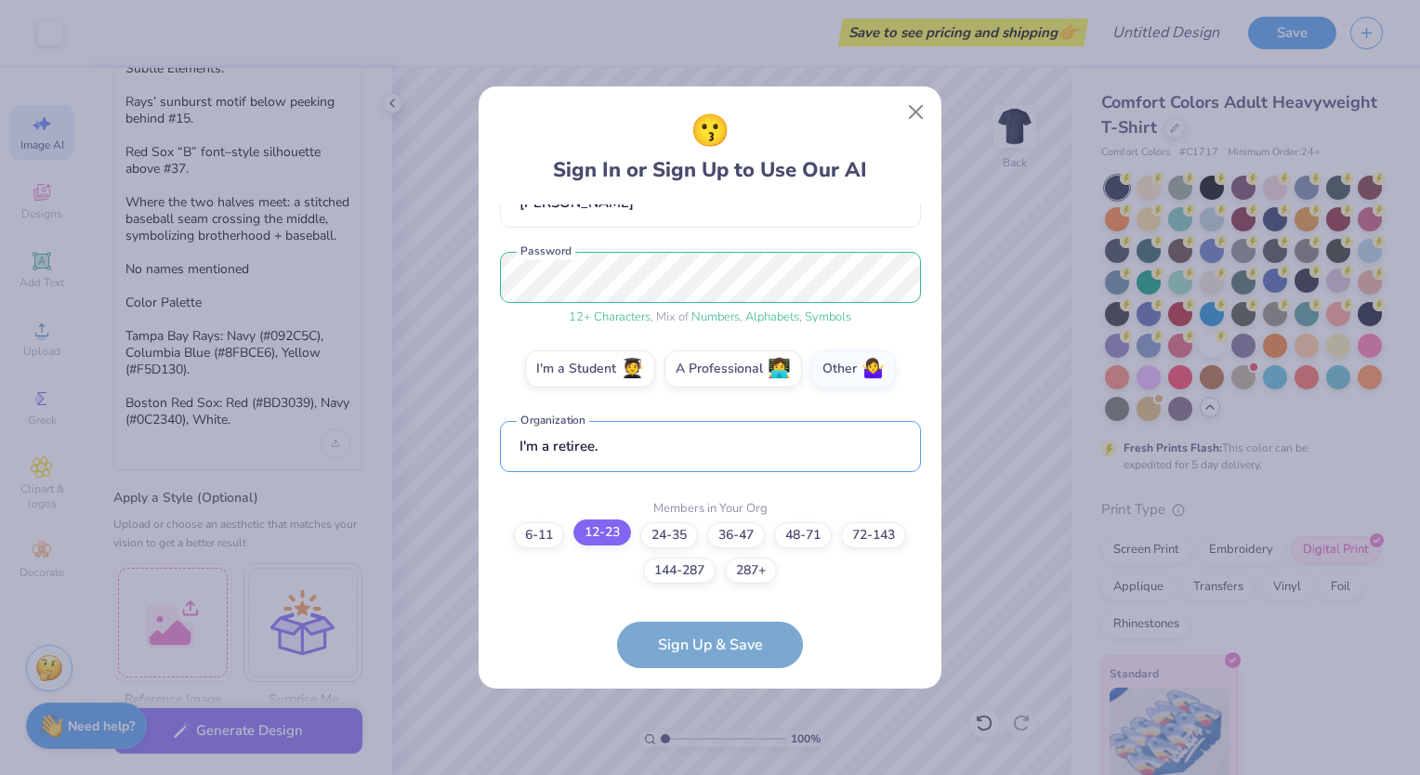
type input "I'm a retiree."
click at [592, 530] on label "12-23" at bounding box center [603, 533] width 58 height 26
click at [705, 743] on input "12-23" at bounding box center [711, 749] width 12 height 12
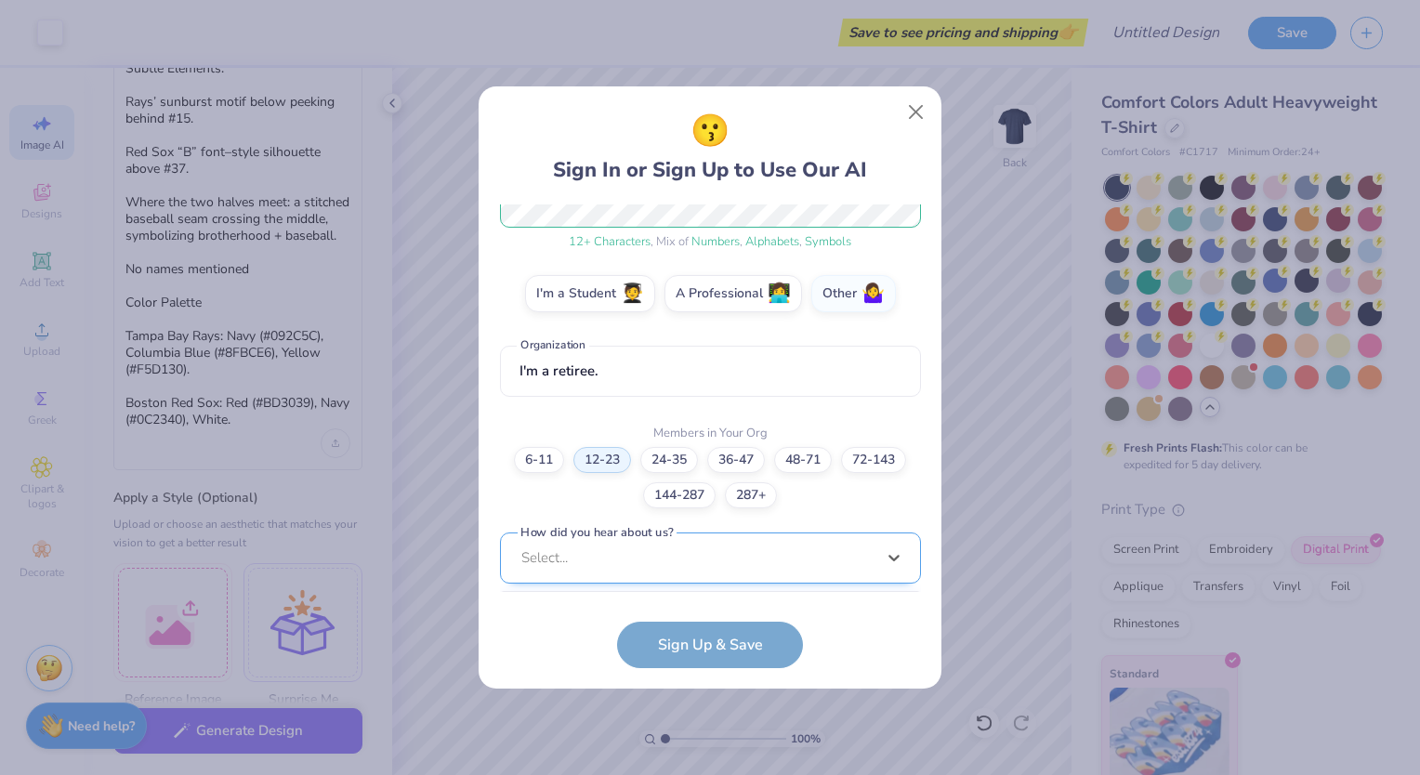
click at [647, 566] on div "option Pinterest focused, 1 of 15. 15 results available. Use Up and Down to cho…" at bounding box center [710, 702] width 421 height 339
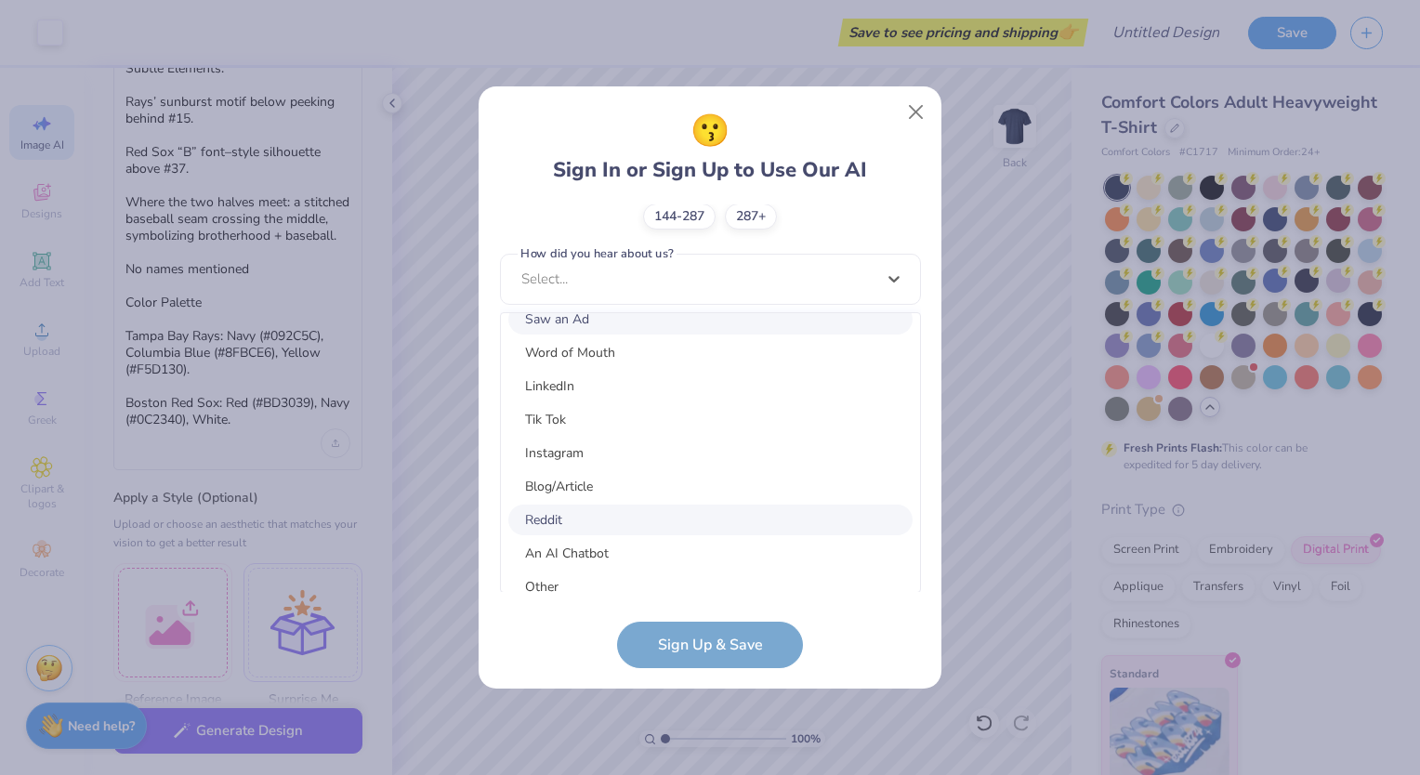
scroll to position [235, 0]
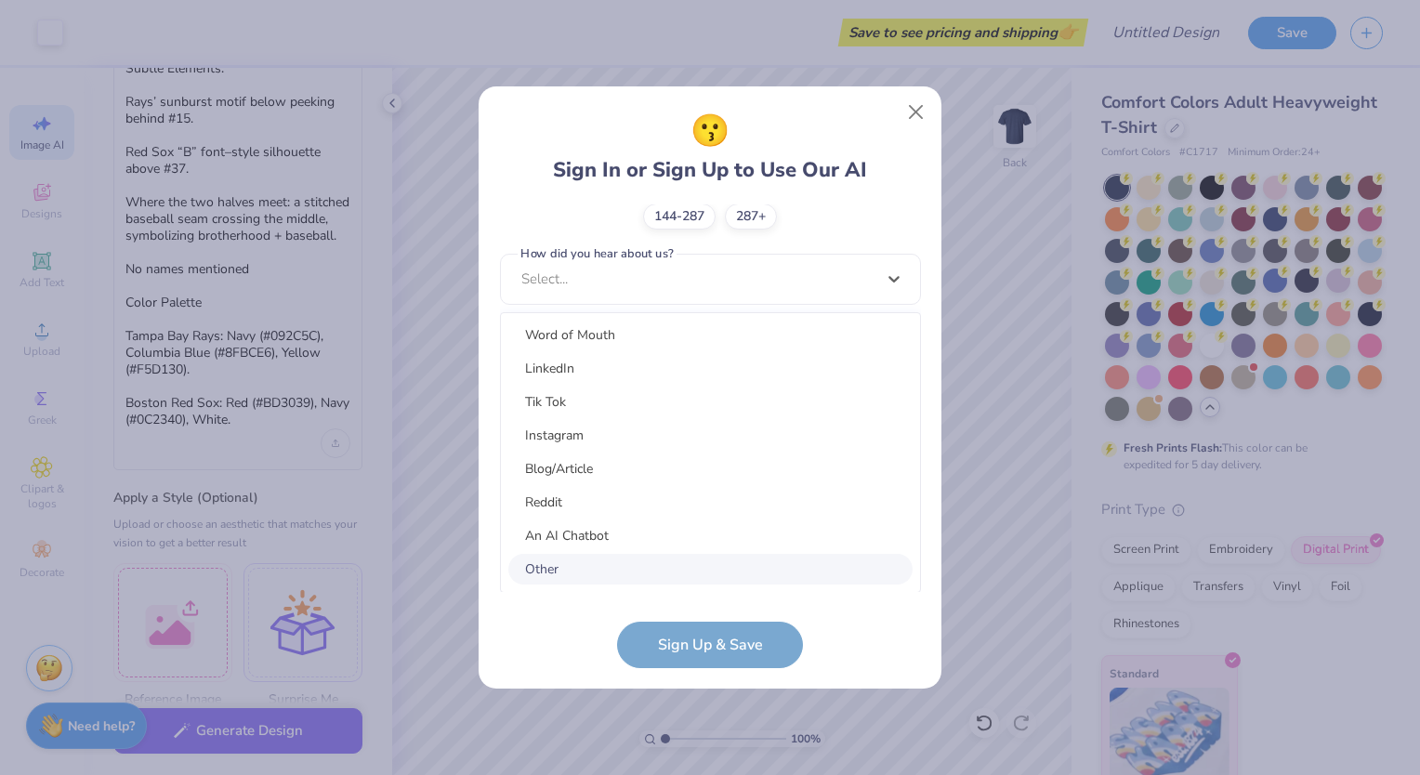
click at [630, 571] on div "Other" at bounding box center [710, 569] width 404 height 31
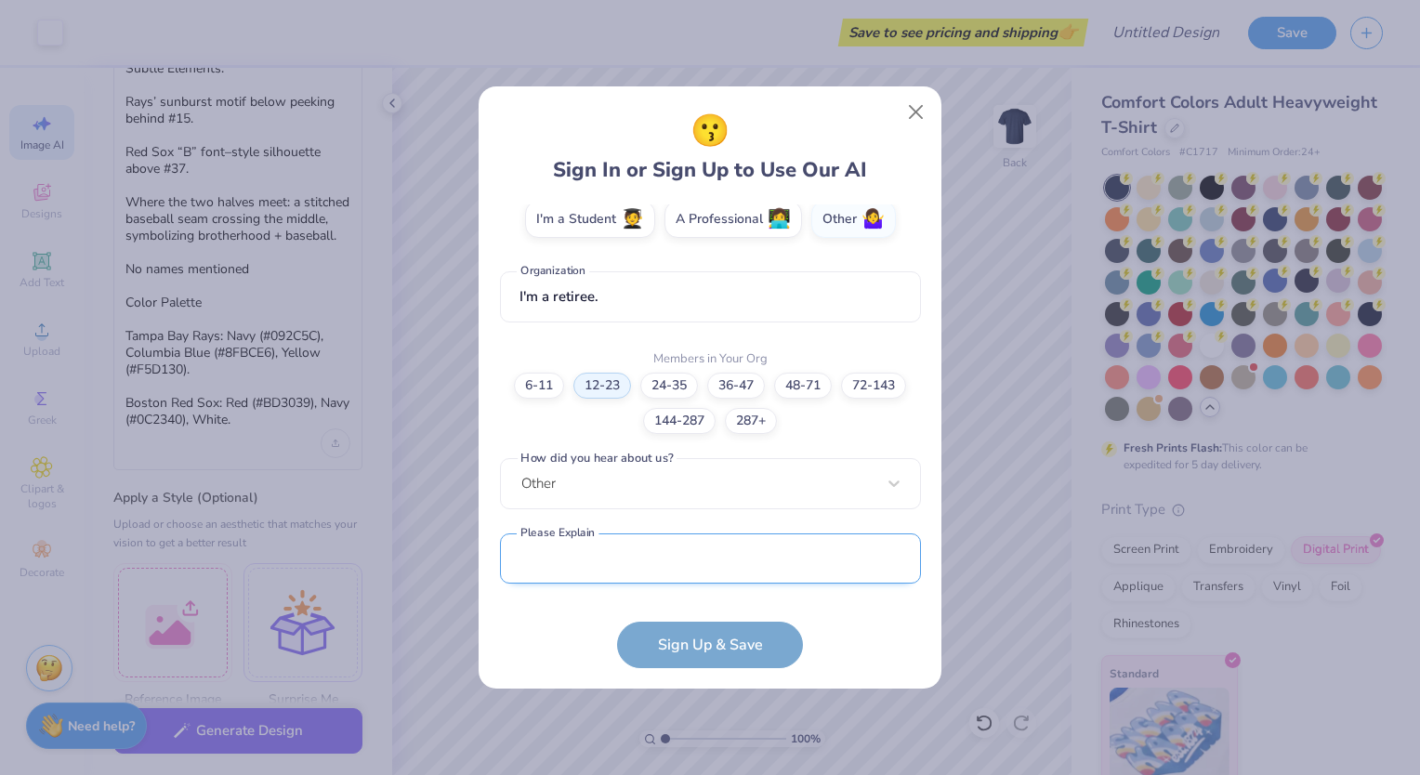
click at [633, 563] on input "text" at bounding box center [710, 559] width 421 height 51
type input "bachelorette shirts"
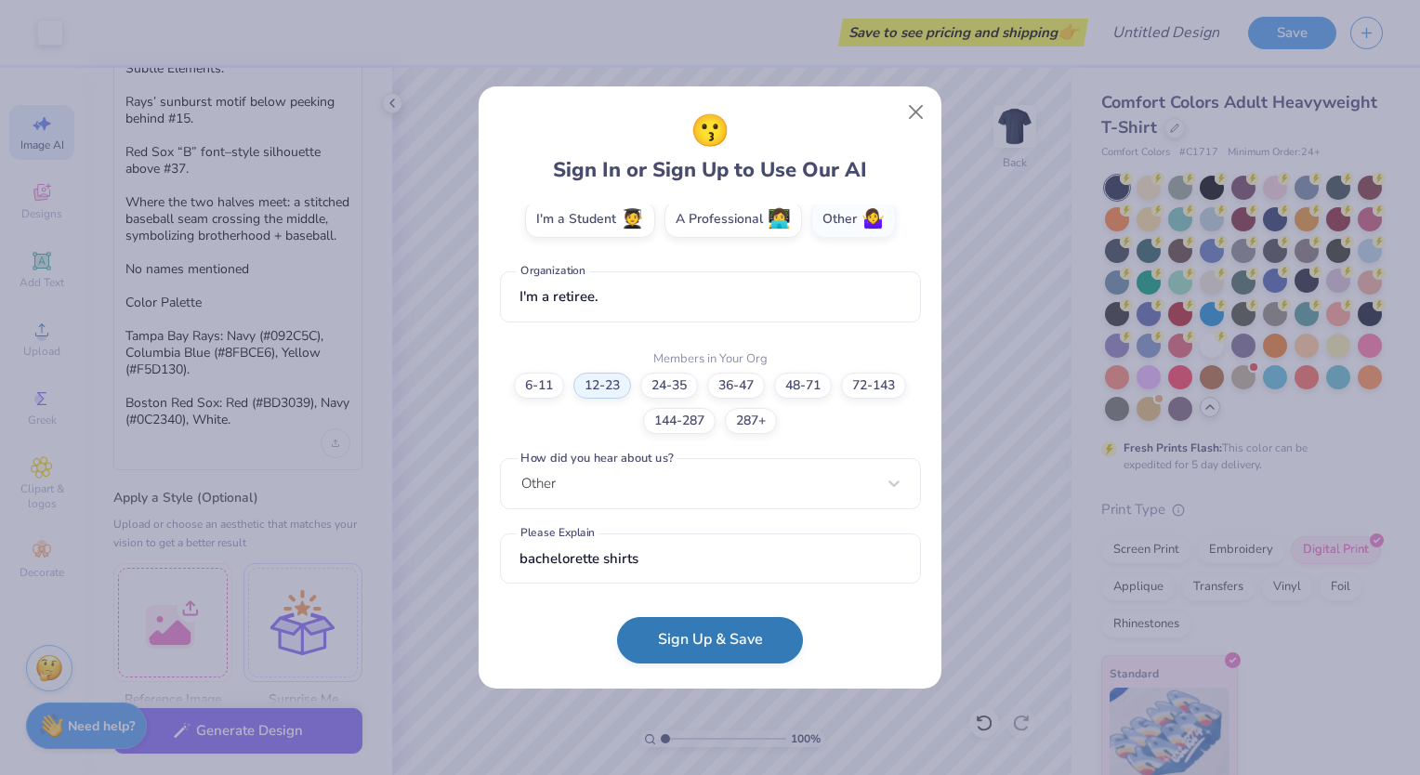
click at [726, 642] on button "Sign Up & Save" at bounding box center [710, 640] width 186 height 46
